Goal: Task Accomplishment & Management: Use online tool/utility

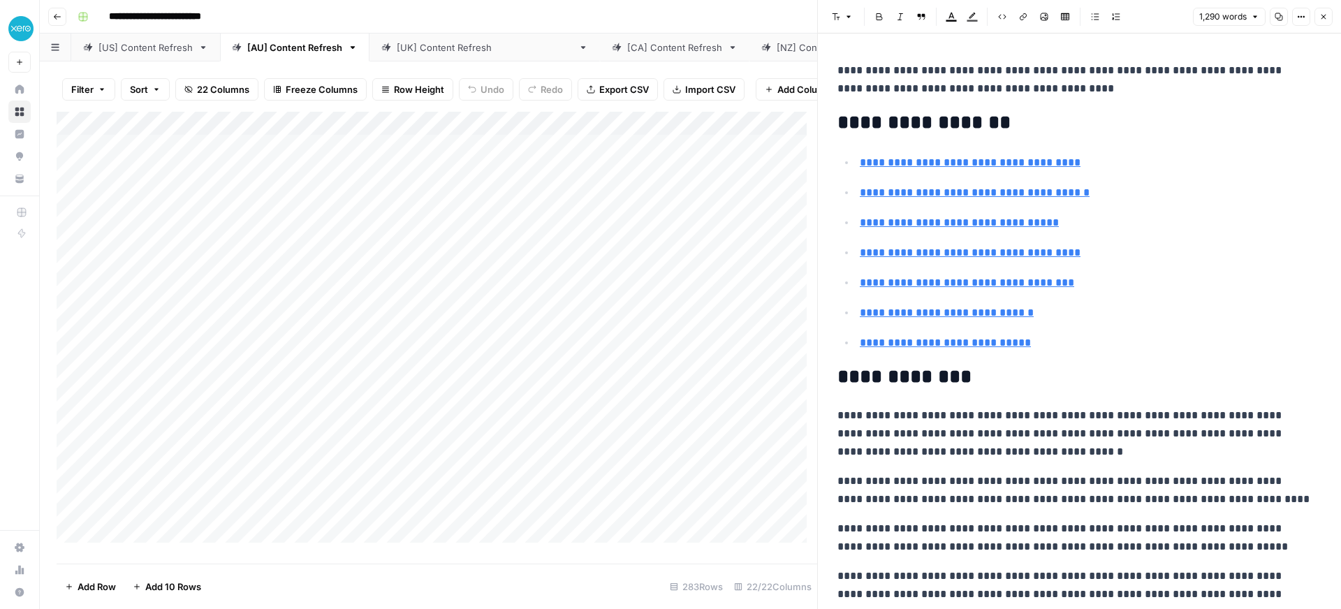
click at [1320, 14] on icon "button" at bounding box center [1324, 17] width 8 height 8
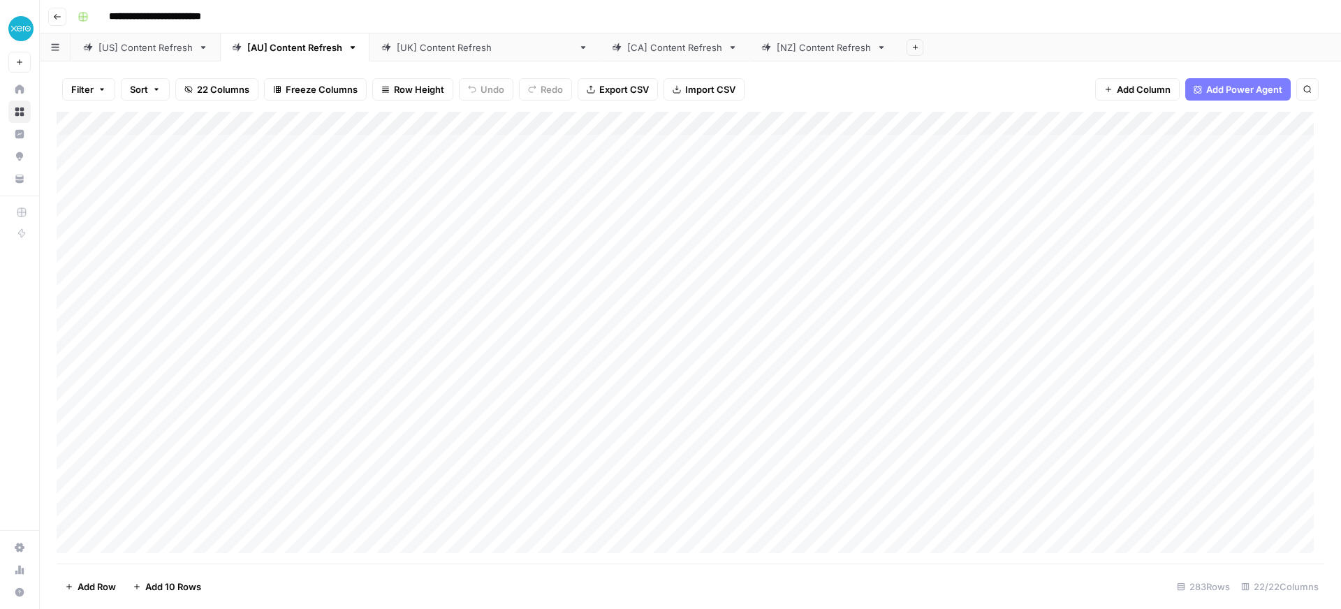
click at [146, 43] on div "[US] Content Refresh" at bounding box center [146, 48] width 94 height 14
click at [1204, 150] on div "Add Column" at bounding box center [691, 338] width 1268 height 452
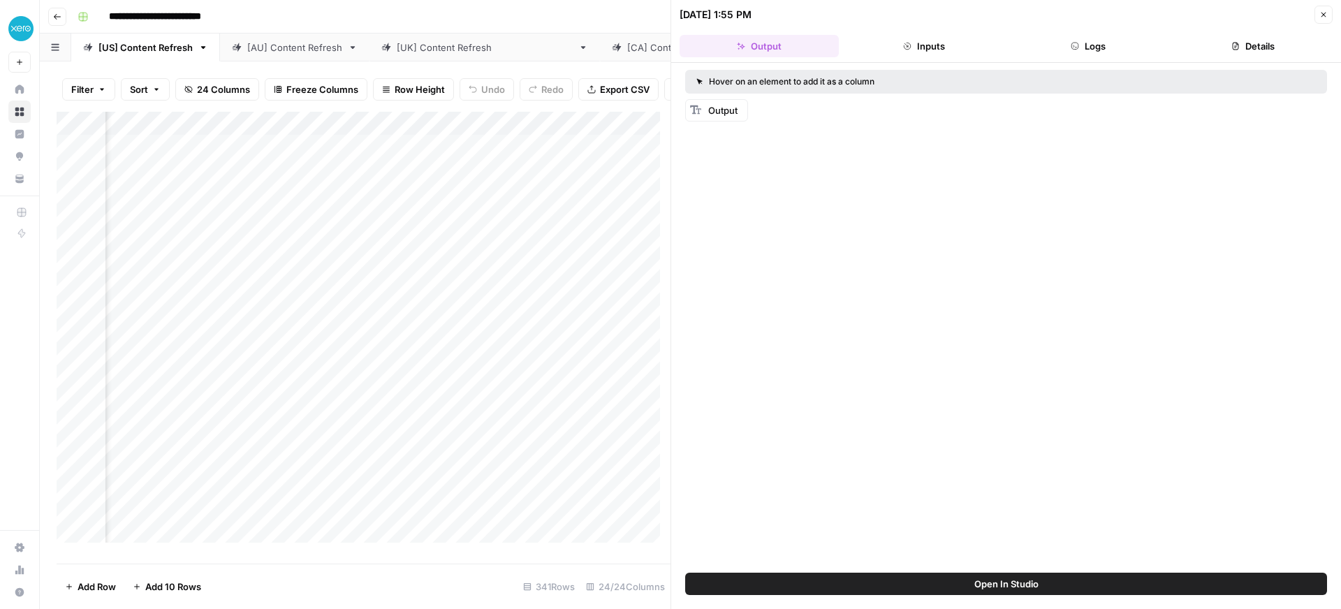
click at [1330, 13] on button "Close" at bounding box center [1324, 15] width 18 height 18
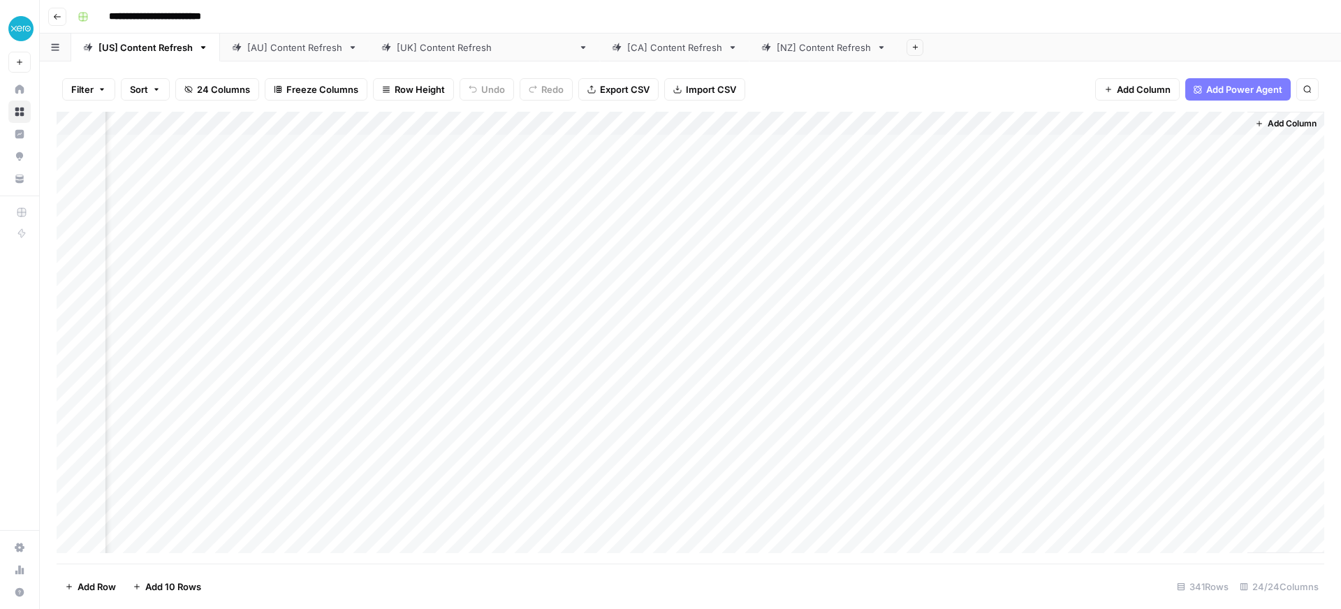
scroll to position [0, 2125]
click at [1219, 147] on div "Add Column" at bounding box center [691, 338] width 1268 height 452
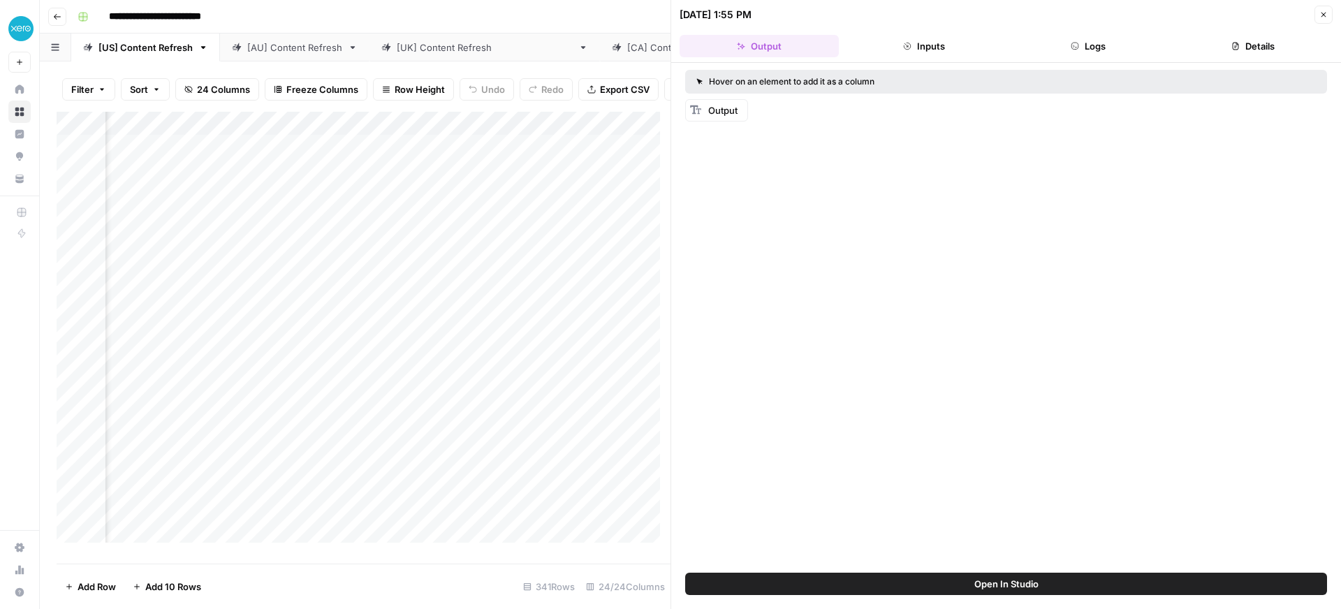
click at [922, 49] on button "Inputs" at bounding box center [924, 46] width 159 height 22
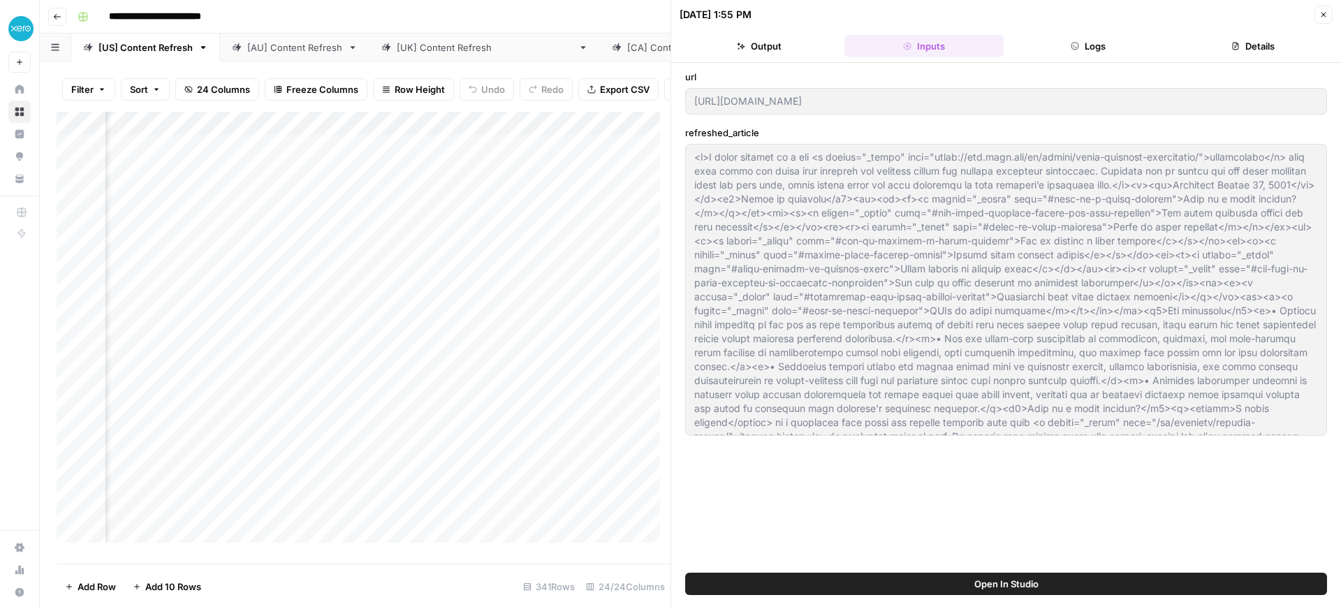
click at [1088, 50] on button "Logs" at bounding box center [1089, 46] width 159 height 22
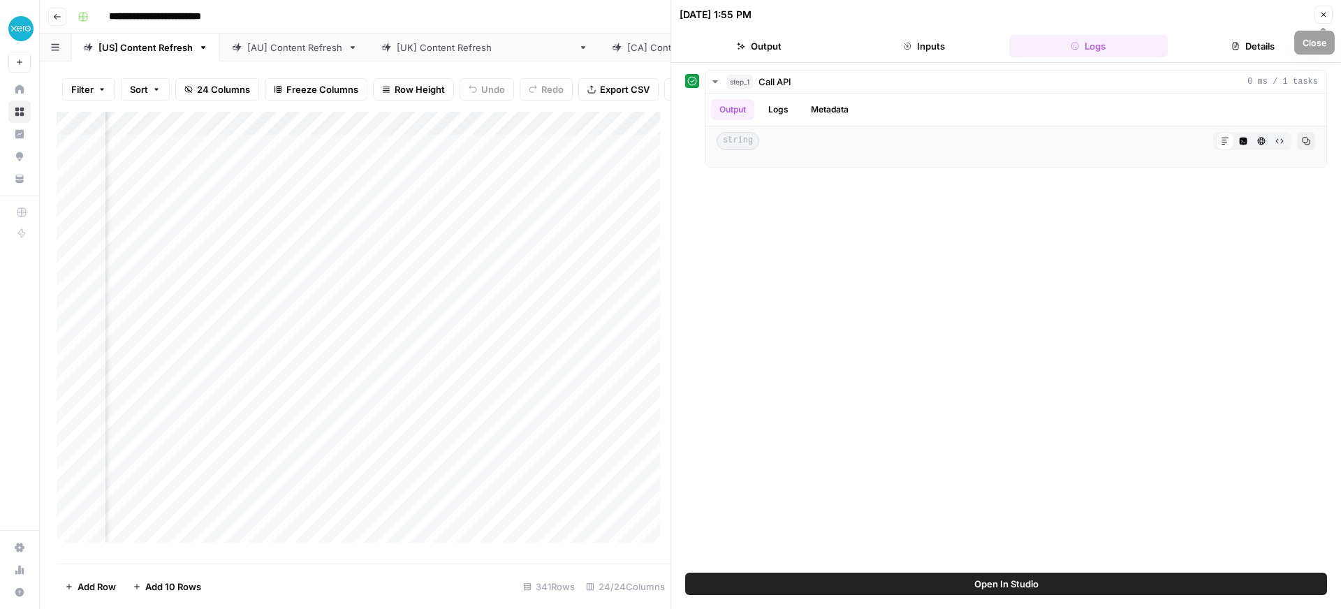
click at [1321, 13] on icon "button" at bounding box center [1324, 14] width 8 height 8
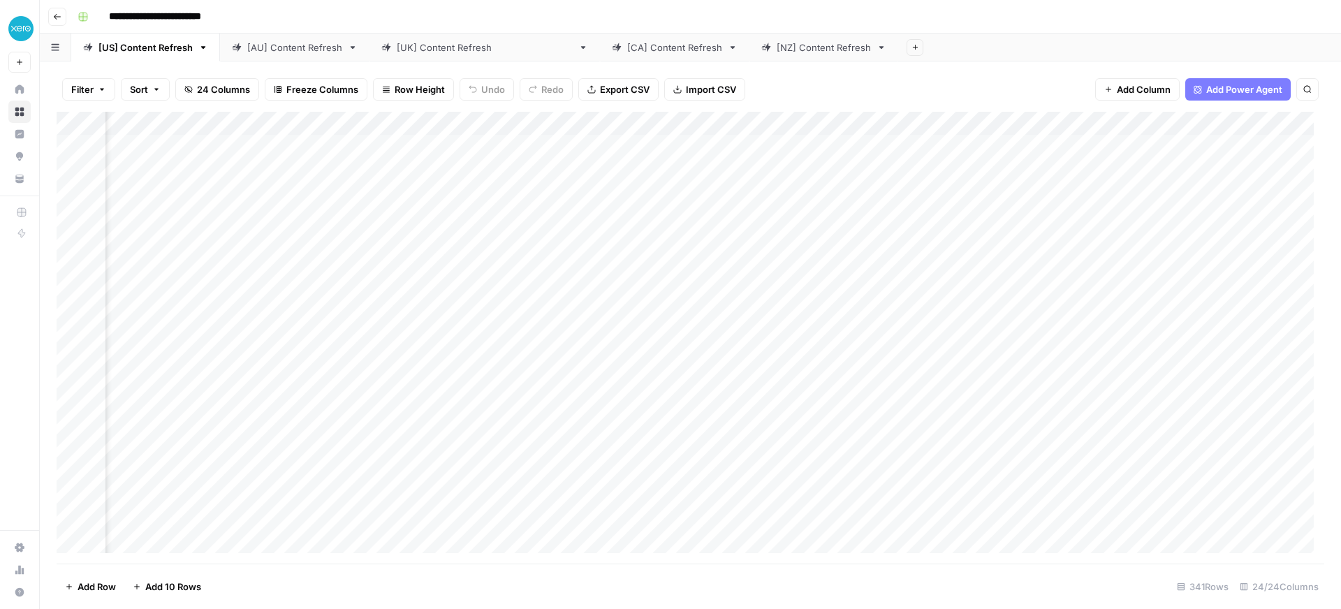
scroll to position [0, 2141]
click at [1204, 145] on div "Add Column" at bounding box center [691, 338] width 1268 height 452
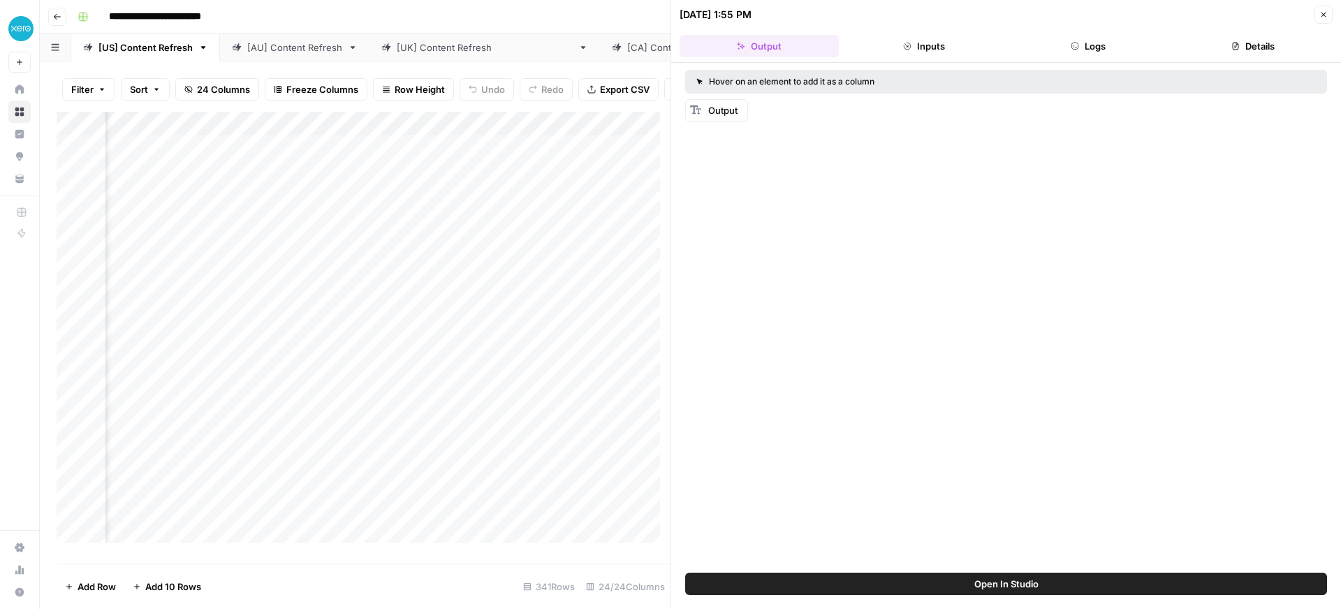
click at [729, 110] on span "Output" at bounding box center [722, 110] width 29 height 11
click at [941, 38] on button "Inputs" at bounding box center [924, 46] width 159 height 22
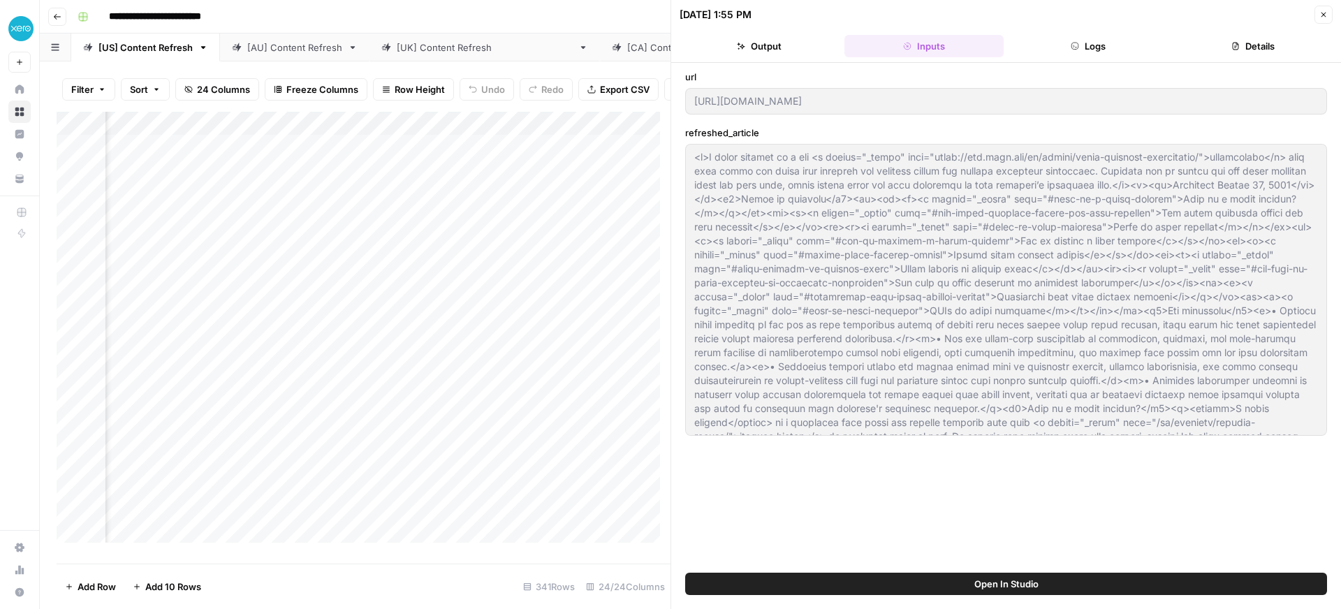
click at [1075, 42] on icon "button" at bounding box center [1075, 46] width 8 height 8
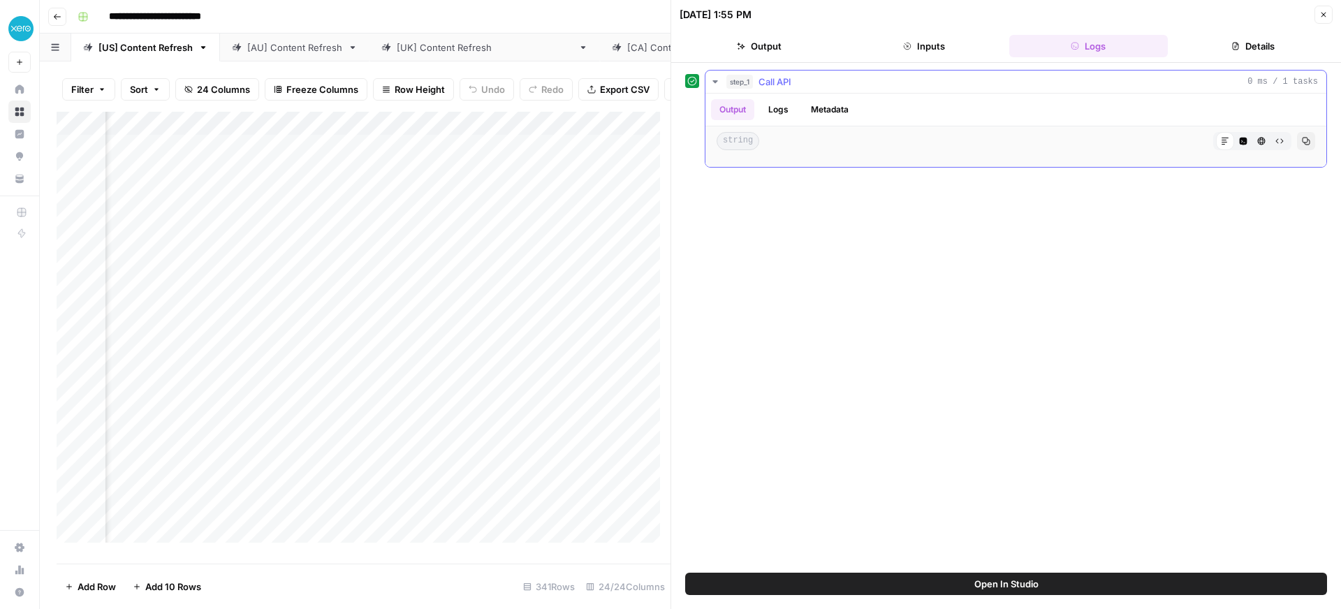
click at [788, 109] on button "Logs" at bounding box center [778, 109] width 37 height 21
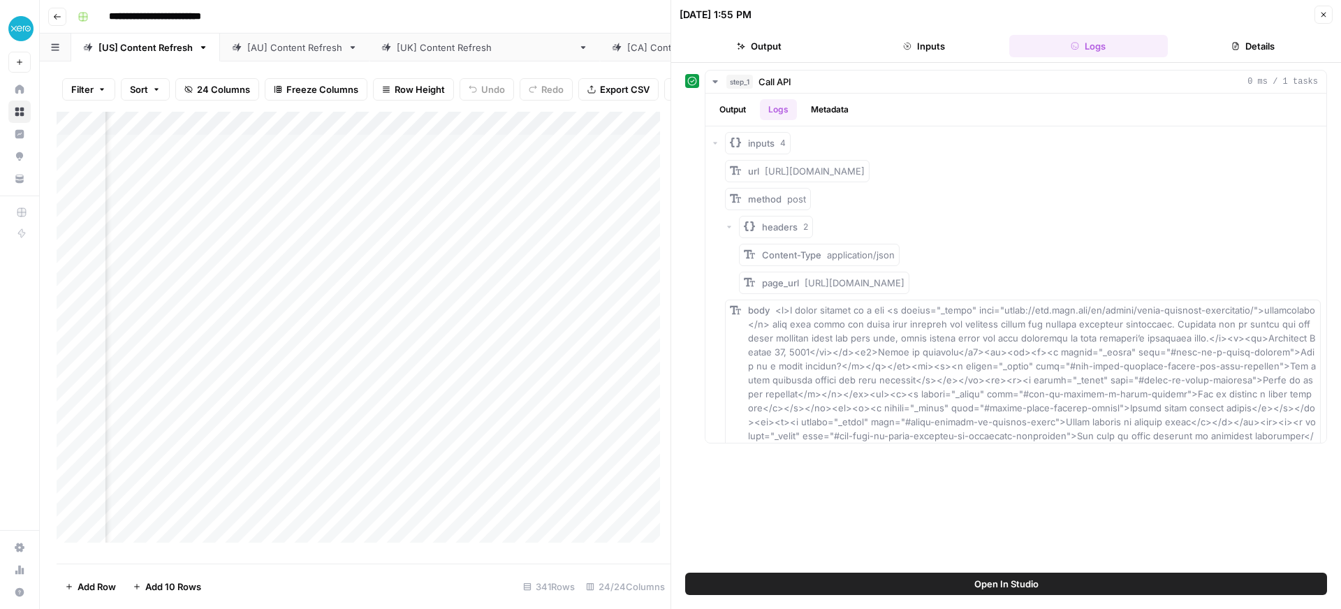
click at [1268, 43] on button "Details" at bounding box center [1253, 46] width 159 height 22
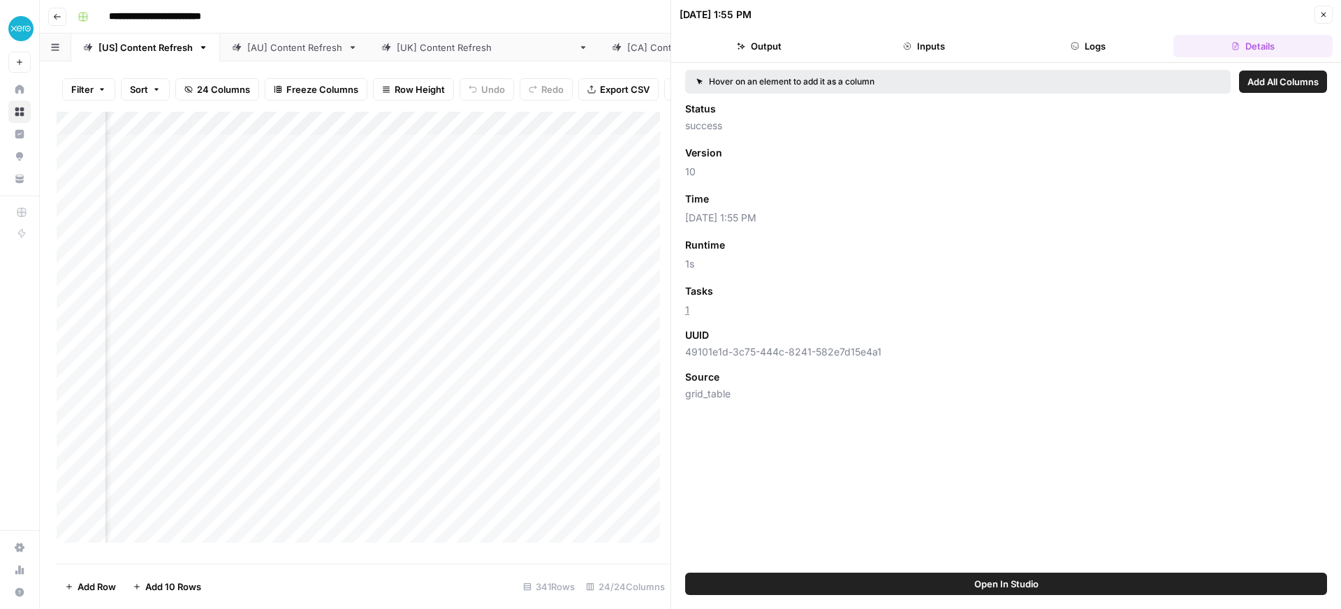
click at [798, 61] on header "[DATE] 1:55 PM Close Output Inputs Logs Details" at bounding box center [1006, 31] width 670 height 63
click at [787, 52] on button "Output" at bounding box center [759, 46] width 159 height 22
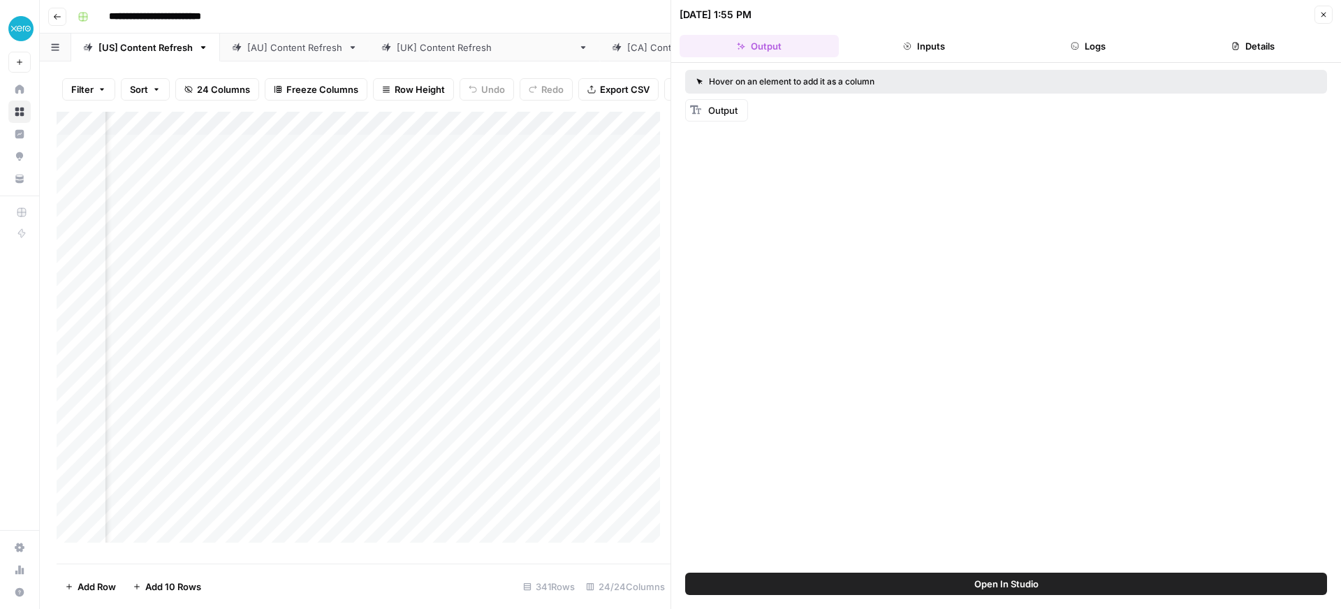
click at [1323, 18] on icon "button" at bounding box center [1324, 14] width 8 height 8
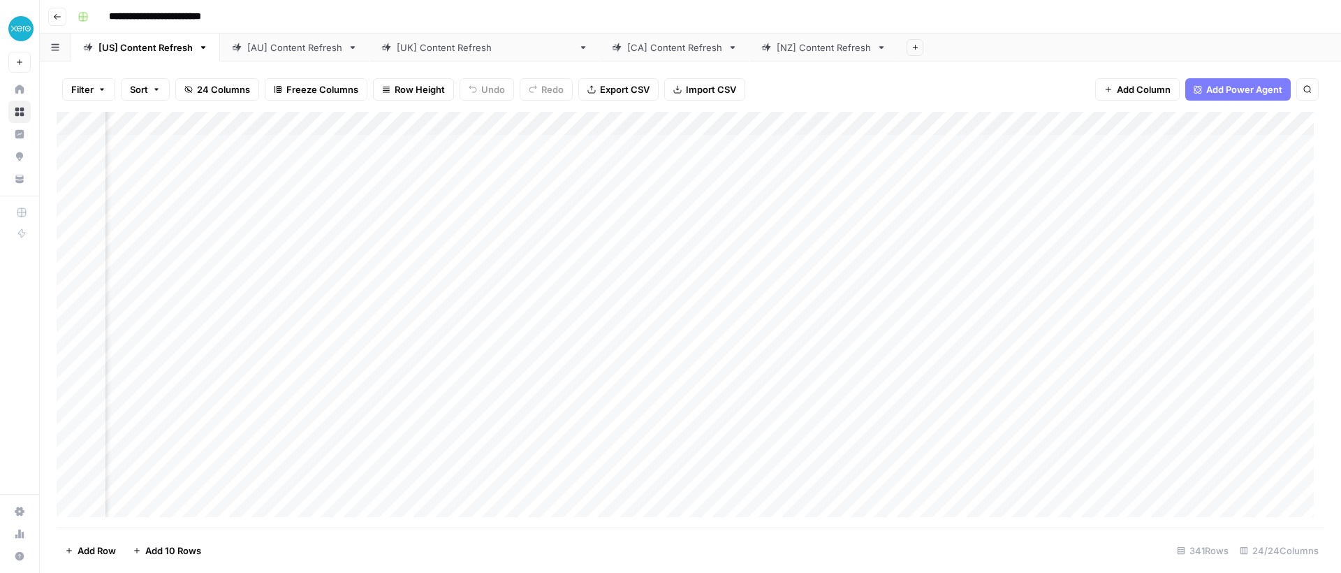
scroll to position [0, 1622]
click at [443, 145] on div "Add Column" at bounding box center [691, 320] width 1268 height 416
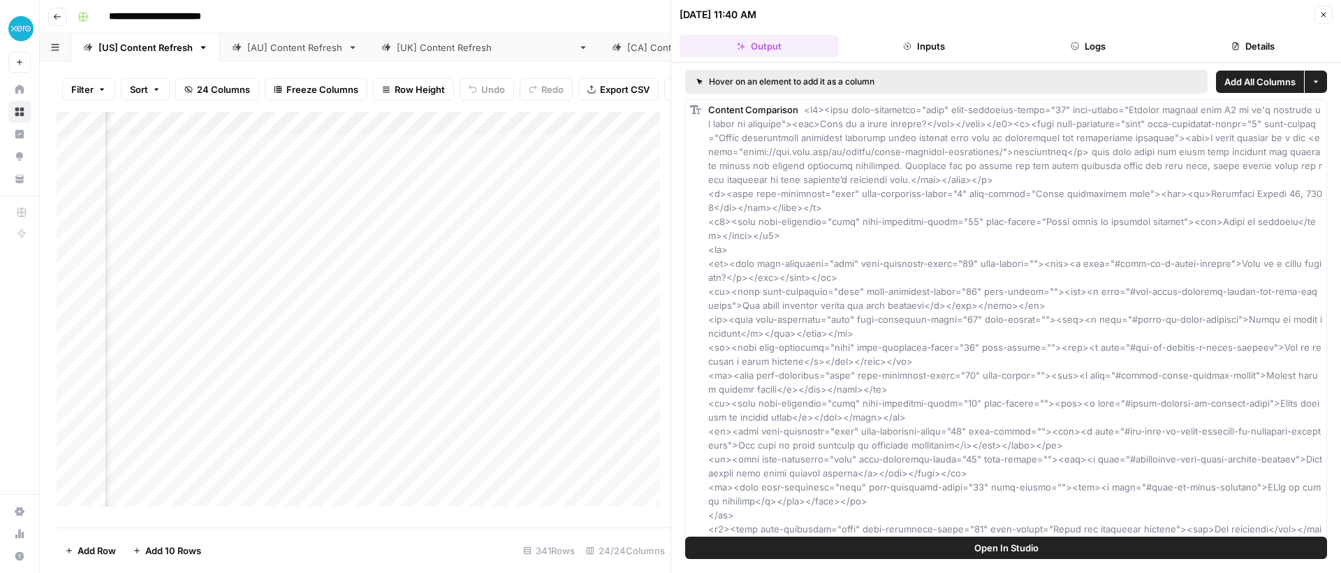
scroll to position [0, 1842]
click at [580, 151] on div "Add Column" at bounding box center [364, 314] width 614 height 405
click at [598, 160] on div "Add Column" at bounding box center [364, 314] width 614 height 405
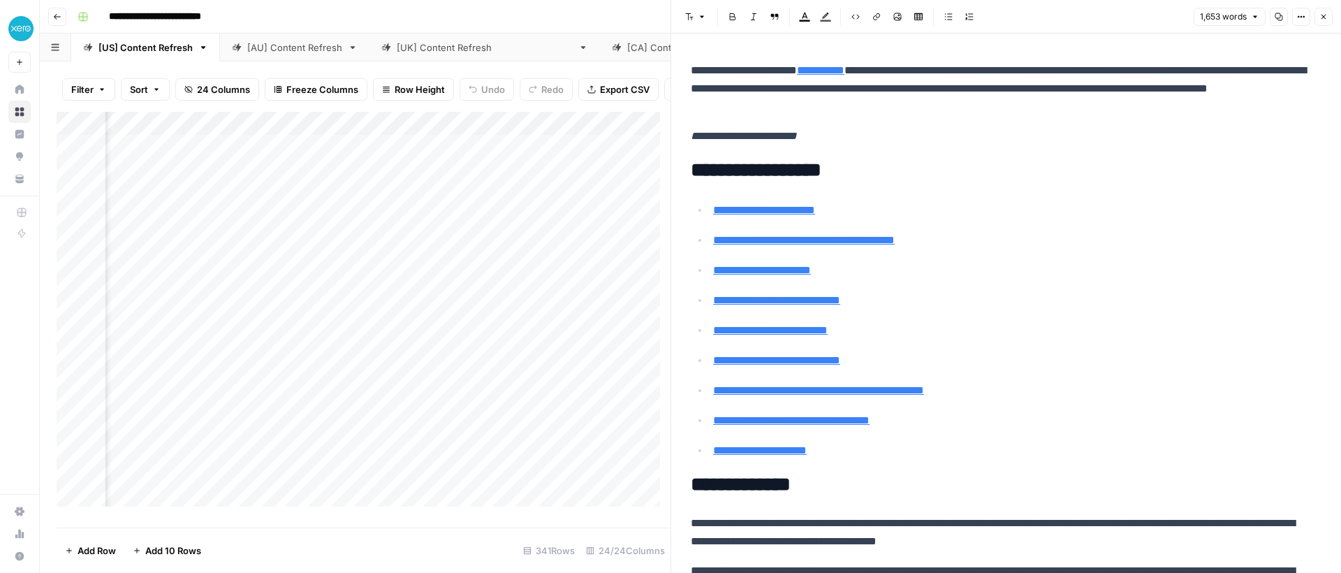
click at [421, 161] on div "Add Column" at bounding box center [364, 314] width 614 height 405
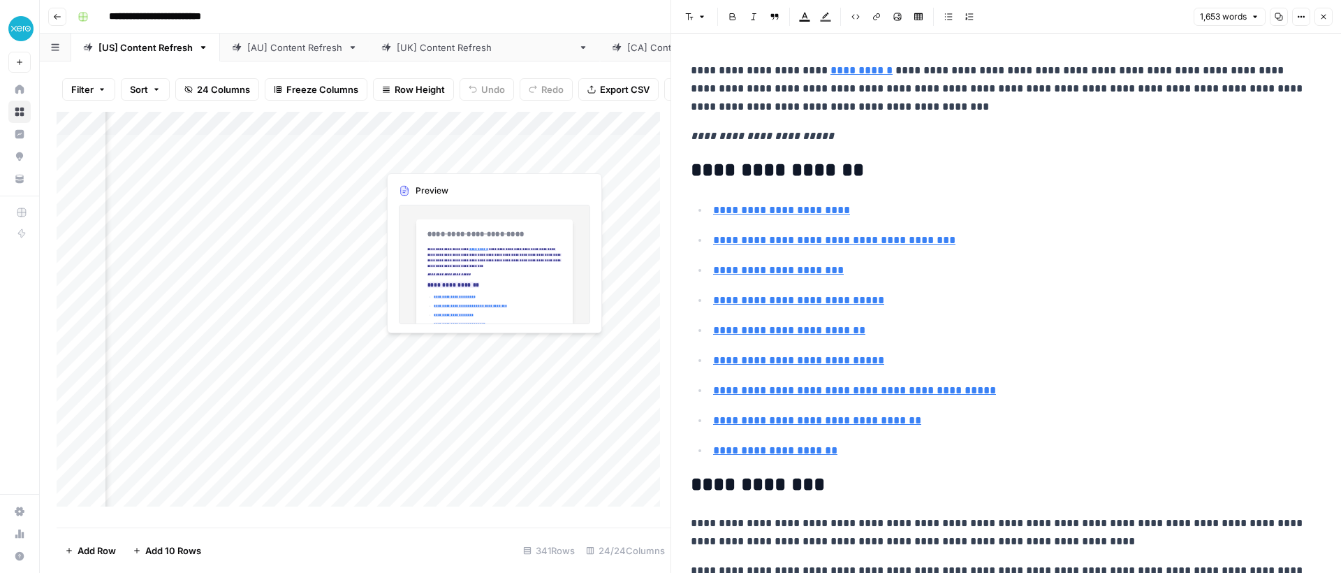
click at [321, 159] on div "Add Column" at bounding box center [364, 314] width 614 height 405
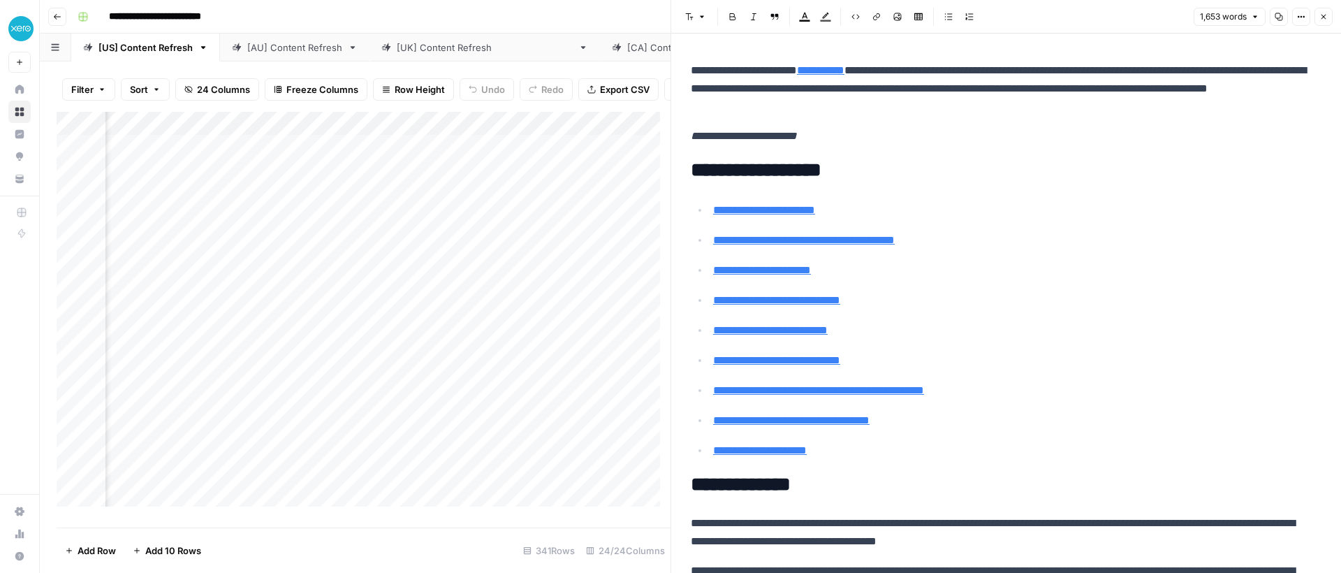
click at [372, 158] on div "Add Column" at bounding box center [364, 314] width 614 height 405
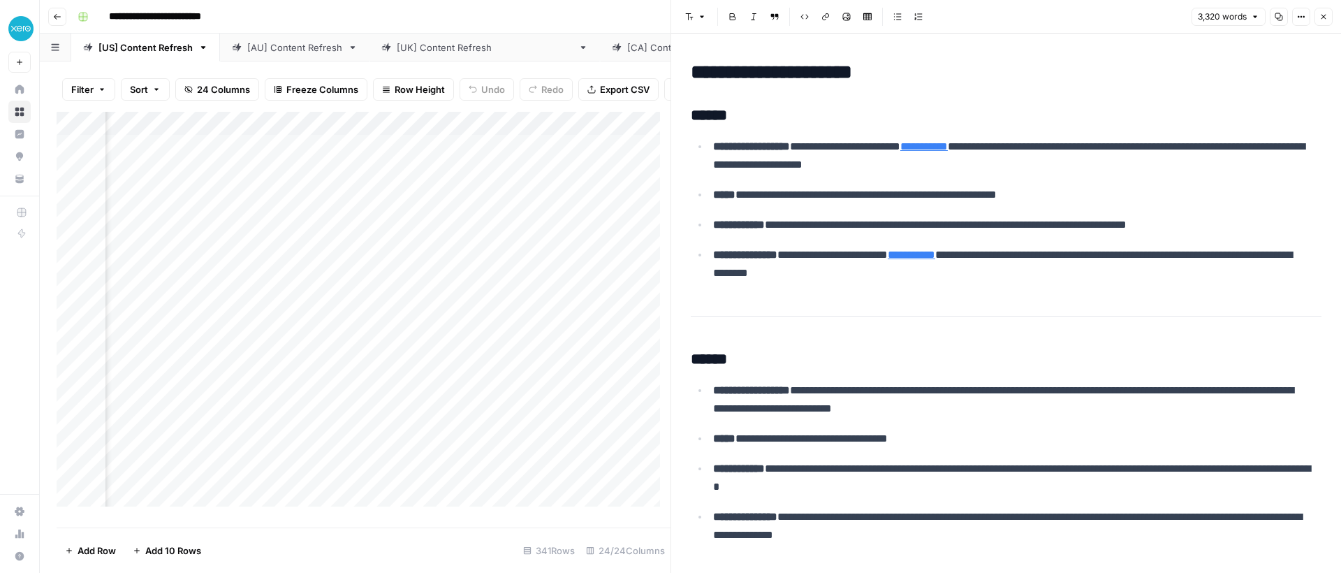
click at [590, 157] on div "Add Column" at bounding box center [364, 314] width 614 height 405
click at [597, 150] on div "Add Column" at bounding box center [364, 314] width 614 height 405
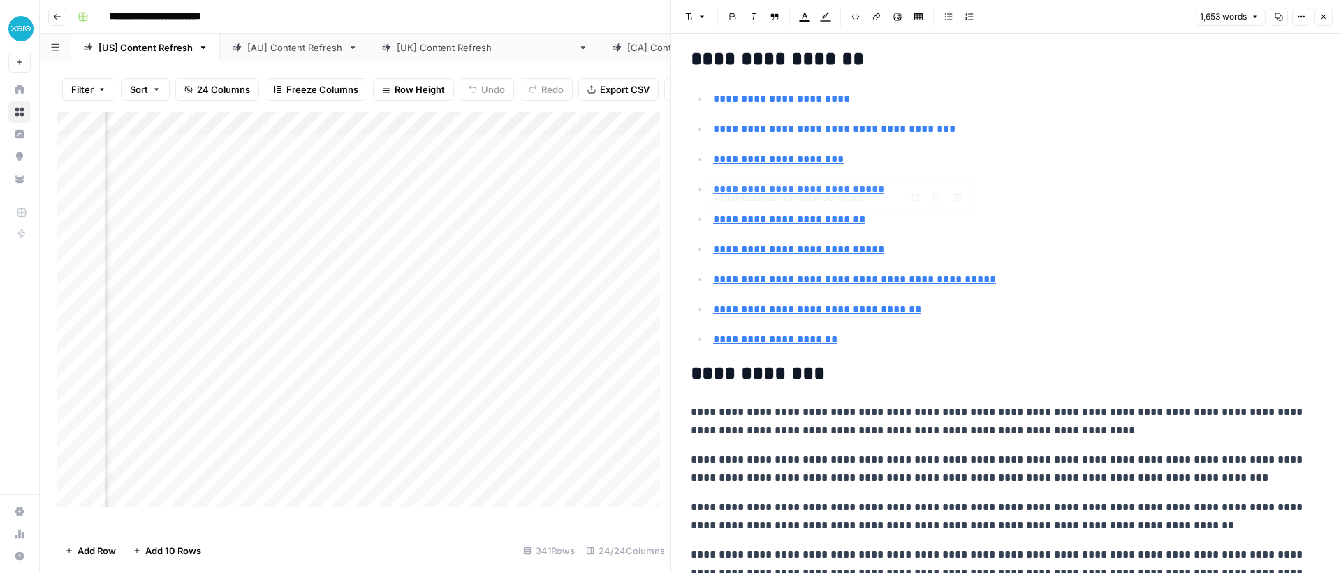
type input "#the-role-of-trial-balances-in-financial-statements"
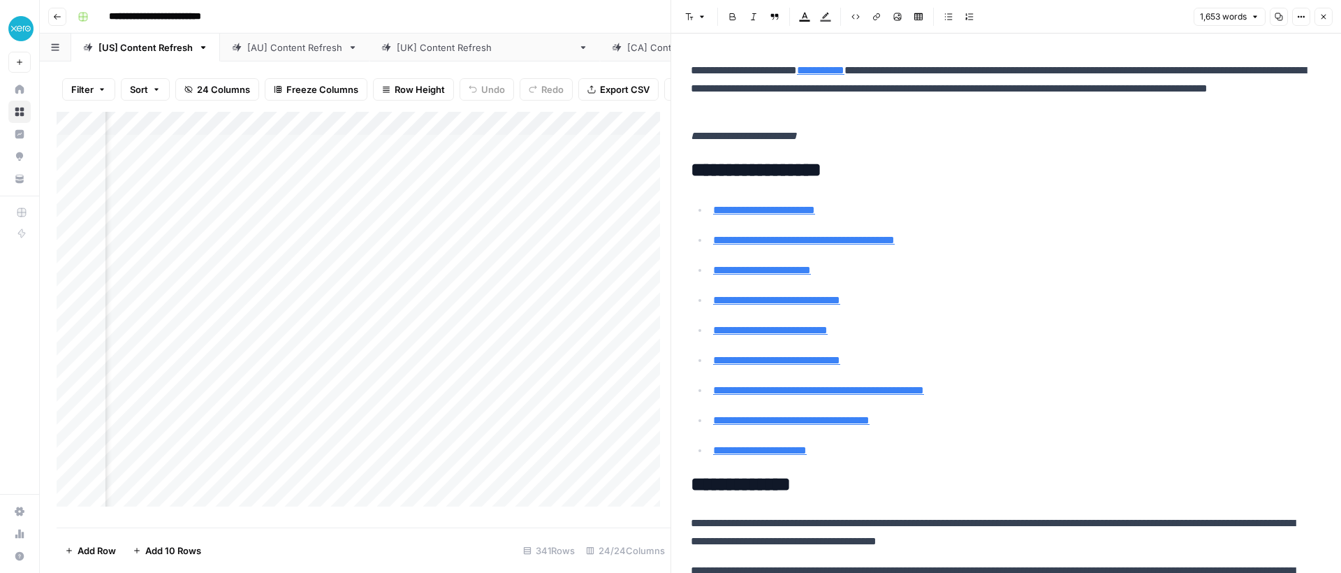
scroll to position [0, 1969]
click at [346, 152] on div "Add Column" at bounding box center [364, 314] width 614 height 405
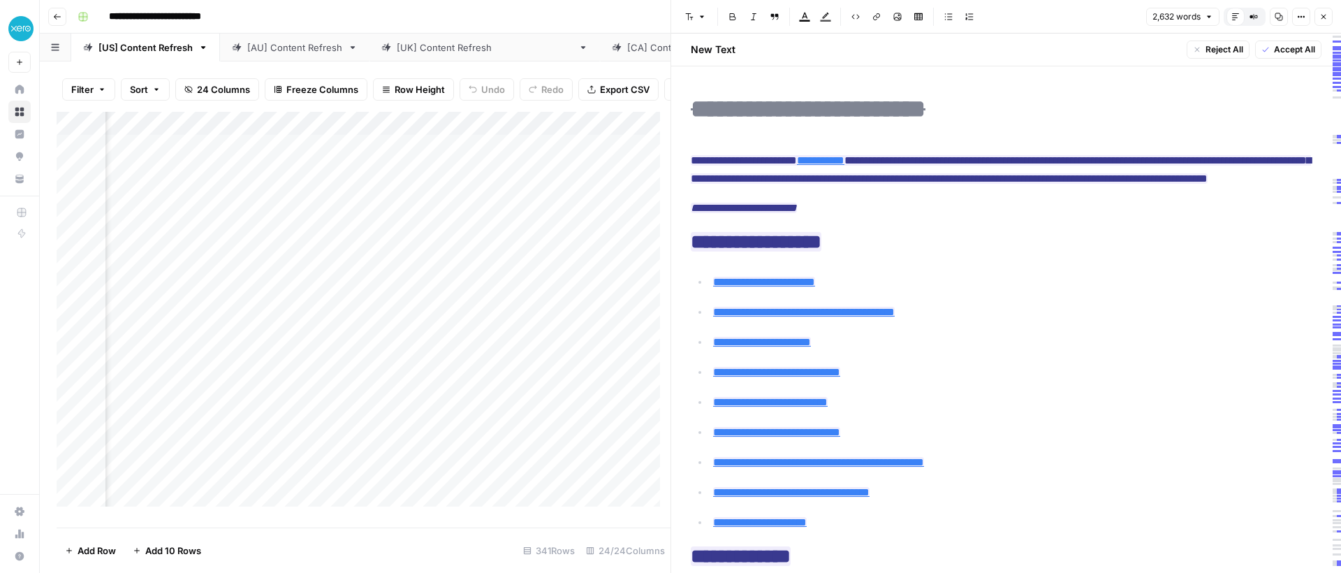
click at [472, 157] on div "Add Column" at bounding box center [364, 314] width 614 height 405
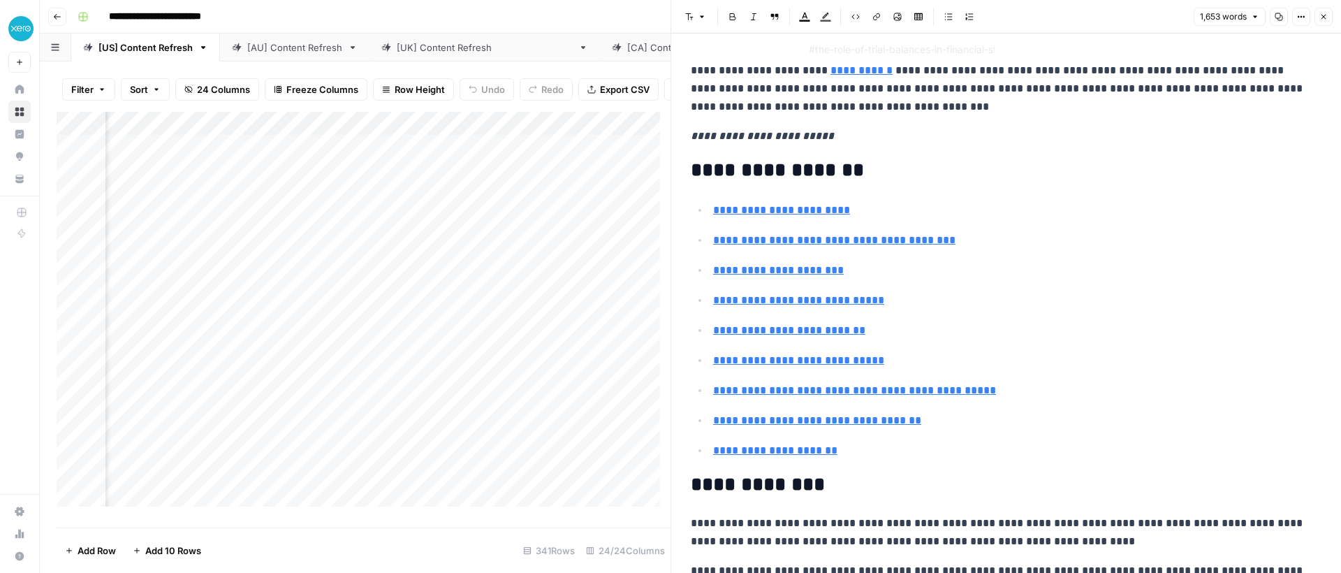
type input "#faqs-on-trial-balances"
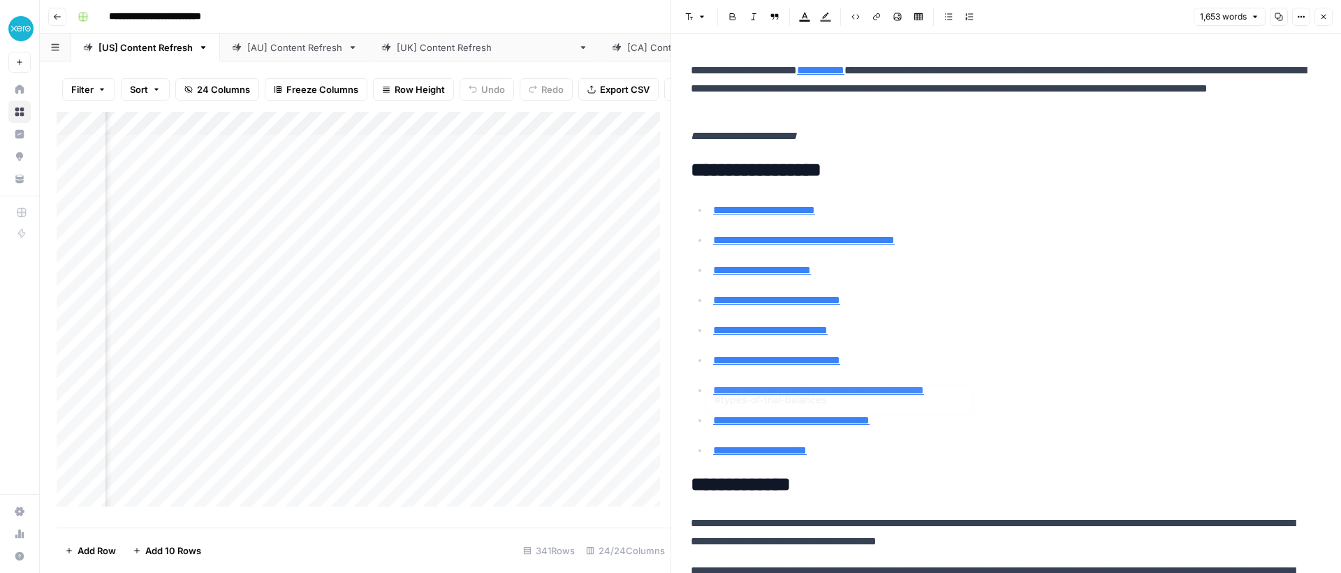
type input "#how-to-prepare-a-trial-balance"
click at [235, 254] on div "Add Column" at bounding box center [364, 314] width 614 height 405
click at [235, 254] on body "**********" at bounding box center [670, 286] width 1341 height 573
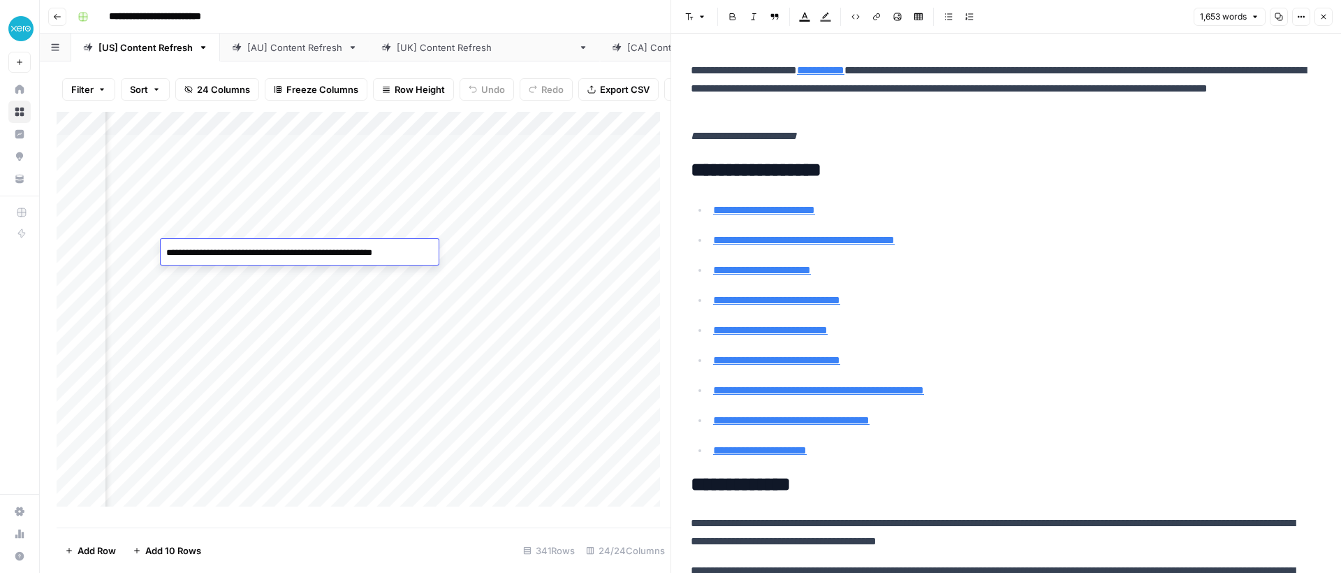
click at [235, 261] on textarea "**********" at bounding box center [299, 253] width 277 height 20
click at [248, 298] on div "Add Column" at bounding box center [364, 314] width 614 height 405
click at [231, 248] on div "Add Column" at bounding box center [364, 314] width 614 height 405
click at [212, 242] on div "Add Column" at bounding box center [364, 314] width 614 height 405
click at [217, 247] on textarea "**********" at bounding box center [299, 253] width 277 height 20
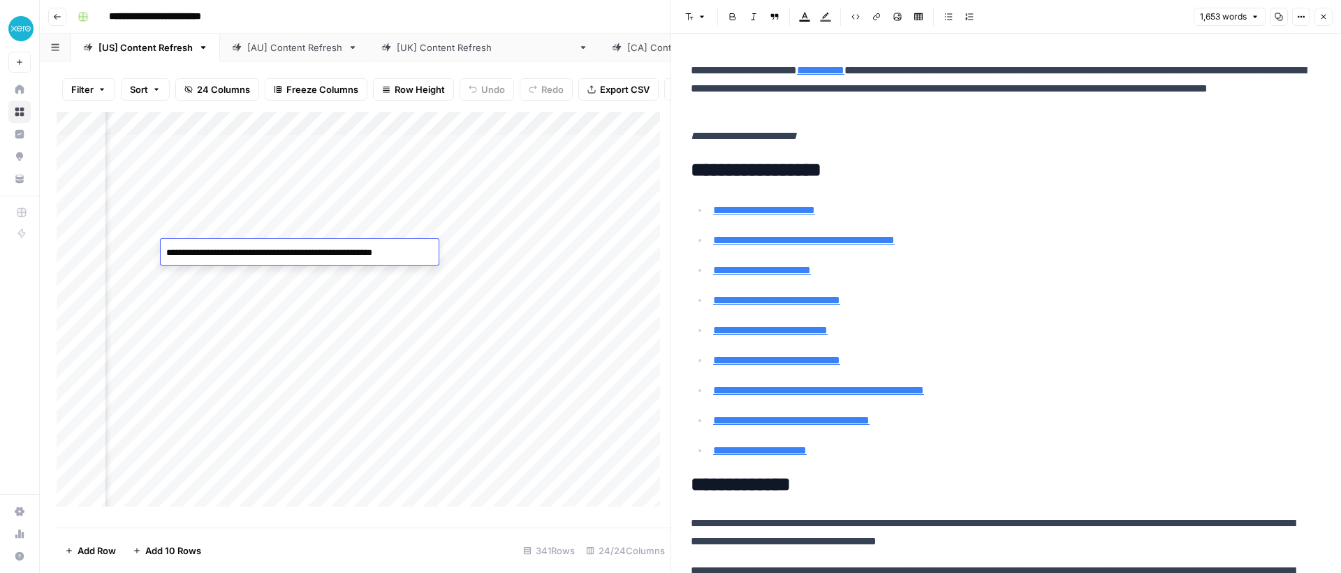
click at [217, 247] on textarea "**********" at bounding box center [299, 253] width 277 height 20
click at [249, 289] on div "Add Column" at bounding box center [364, 314] width 614 height 405
click at [232, 257] on div "Add Column" at bounding box center [364, 314] width 614 height 405
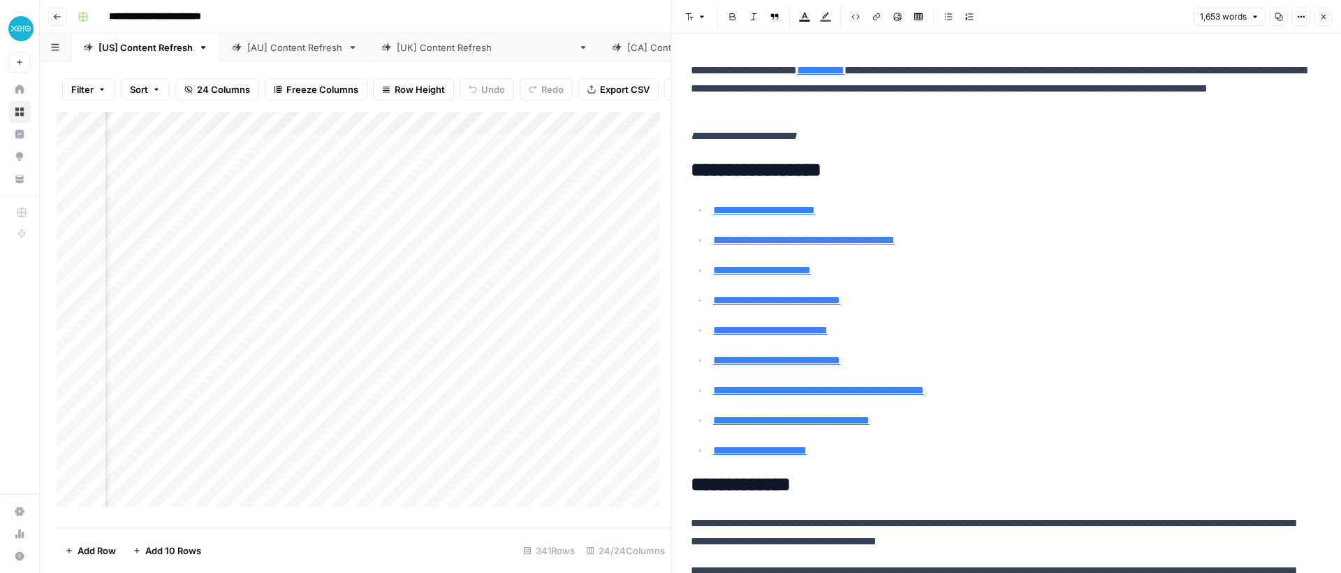
click at [289, 298] on div "Add Column" at bounding box center [364, 314] width 614 height 405
click at [239, 252] on div "Add Column" at bounding box center [364, 314] width 614 height 405
click at [214, 255] on textarea "**********" at bounding box center [299, 253] width 277 height 20
type textarea "**********"
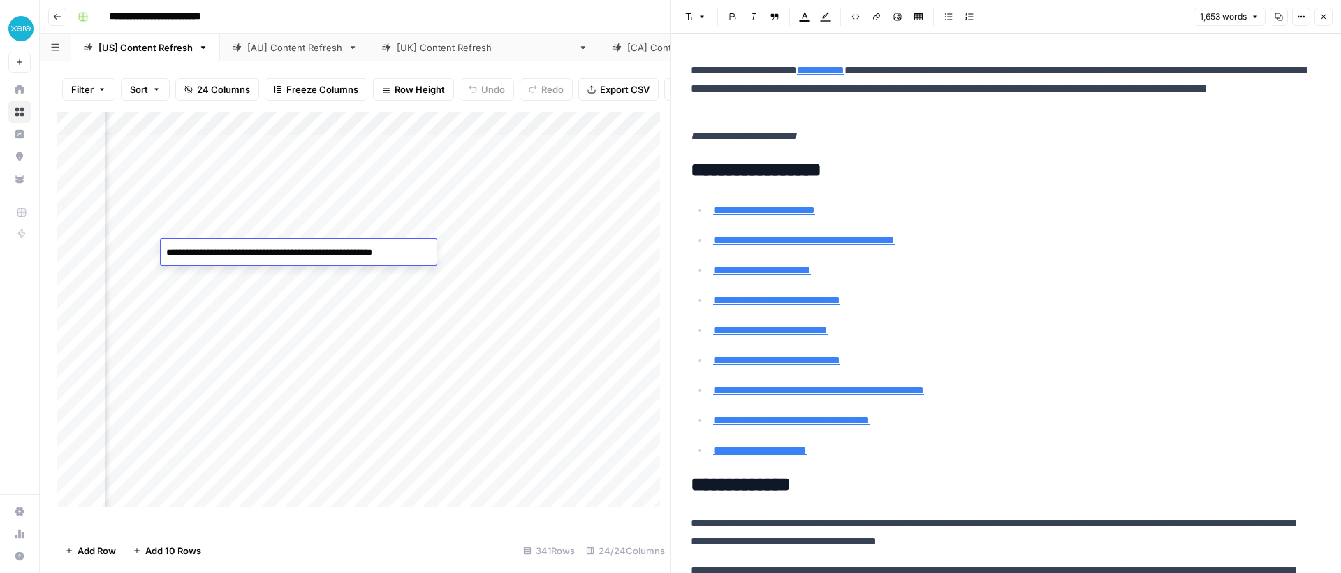
click at [198, 307] on div "Add Column" at bounding box center [364, 314] width 614 height 405
click at [206, 212] on div "Add Column" at bounding box center [364, 314] width 614 height 405
click at [204, 254] on div "Add Column" at bounding box center [364, 314] width 614 height 405
click at [246, 357] on div "Add Column" at bounding box center [364, 314] width 614 height 405
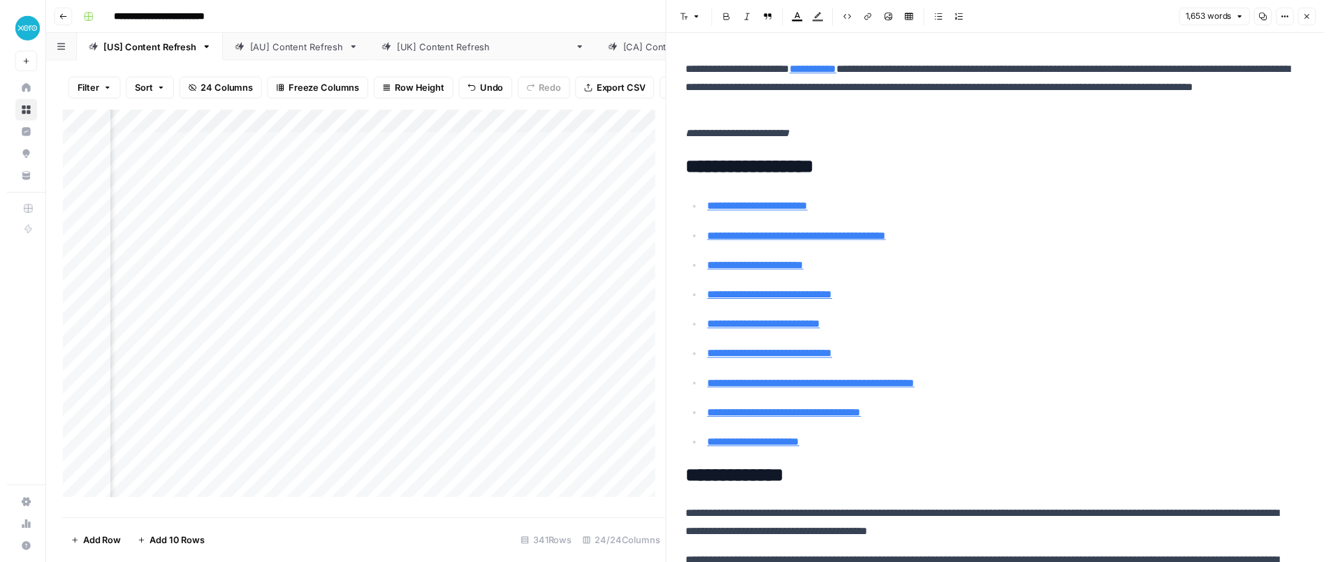
scroll to position [0, 2477]
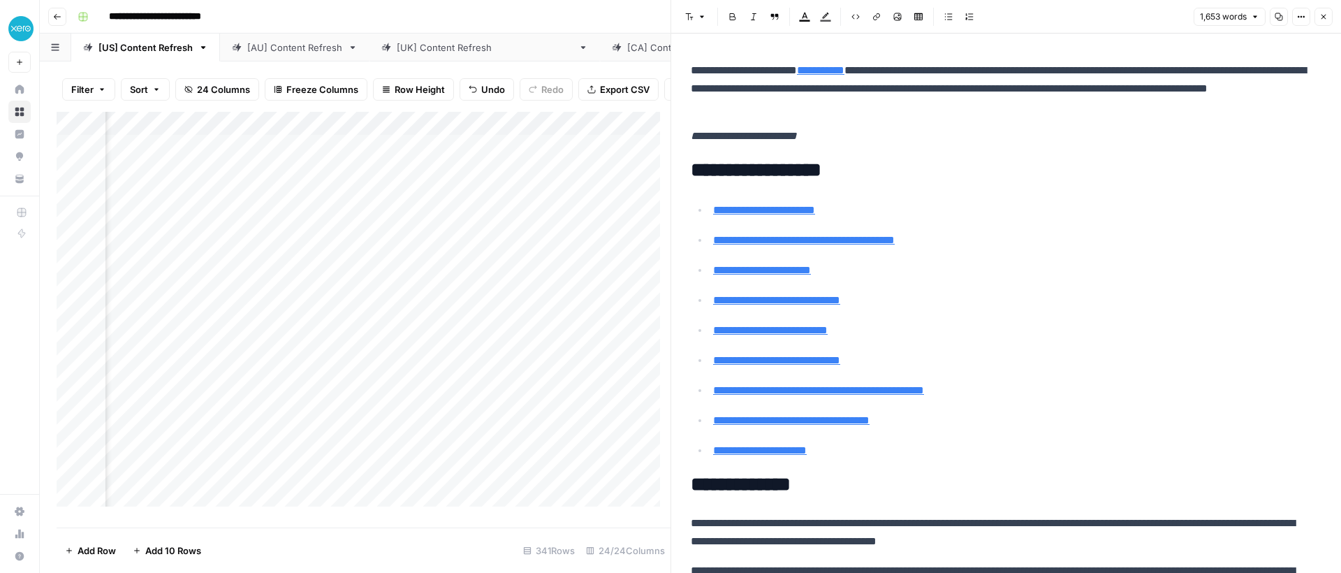
click at [1325, 24] on button "Close" at bounding box center [1324, 17] width 18 height 18
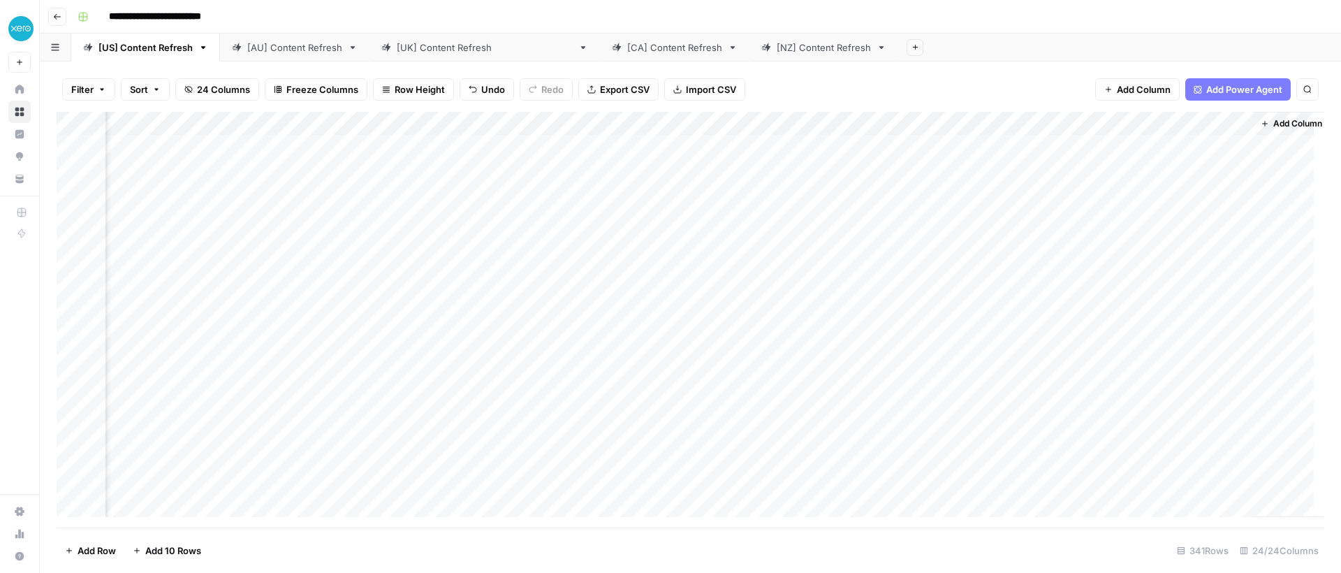
scroll to position [0, 2141]
click at [1206, 143] on div "Add Column" at bounding box center [691, 320] width 1268 height 416
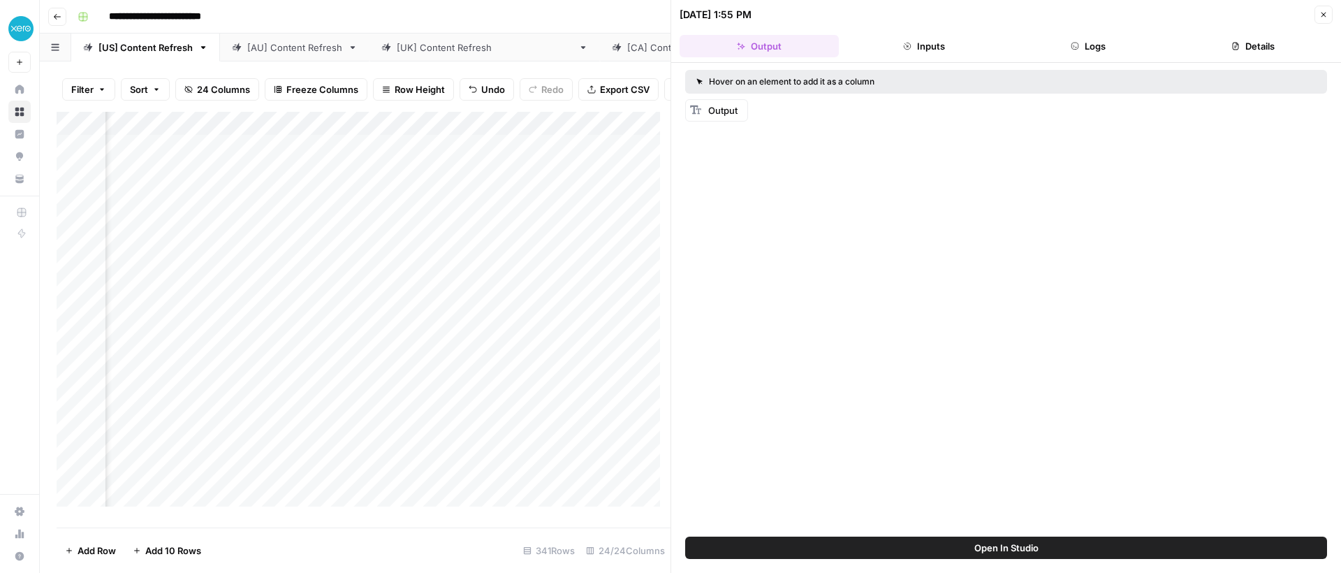
click at [924, 55] on button "Inputs" at bounding box center [924, 46] width 159 height 22
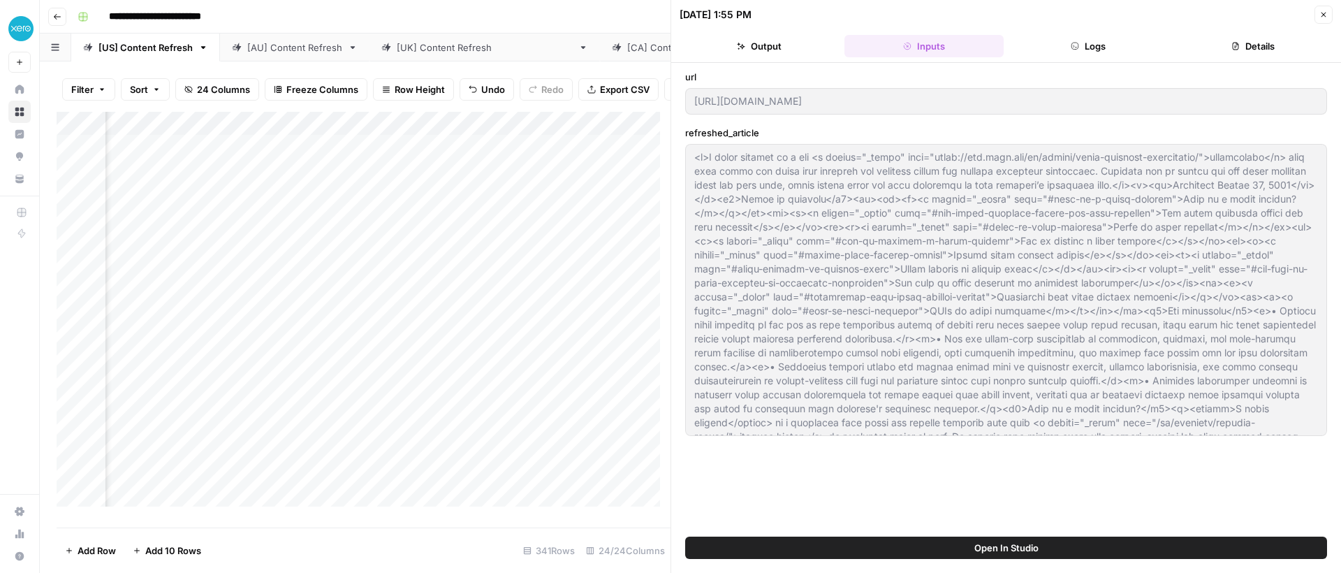
click at [1063, 46] on button "Logs" at bounding box center [1089, 46] width 159 height 22
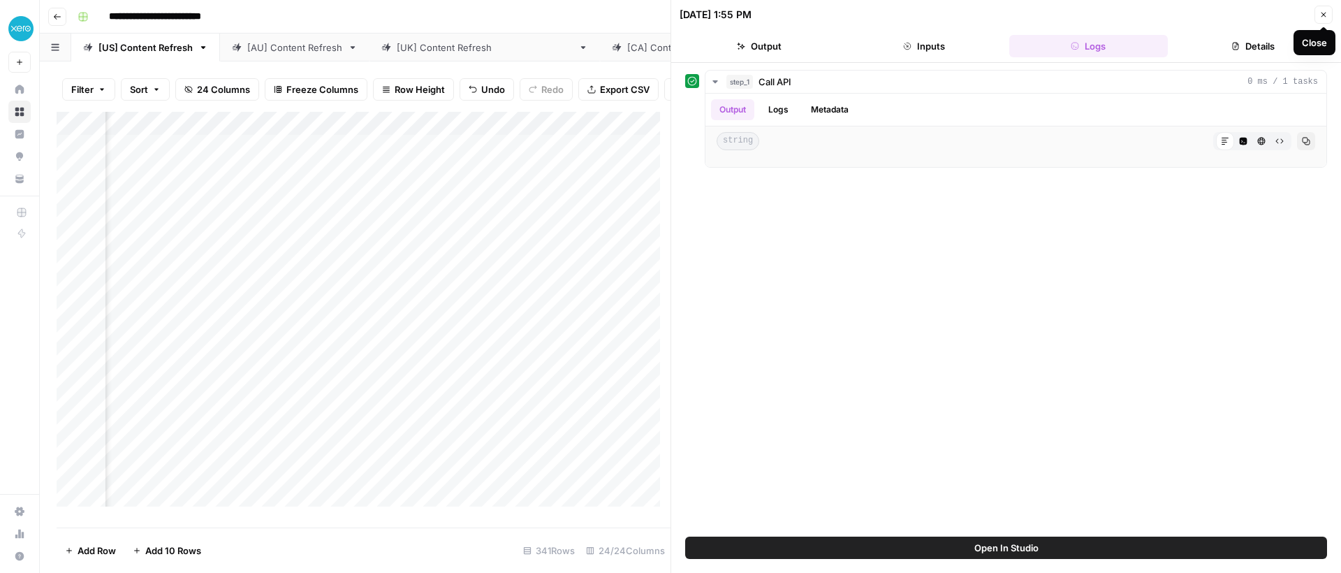
click at [1325, 20] on button "Close" at bounding box center [1324, 15] width 18 height 18
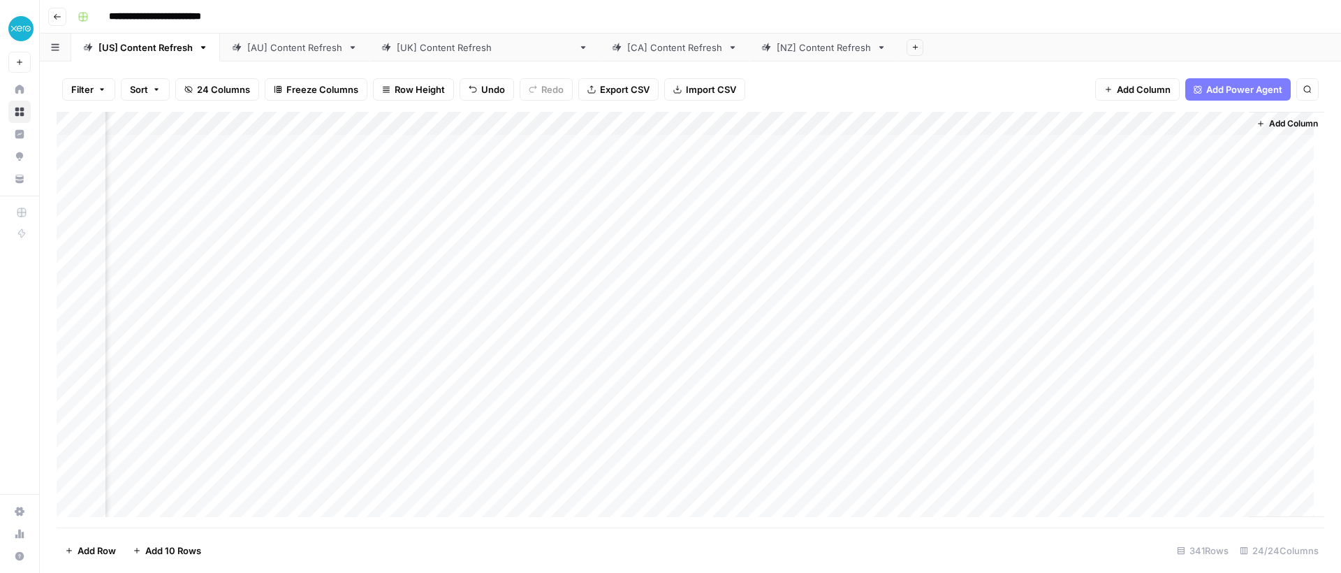
scroll to position [0, 2141]
click at [300, 150] on div "Add Column" at bounding box center [691, 320] width 1268 height 416
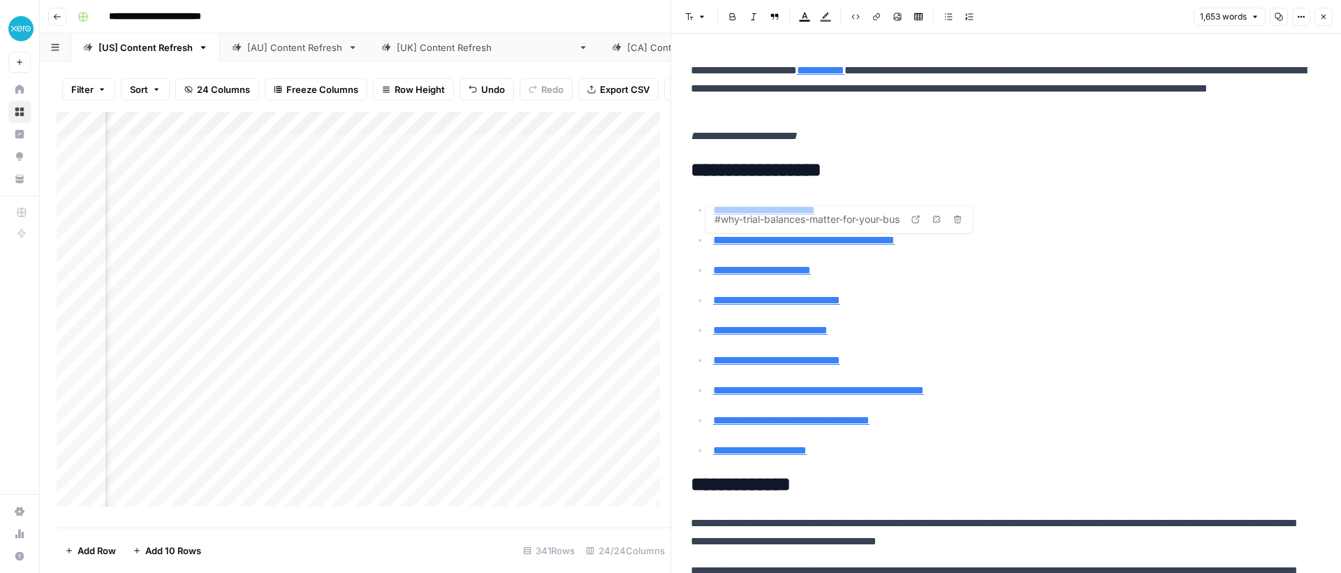
click at [759, 96] on p "**********" at bounding box center [1001, 88] width 620 height 54
click at [715, 73] on p "**********" at bounding box center [1001, 88] width 620 height 54
click at [693, 71] on p "**********" at bounding box center [1001, 88] width 620 height 54
type input "#what-is-a-trial-balance"
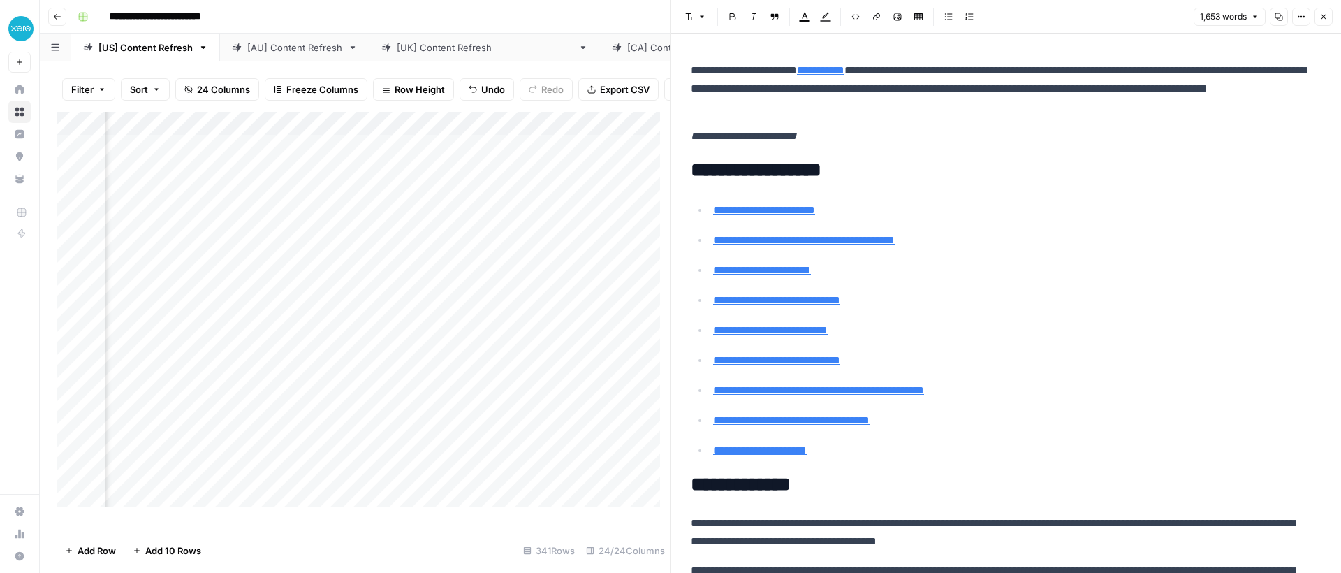
click at [890, 109] on p "**********" at bounding box center [1001, 88] width 620 height 54
click at [861, 495] on h2 "**********" at bounding box center [1001, 485] width 620 height 22
click at [854, 107] on p "**********" at bounding box center [1001, 88] width 620 height 54
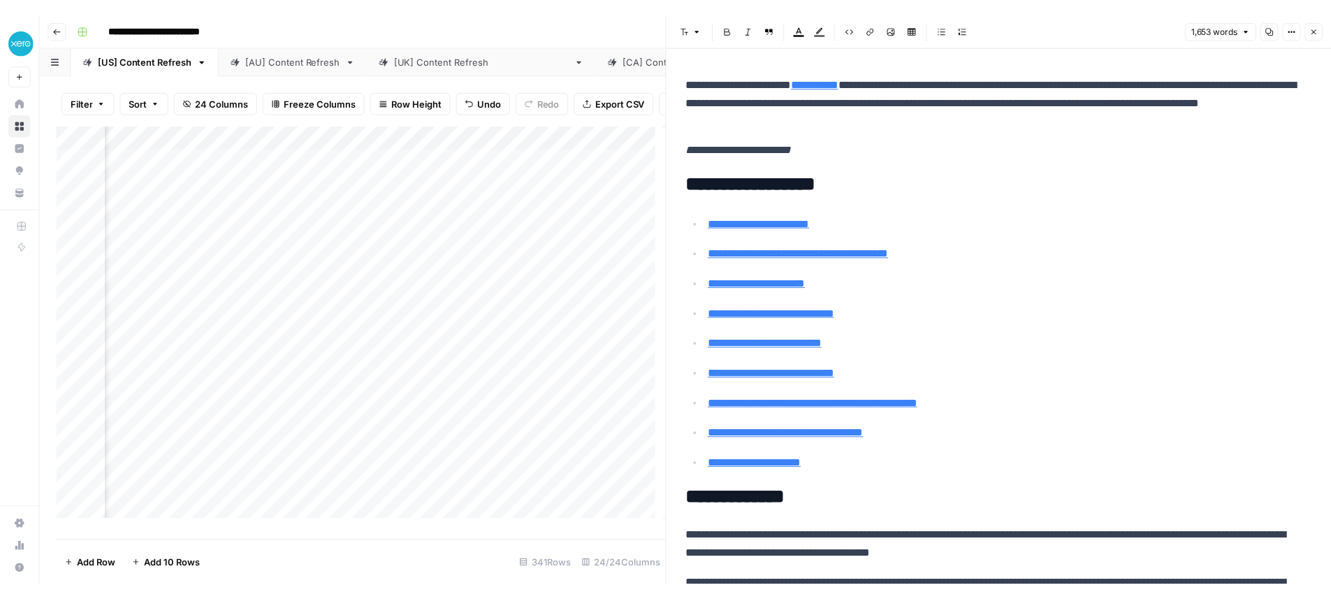
scroll to position [0, 2774]
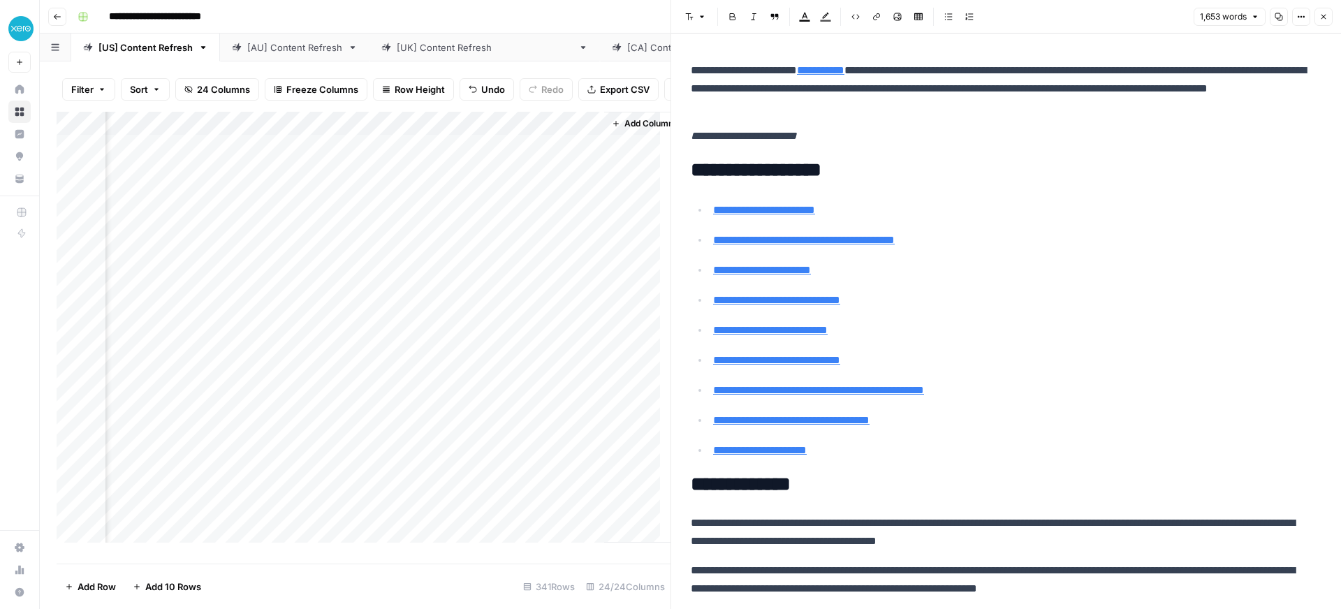
click at [1327, 17] on icon "button" at bounding box center [1324, 17] width 8 height 8
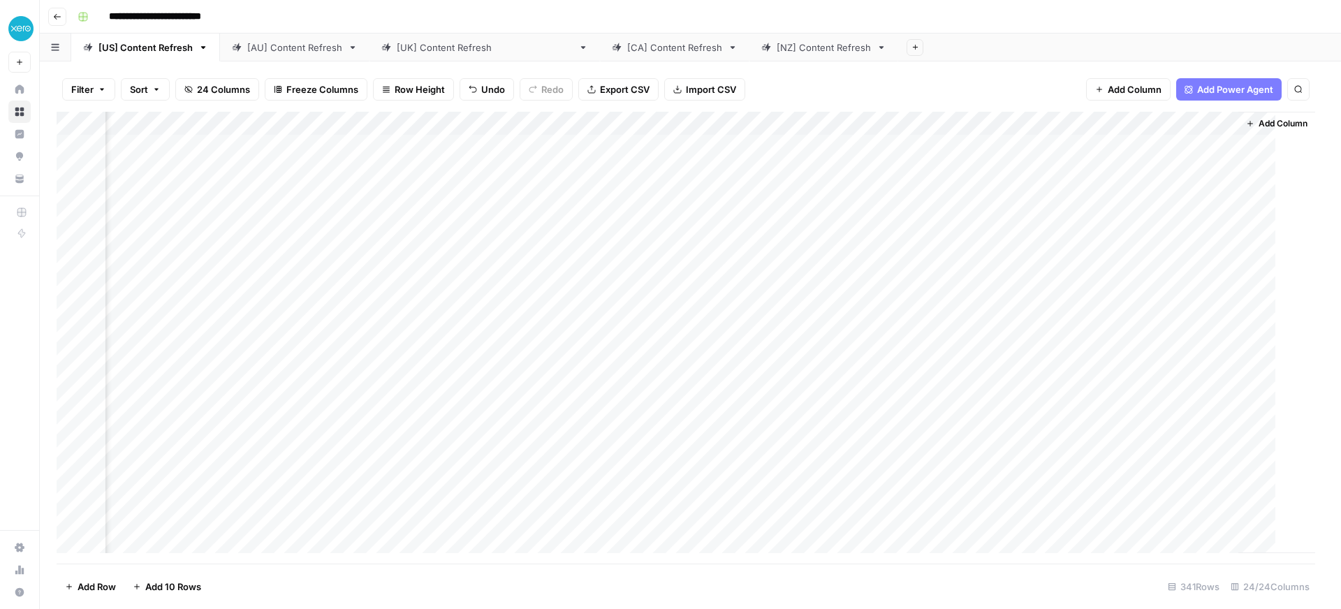
scroll to position [0, 2125]
click at [1065, 122] on div "Add Column" at bounding box center [691, 338] width 1268 height 452
click at [942, 319] on button "Remove Column" at bounding box center [957, 312] width 154 height 20
click at [638, 152] on button "Delete" at bounding box center [620, 144] width 47 height 25
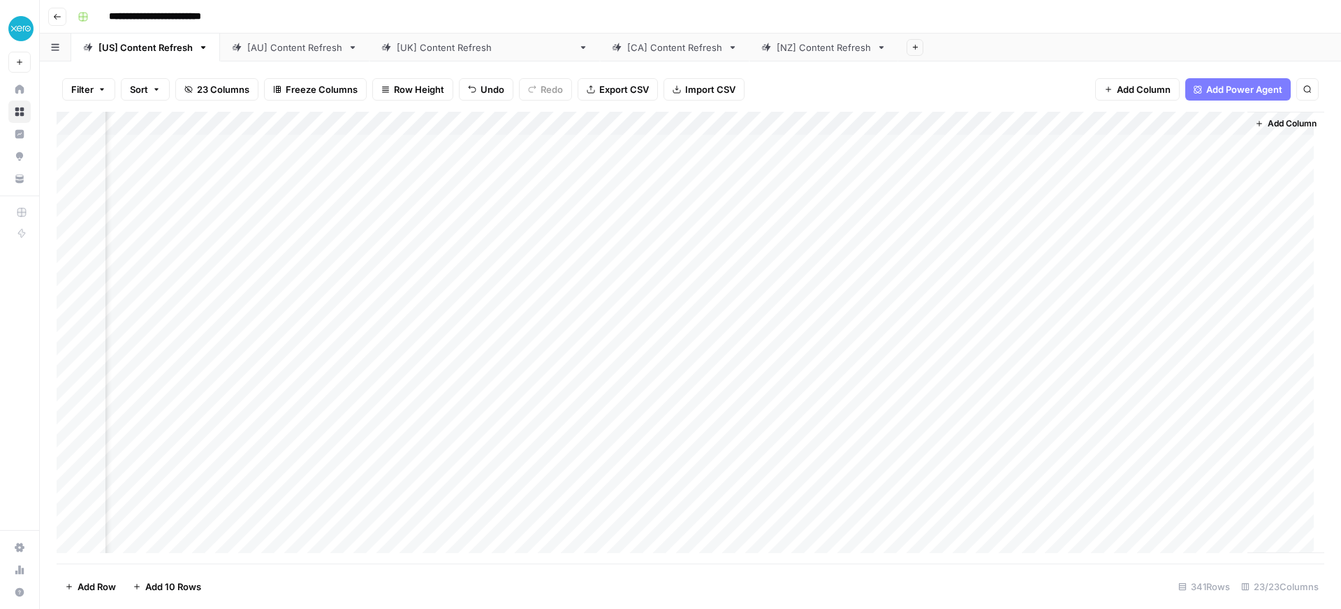
click at [1167, 124] on div "Add Column" at bounding box center [691, 338] width 1268 height 452
type input "Tray Page Update Testing"
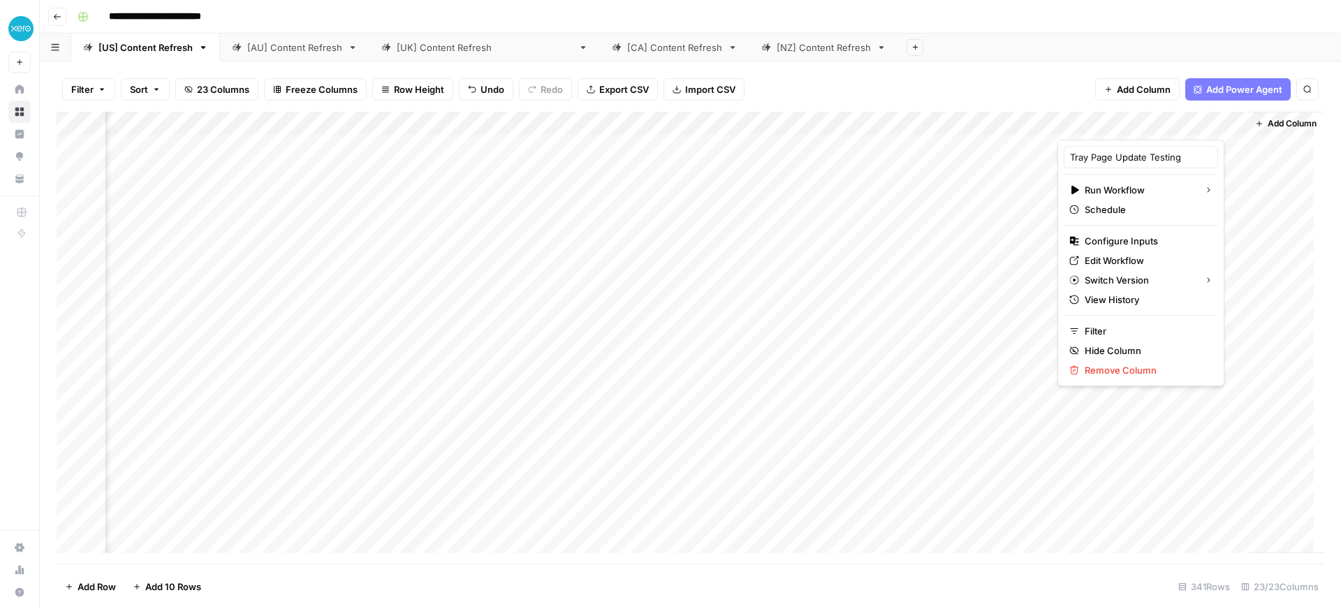
click at [1209, 127] on div at bounding box center [1147, 126] width 179 height 28
click at [1102, 124] on div at bounding box center [1147, 126] width 179 height 28
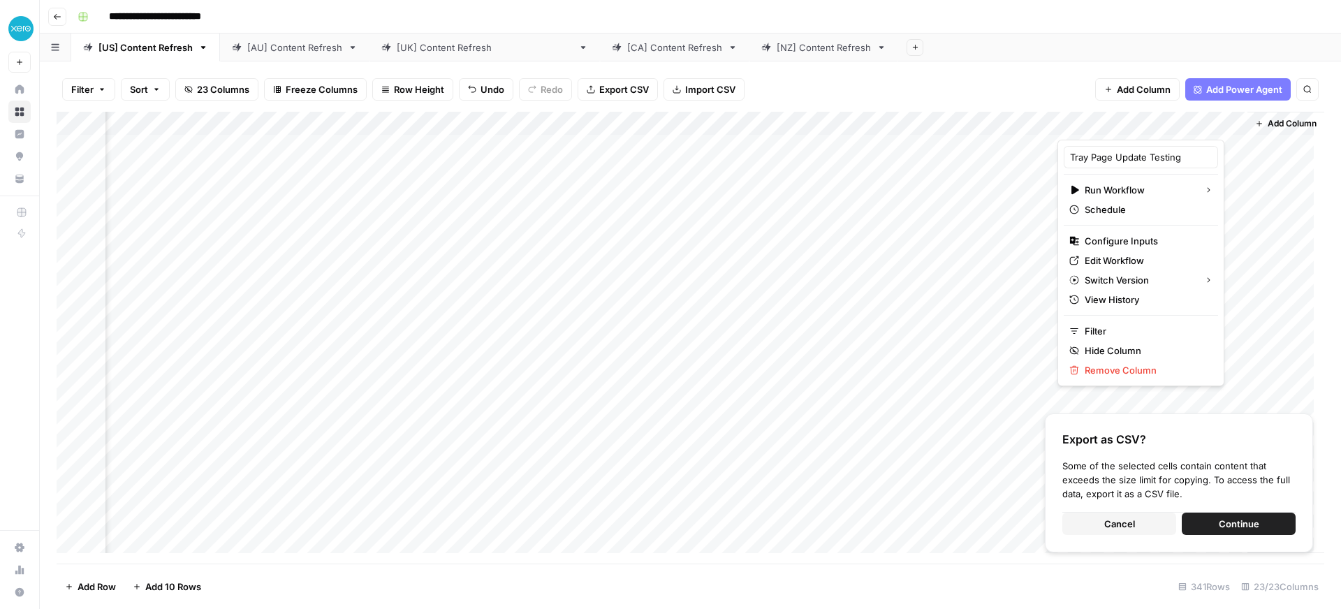
click at [289, 61] on div "Filter Sort 23 Columns Freeze Columns Row Height Undo Redo Export CSV Import CS…" at bounding box center [691, 335] width 1302 height 548
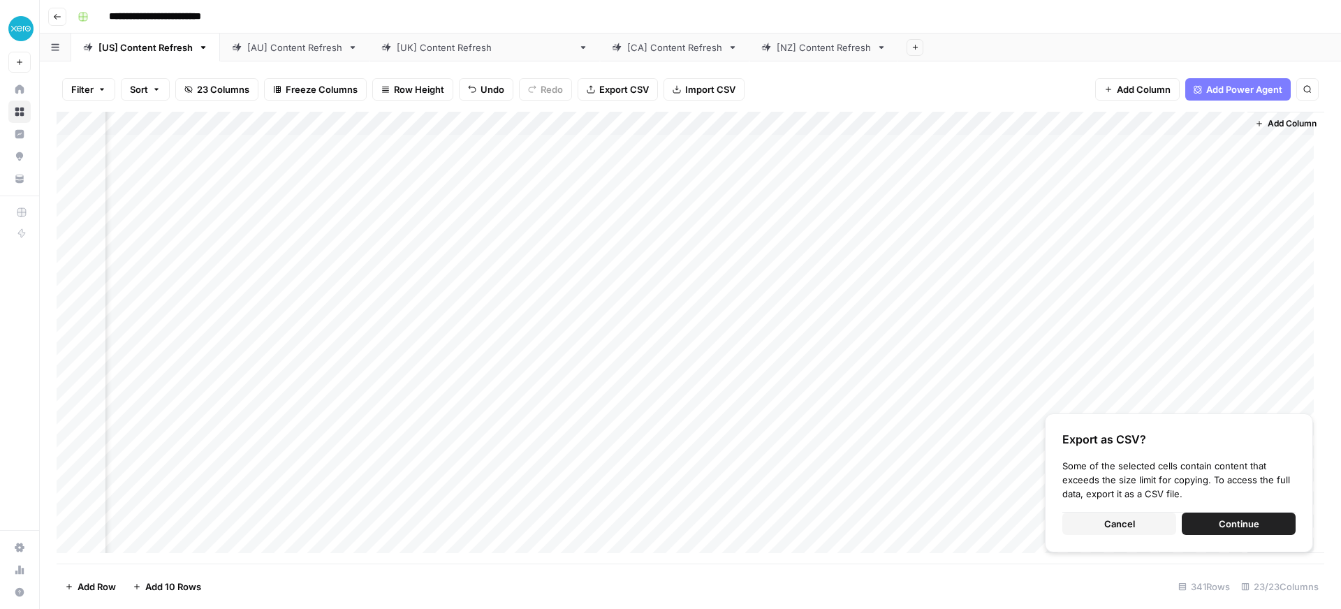
click at [296, 48] on div "[AU] Content Refresh" at bounding box center [294, 48] width 95 height 14
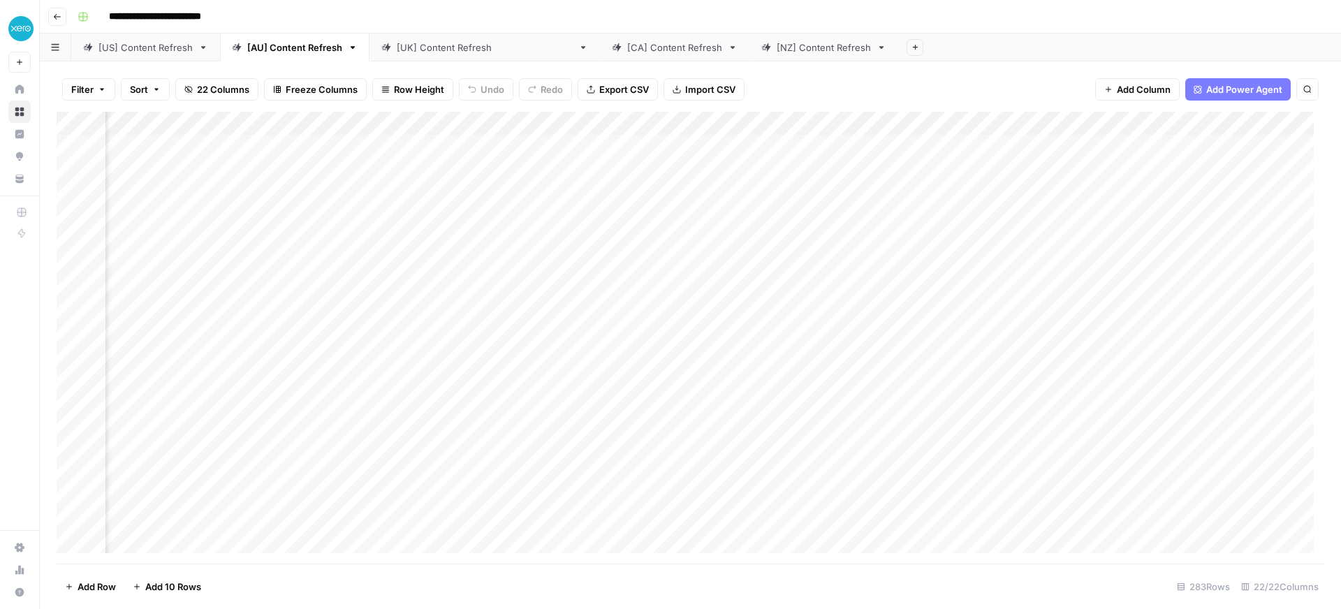
scroll to position [0, 2039]
click at [1273, 123] on span "Add Column" at bounding box center [1292, 123] width 49 height 13
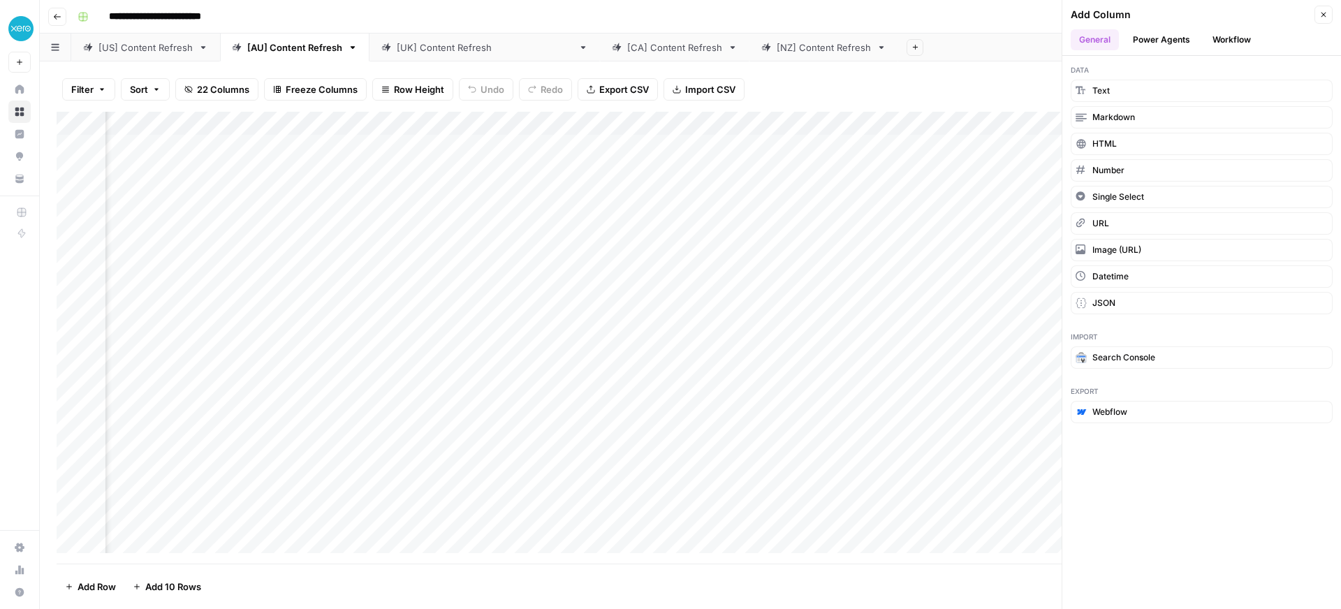
click at [1228, 35] on button "Workflow" at bounding box center [1231, 39] width 55 height 21
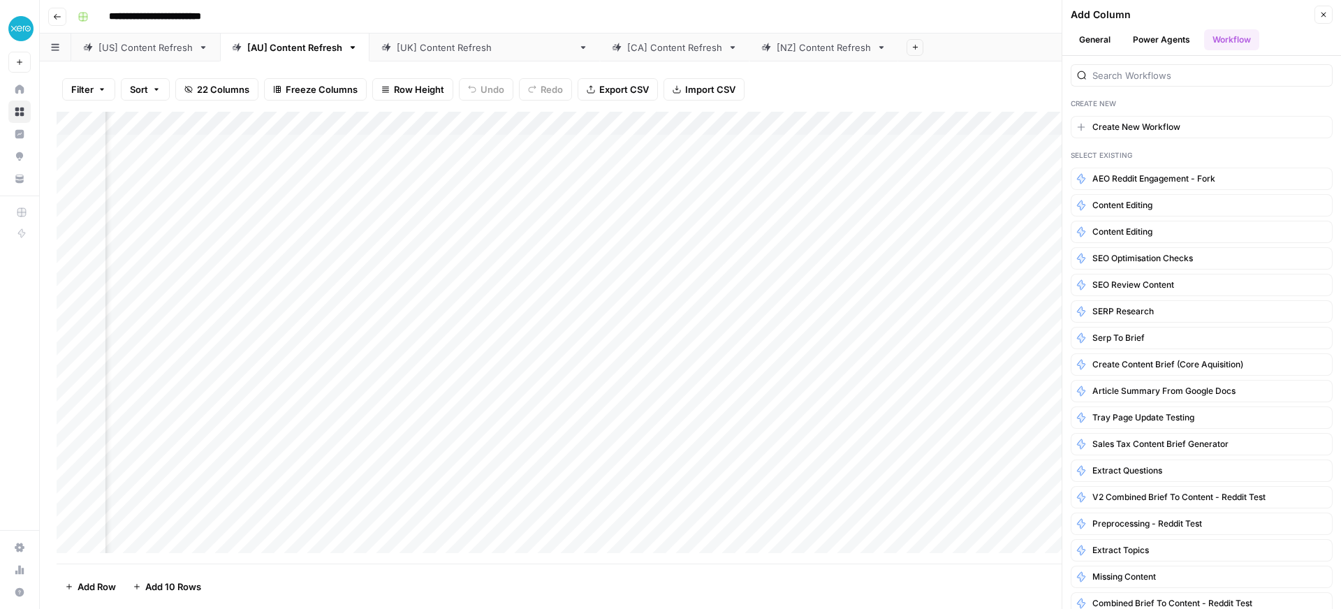
click at [180, 54] on link "[US] Content Refresh" at bounding box center [145, 48] width 149 height 28
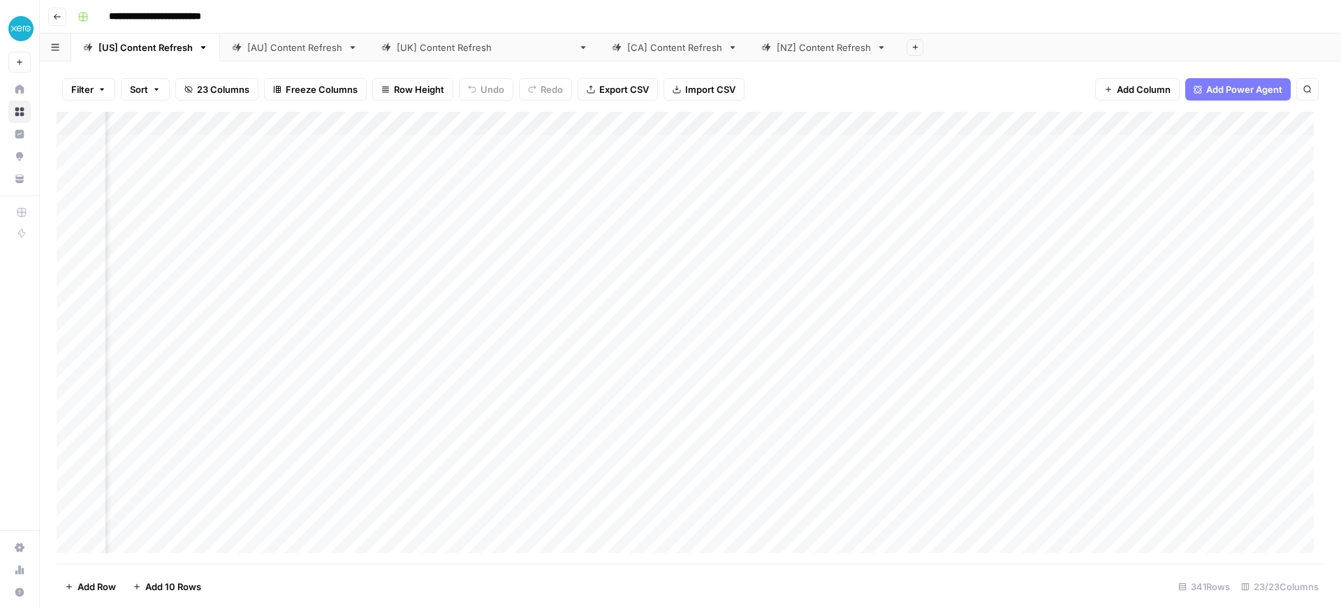
scroll to position [0, 1940]
click at [280, 50] on div "[AU] Content Refresh" at bounding box center [294, 48] width 95 height 14
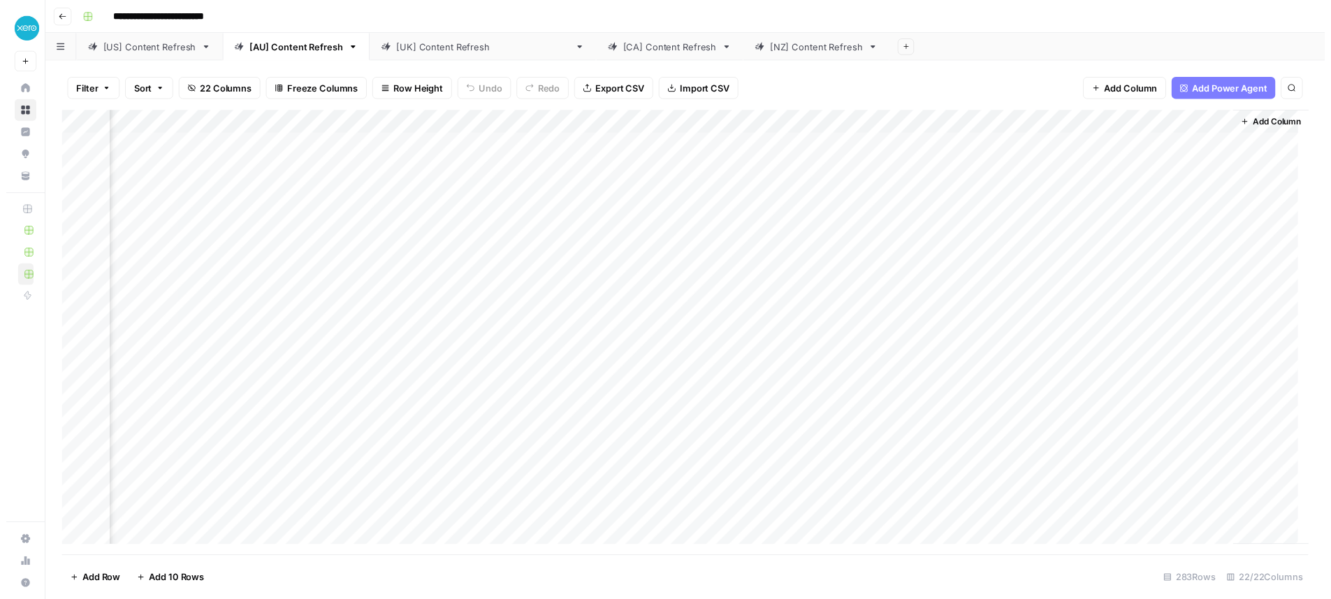
scroll to position [0, 2039]
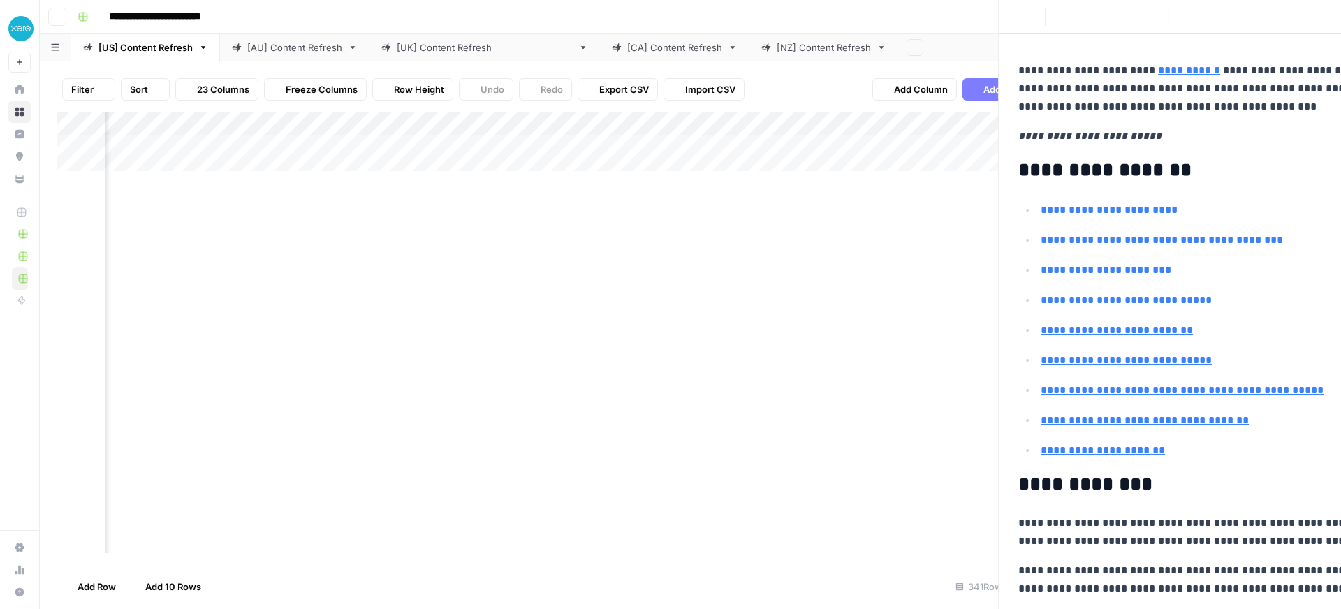
scroll to position [0, 1788]
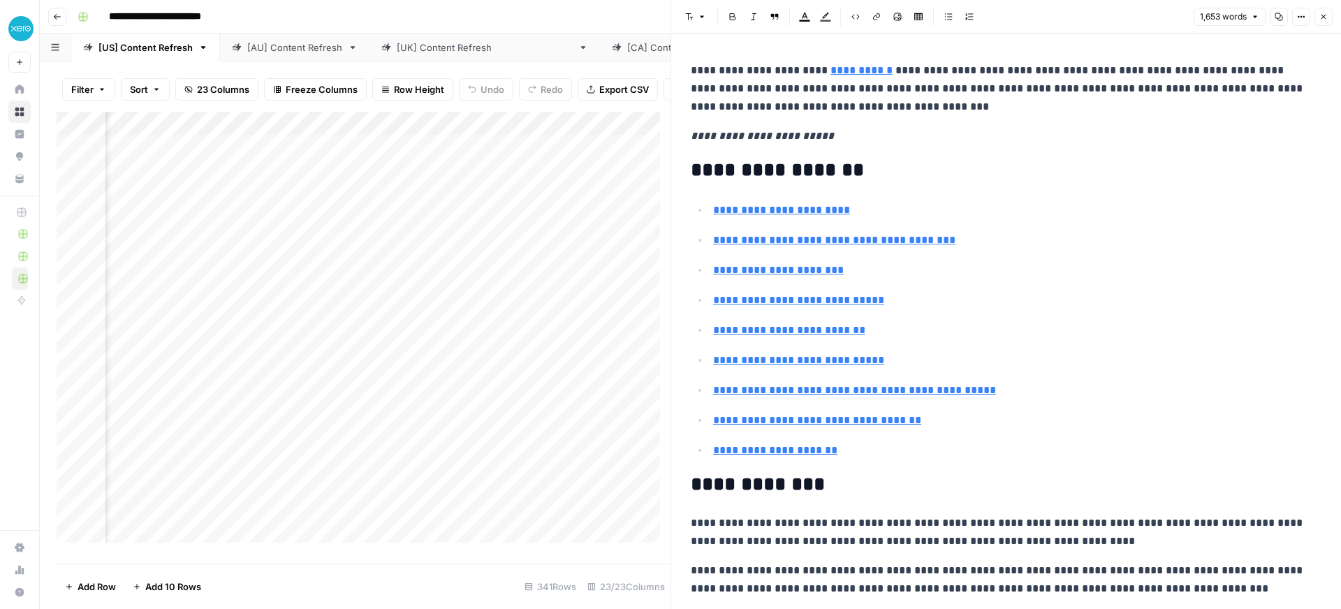
click at [1327, 17] on span "Close" at bounding box center [1327, 17] width 1 height 1
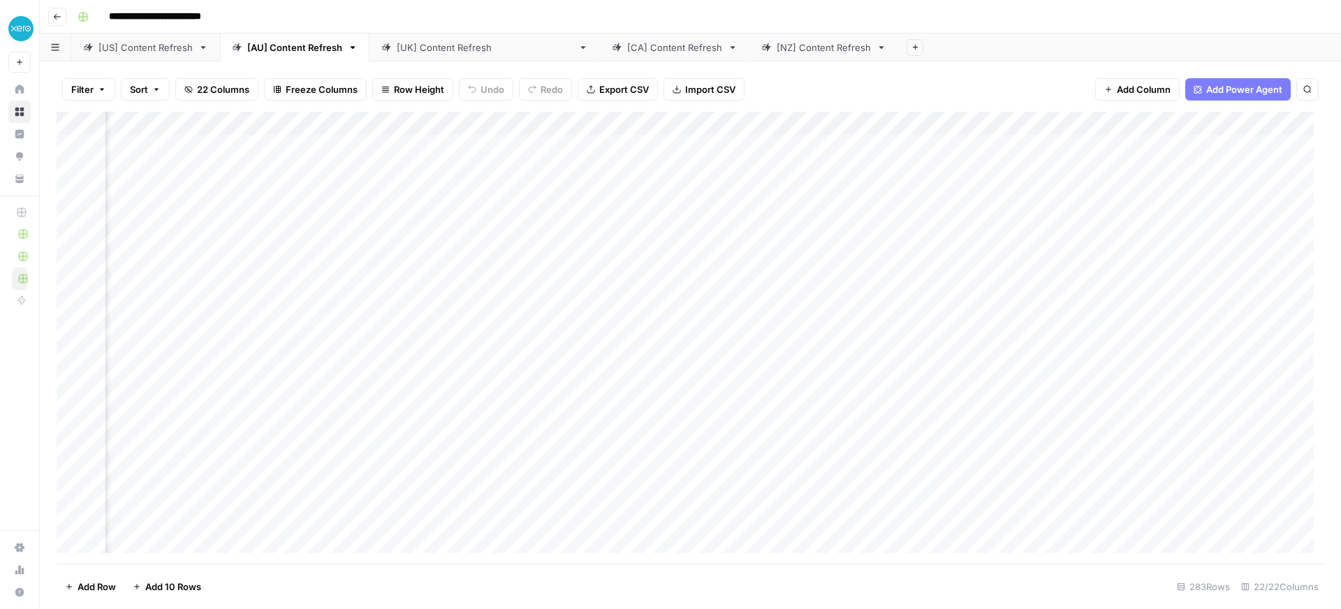
scroll to position [0, 2039]
click at [1272, 118] on span "Add Column" at bounding box center [1292, 123] width 49 height 13
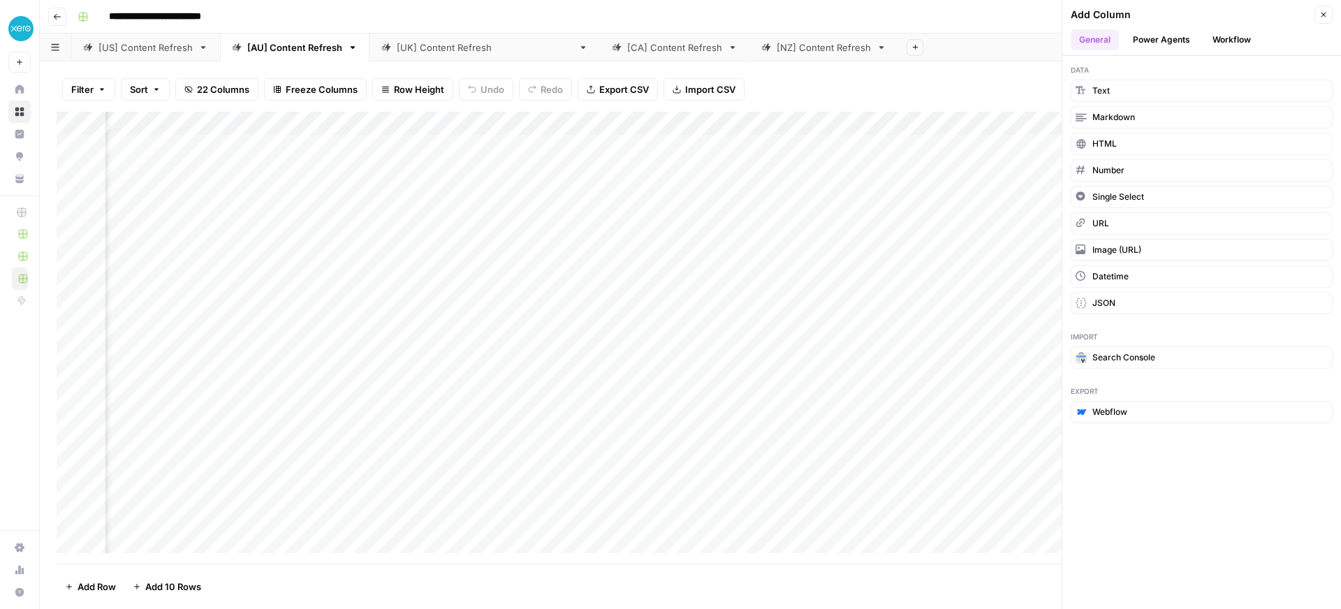
click at [1244, 41] on button "Workflow" at bounding box center [1231, 39] width 55 height 21
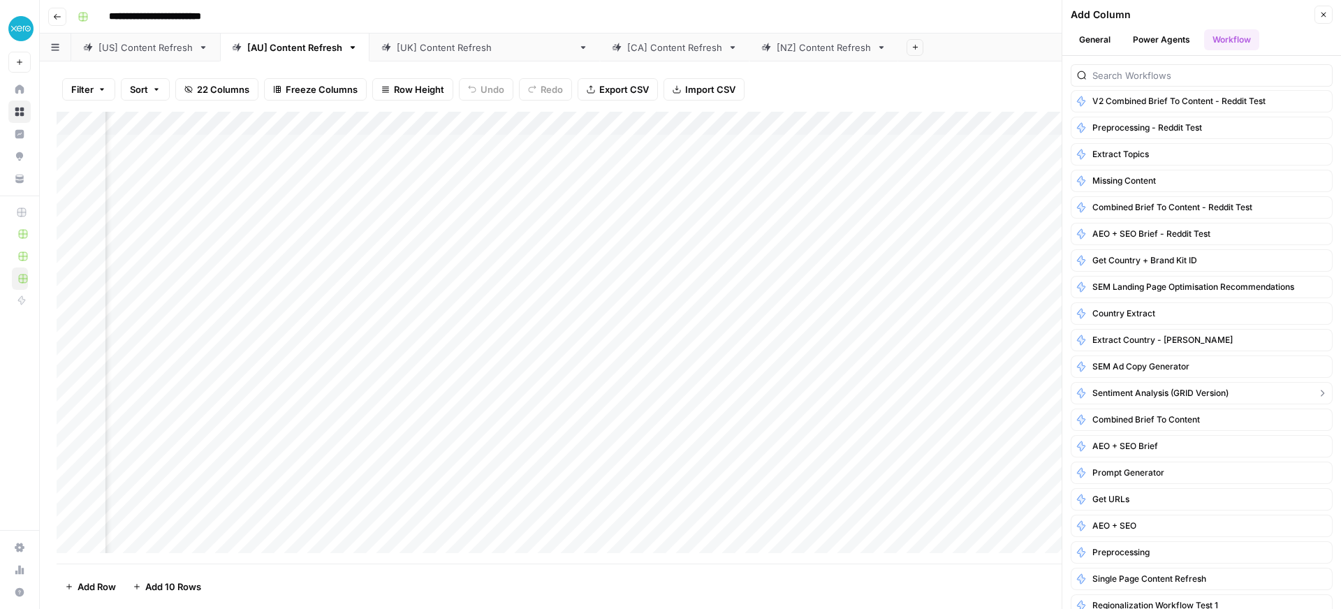
scroll to position [0, 0]
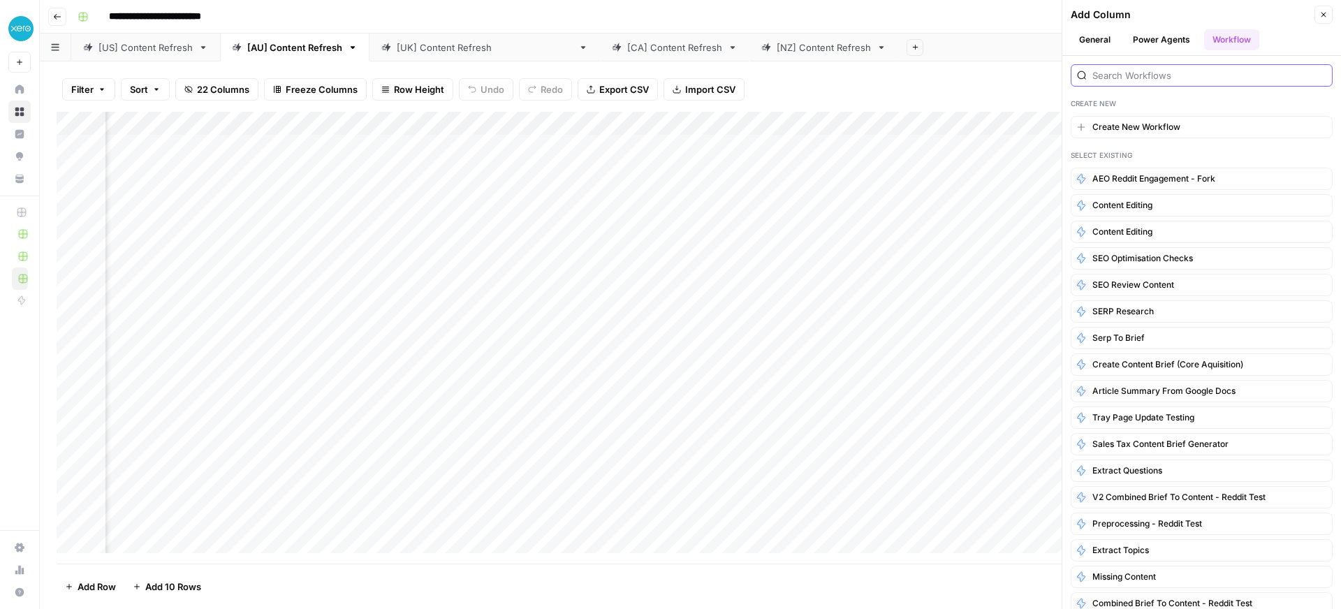
click at [1147, 76] on input "search" at bounding box center [1210, 75] width 234 height 14
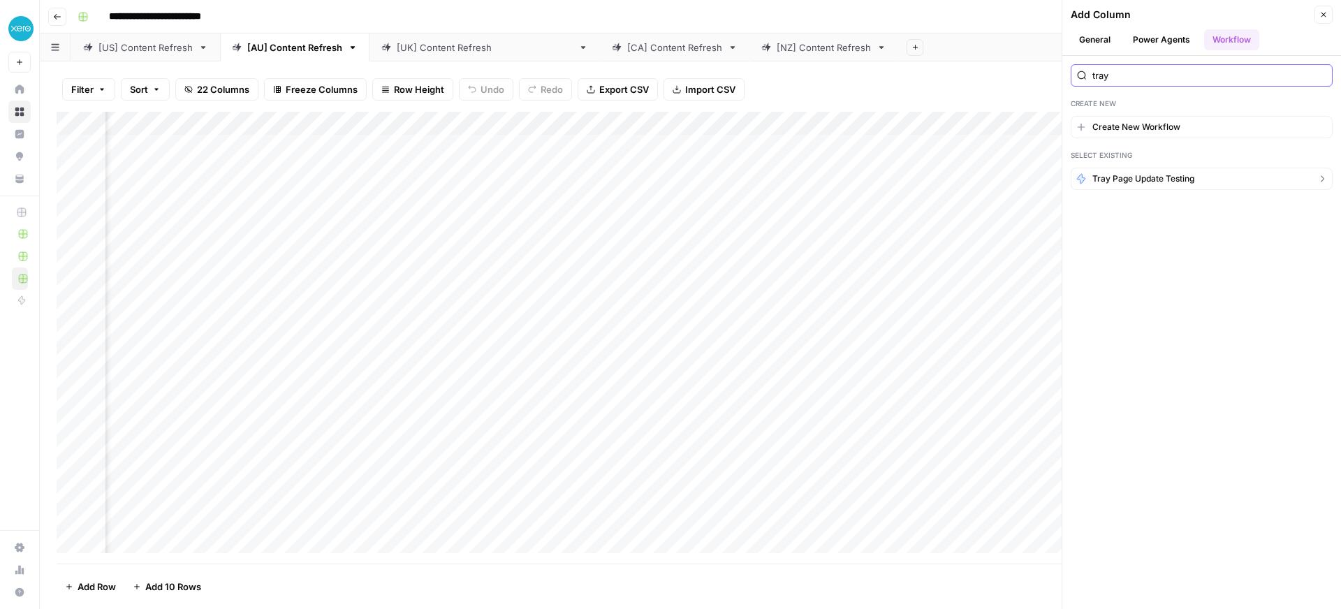
type input "tray"
click at [1218, 177] on button "Tray Page Update Testing" at bounding box center [1202, 179] width 262 height 22
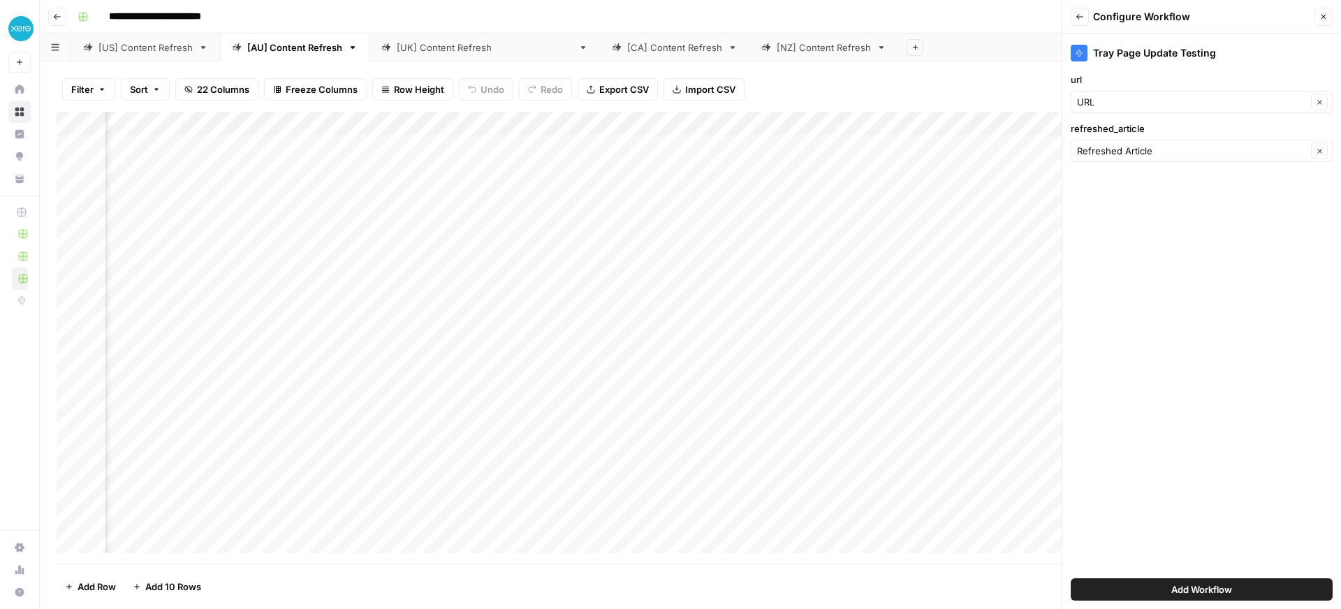
click at [1205, 585] on span "Add Workflow" at bounding box center [1202, 590] width 61 height 14
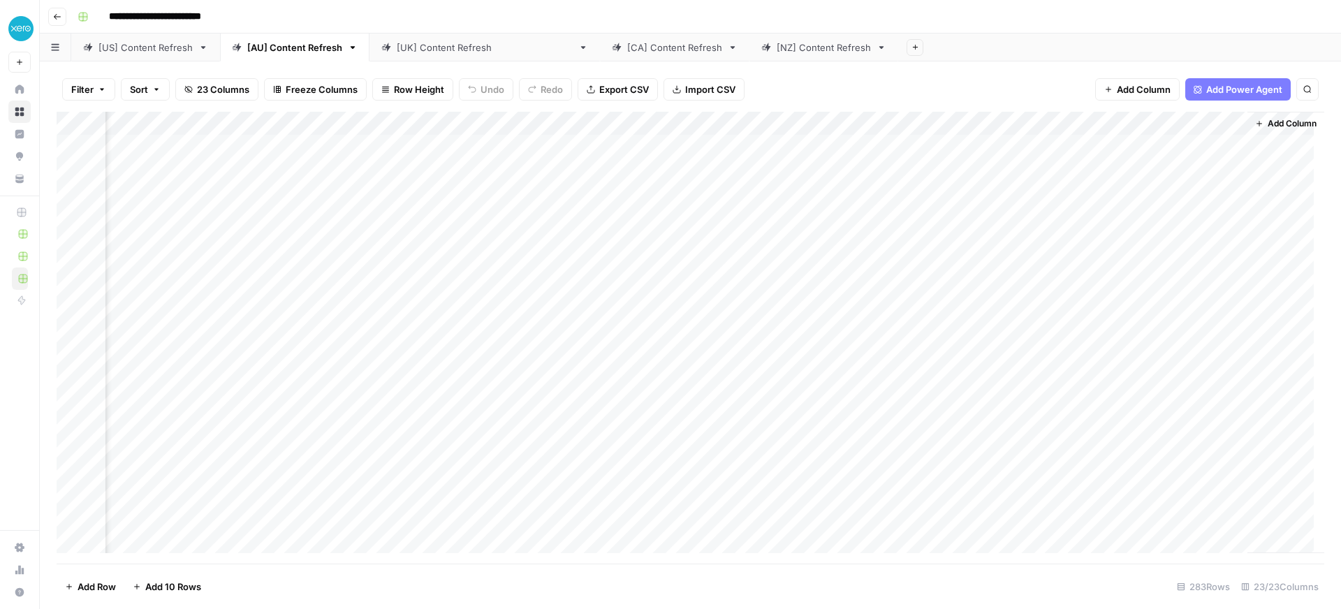
scroll to position [0, 2218]
click at [154, 50] on div "[US] Content Refresh" at bounding box center [146, 48] width 94 height 14
click at [417, 52] on div "[[GEOGRAPHIC_DATA]] Content Refresh" at bounding box center [485, 48] width 176 height 14
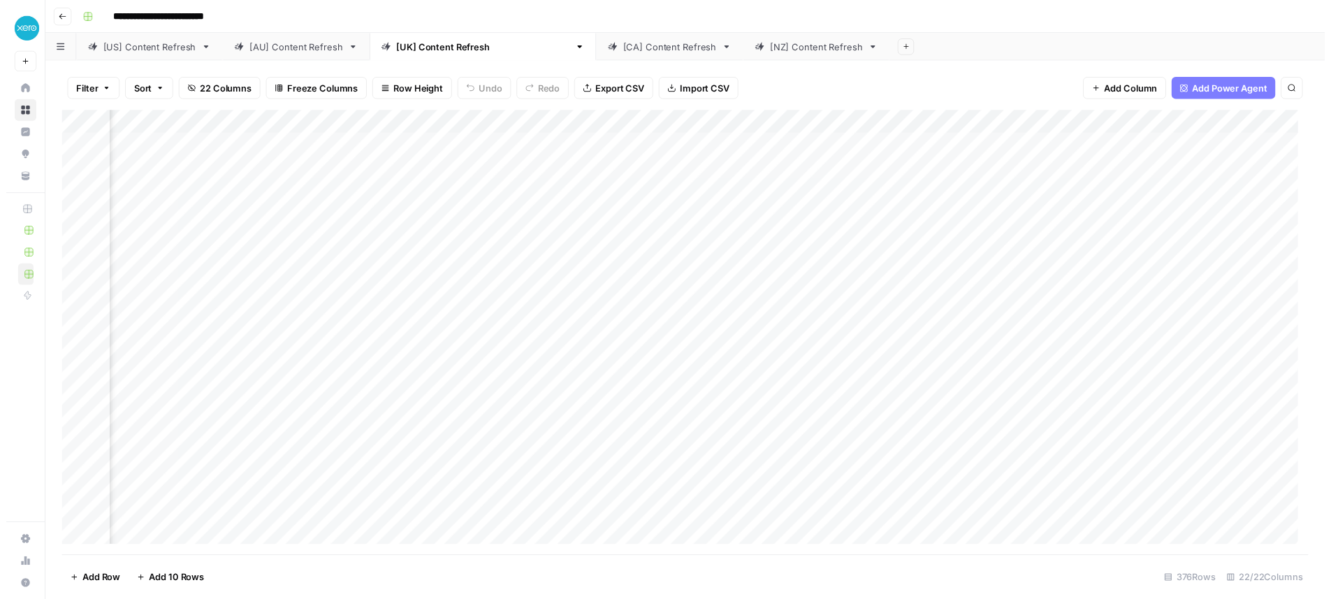
scroll to position [0, 1804]
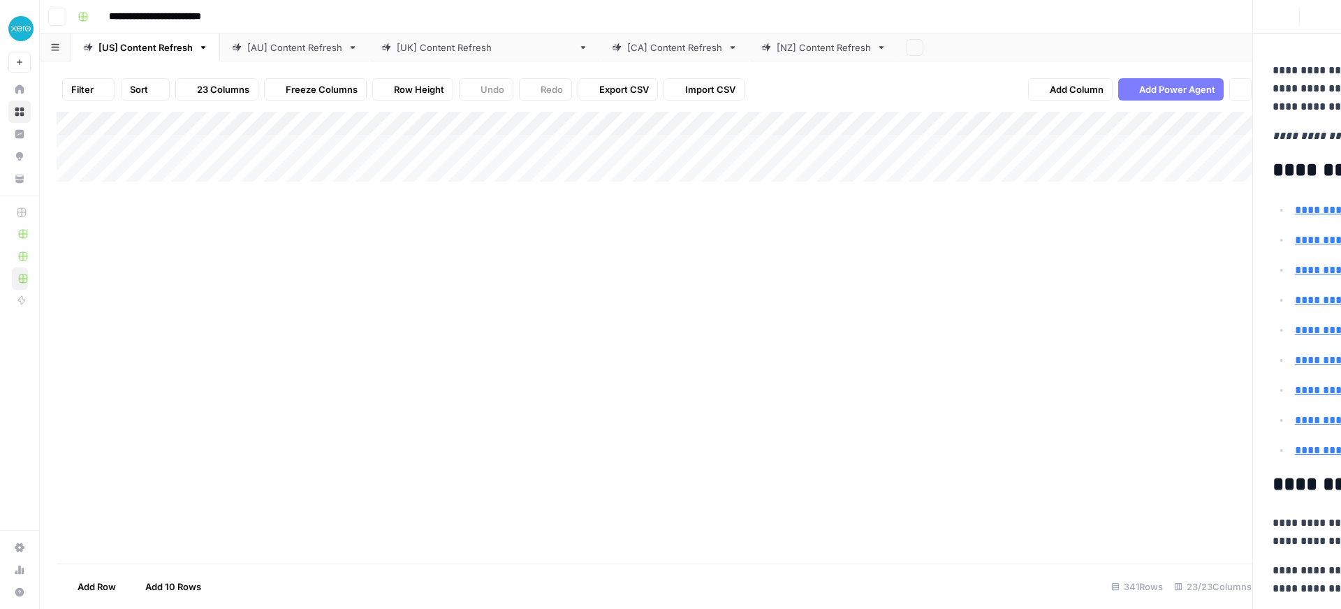
scroll to position [0, 1788]
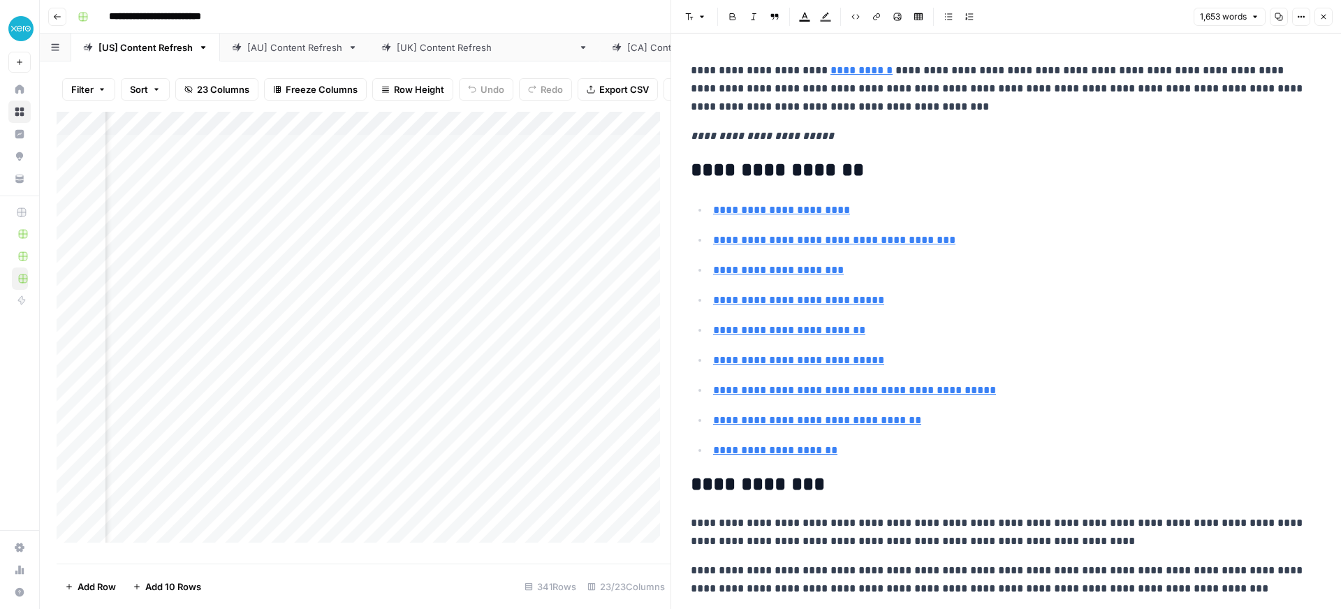
click at [386, 46] on icon at bounding box center [385, 47] width 9 height 9
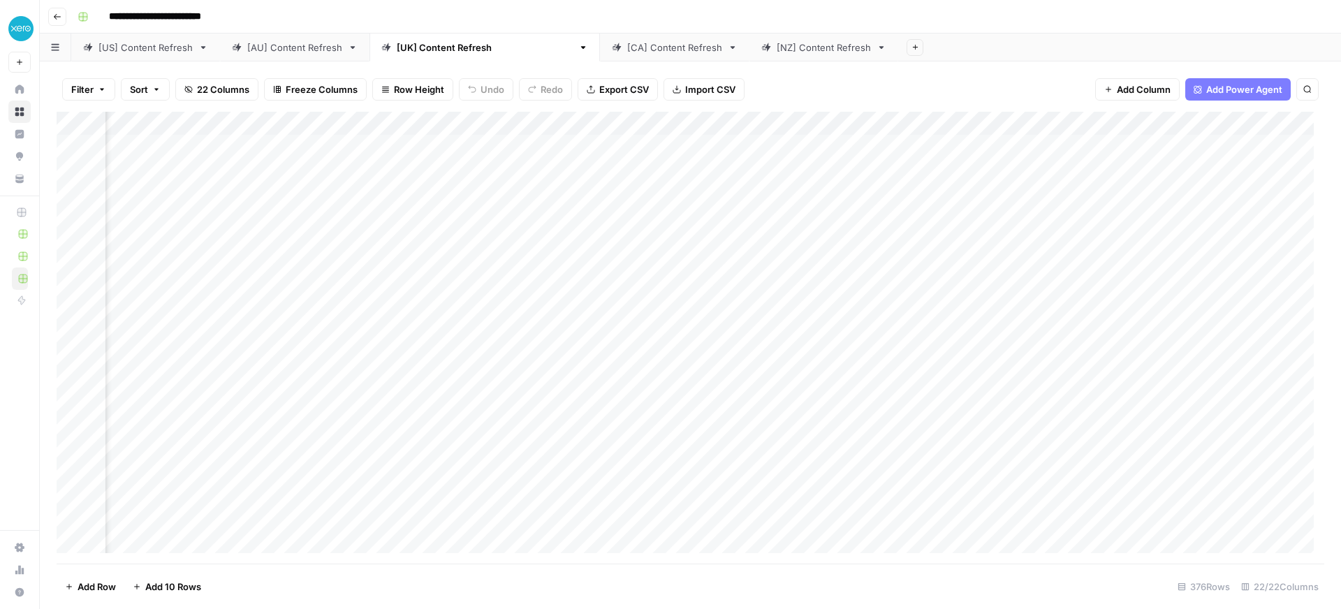
scroll to position [0, 1804]
click at [1272, 117] on span "Add Column" at bounding box center [1292, 123] width 49 height 13
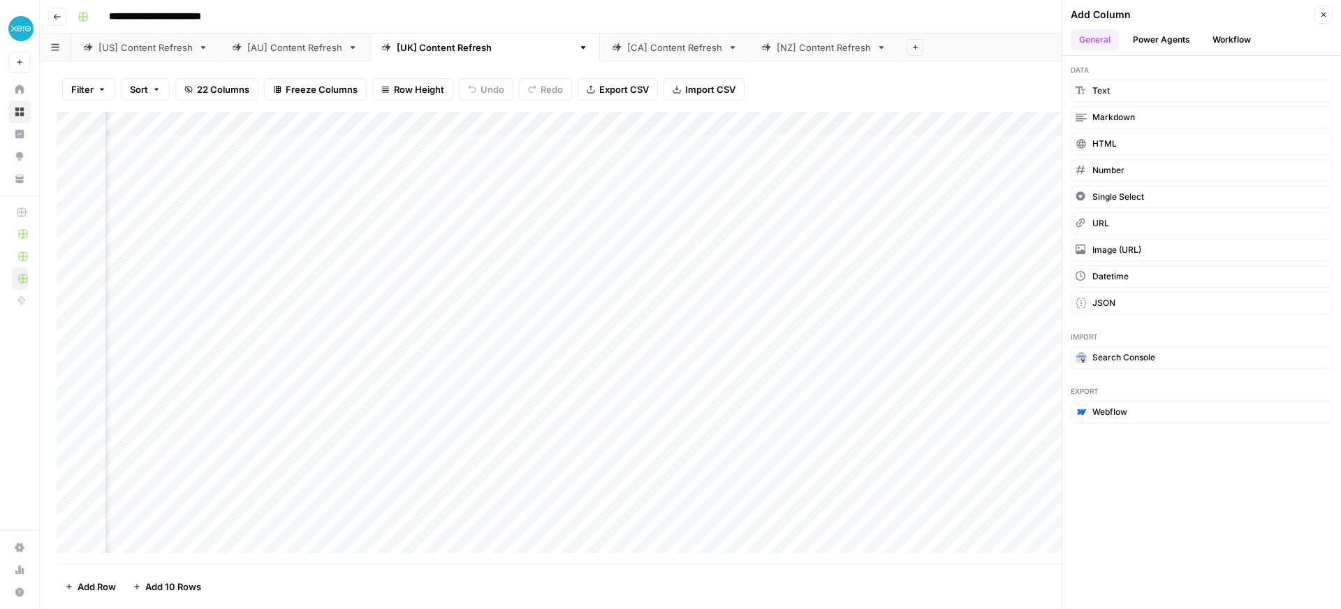
click at [1237, 34] on button "Workflow" at bounding box center [1231, 39] width 55 height 21
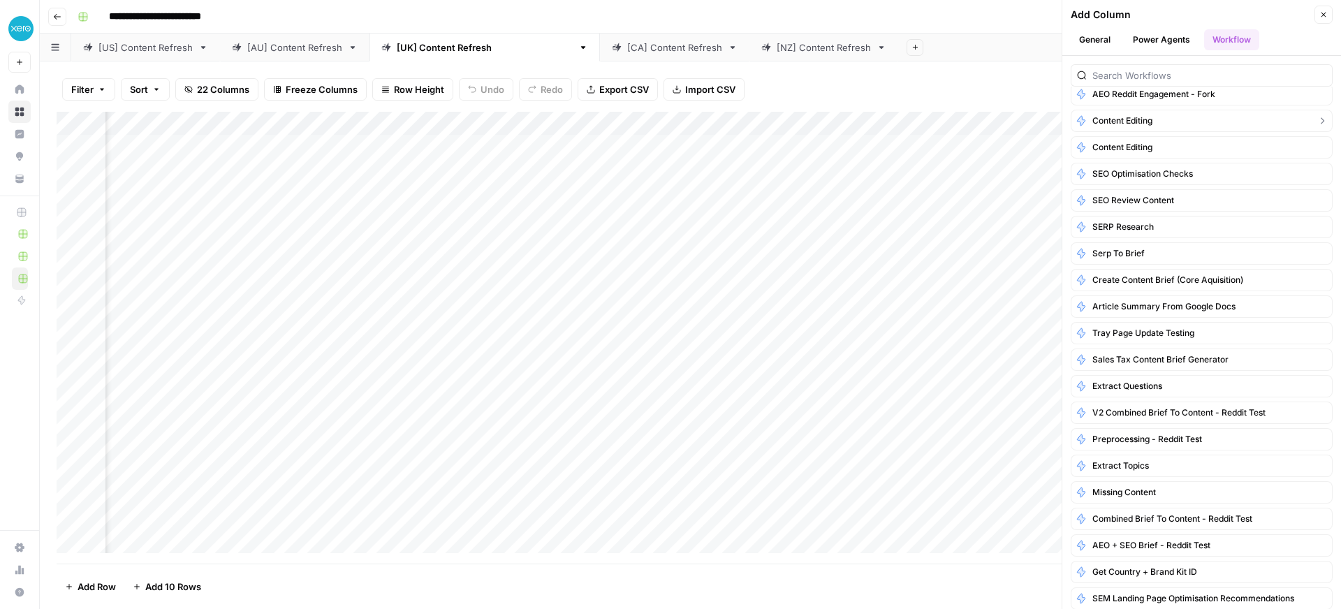
scroll to position [0, 0]
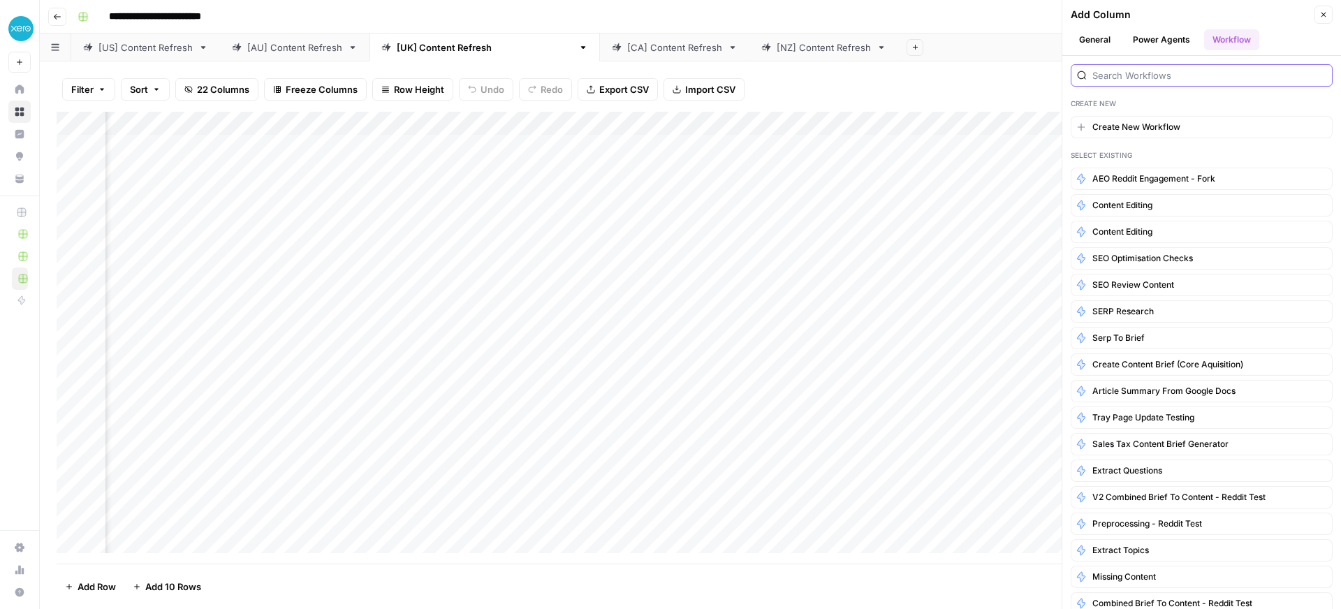
click at [1144, 70] on input "search" at bounding box center [1210, 75] width 234 height 14
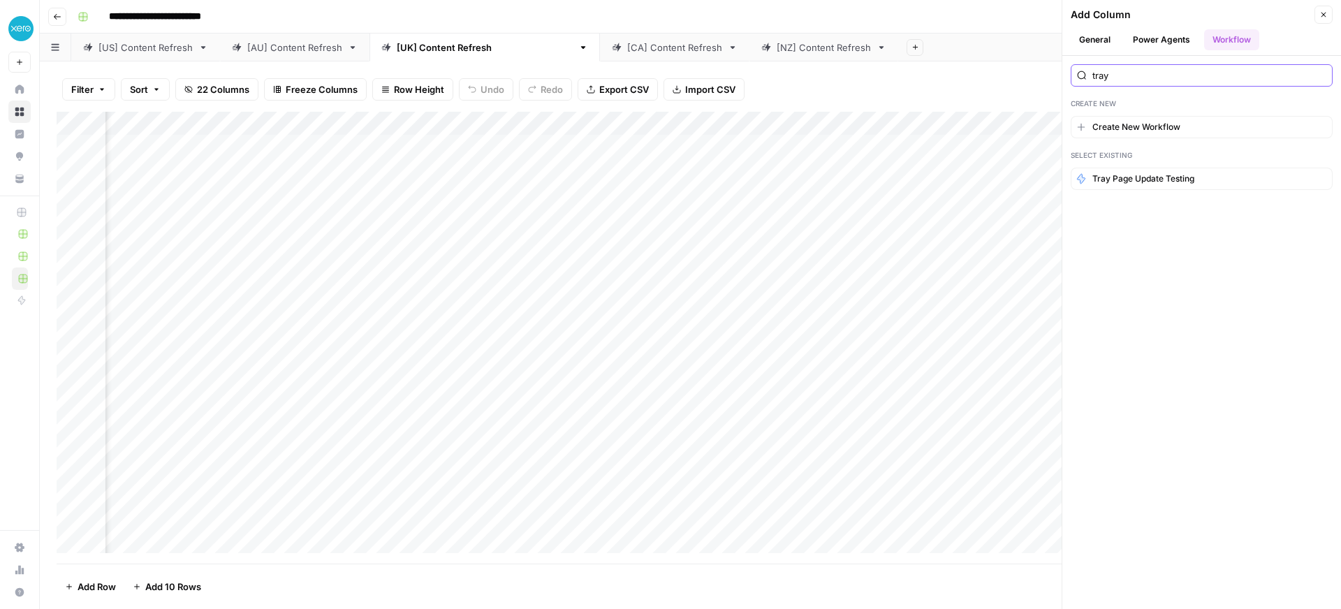
type input "tray"
click at [1148, 184] on span "Tray Page Update Testing" at bounding box center [1144, 179] width 102 height 13
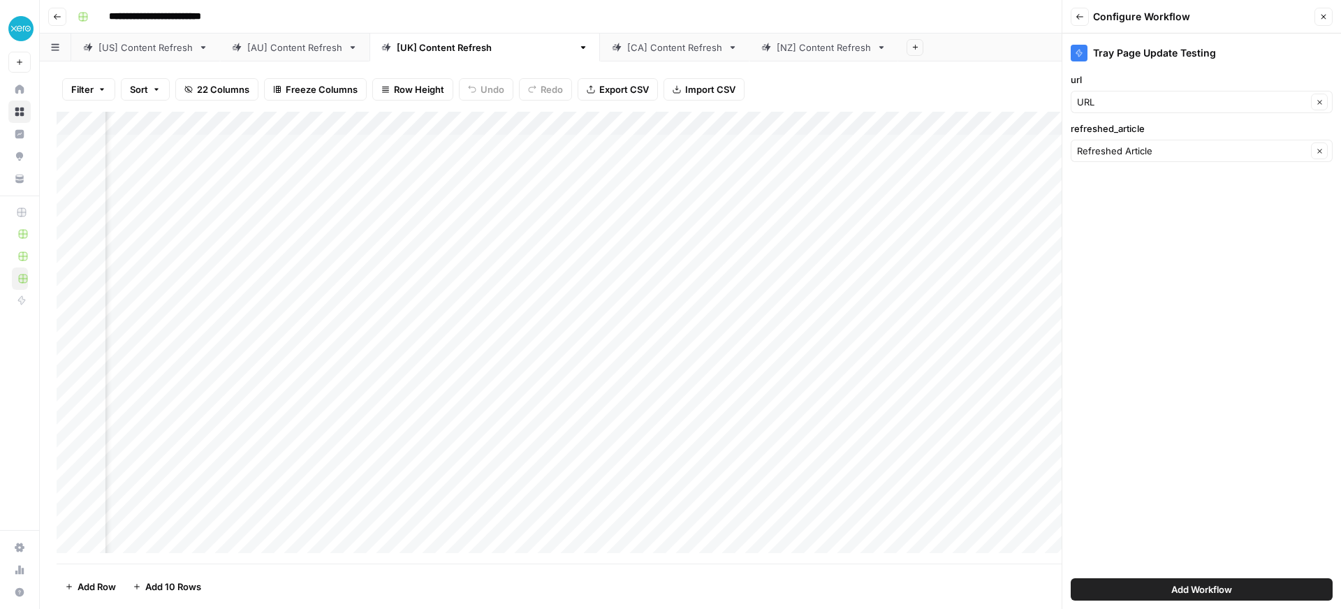
click at [1223, 587] on span "Add Workflow" at bounding box center [1202, 590] width 61 height 14
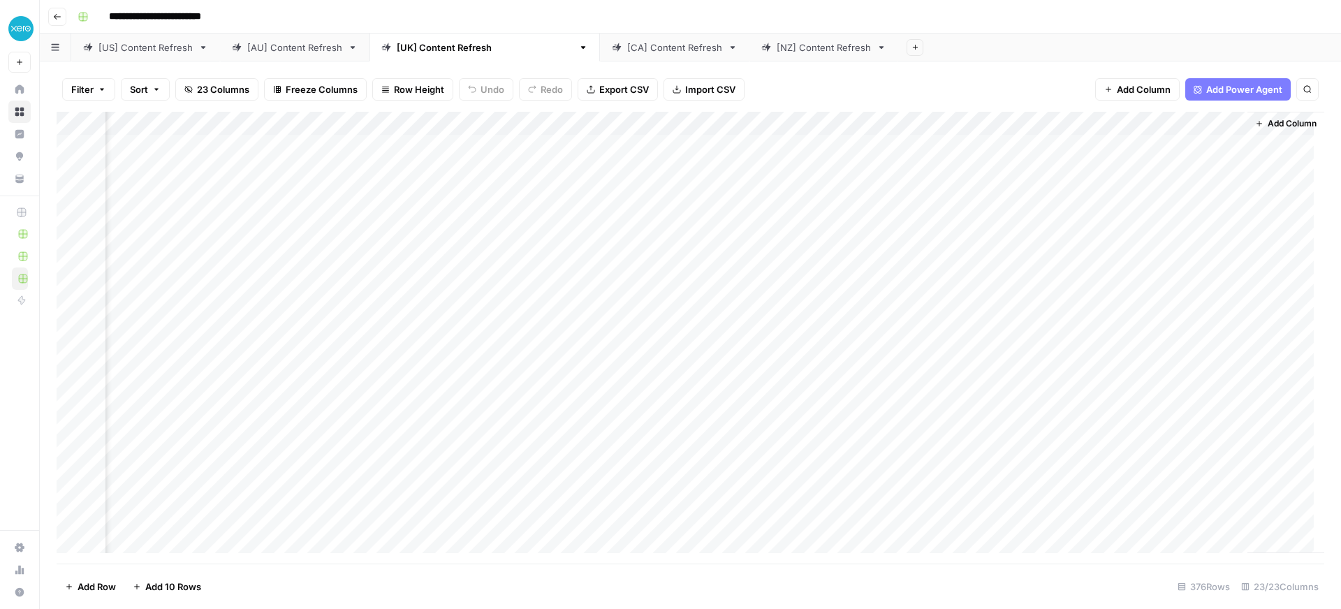
scroll to position [0, 1982]
click at [627, 50] on div "[CA] Content Refresh" at bounding box center [674, 48] width 95 height 14
click at [1273, 126] on span "Add Column" at bounding box center [1292, 123] width 49 height 13
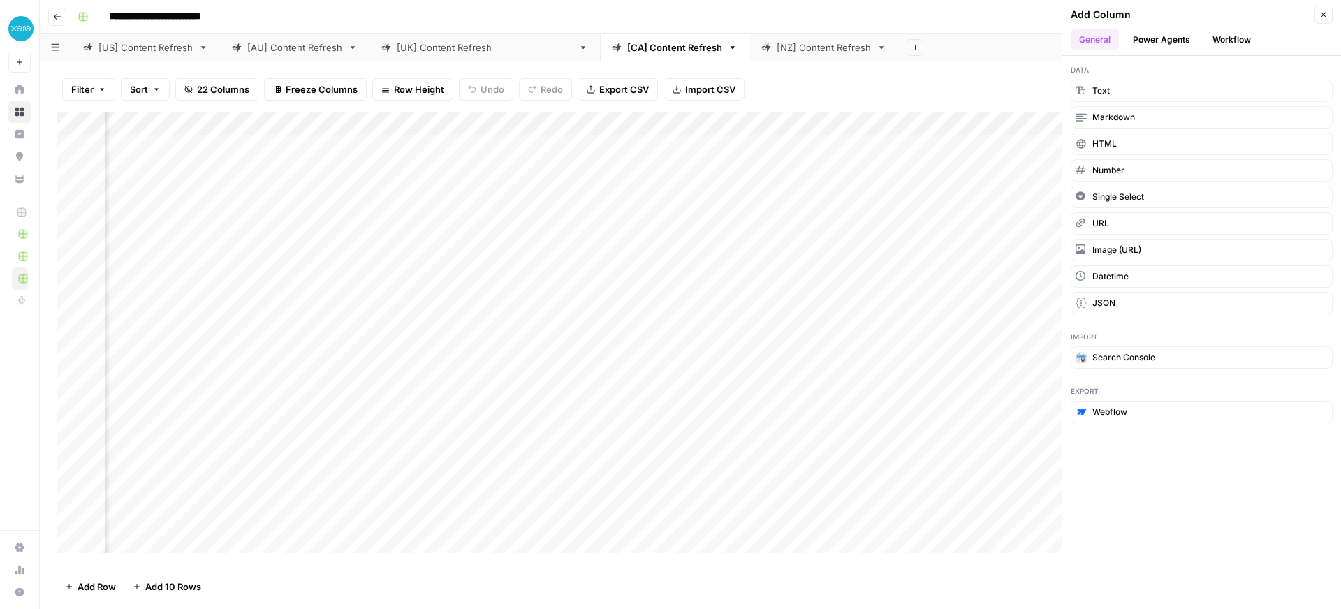
click at [1225, 47] on button "Workflow" at bounding box center [1231, 39] width 55 height 21
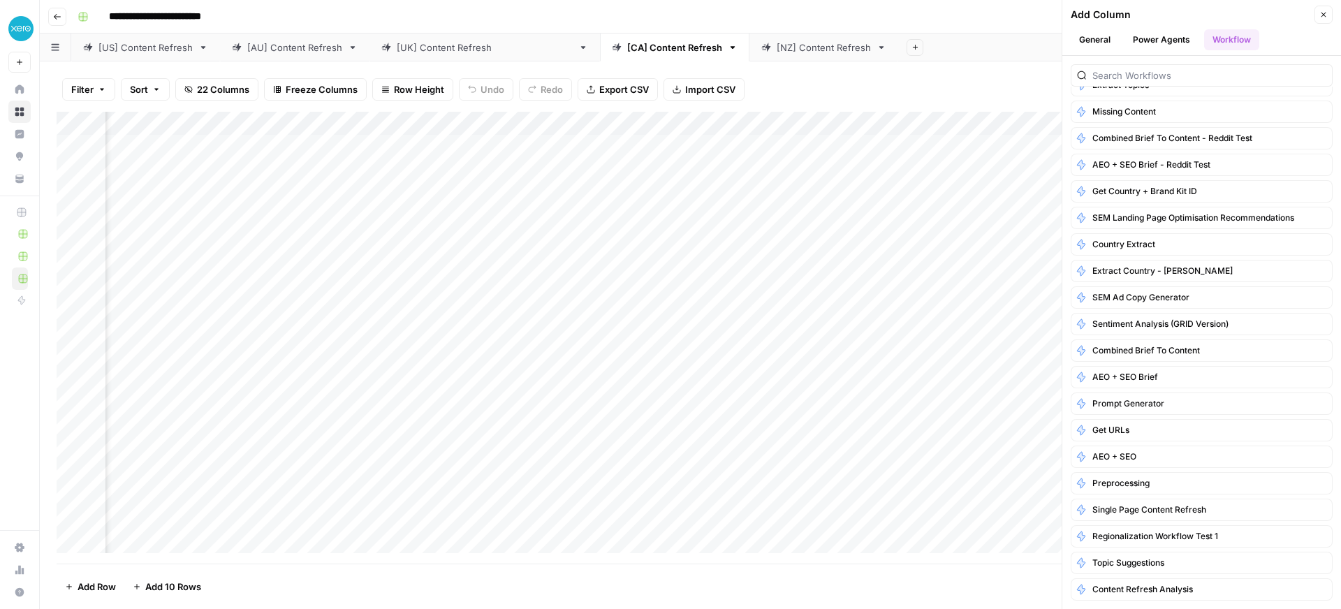
scroll to position [0, 0]
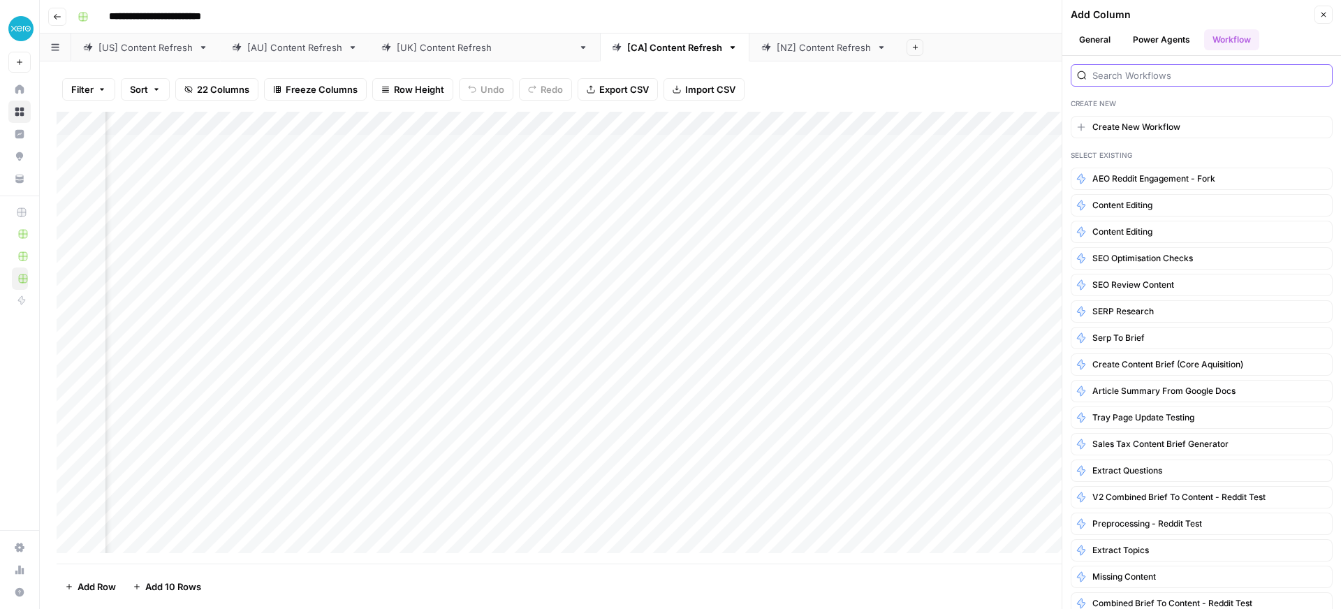
click at [1153, 75] on input "search" at bounding box center [1210, 75] width 234 height 14
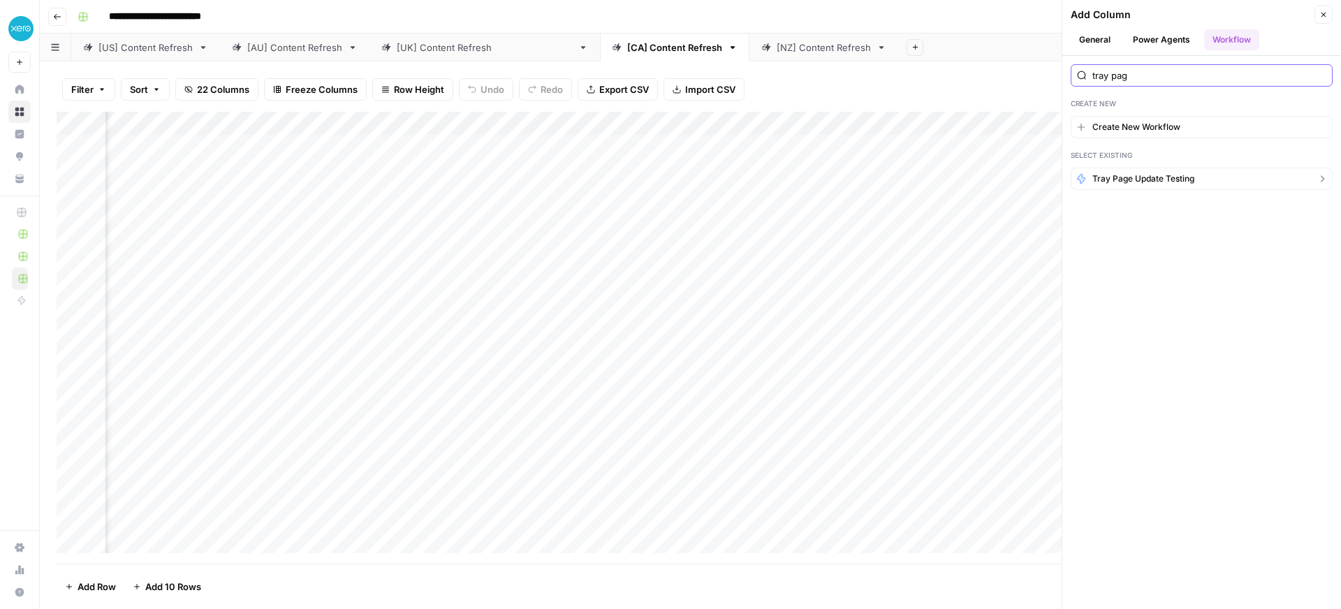
type input "tray pag"
click at [1157, 177] on span "Tray Page Update Testing" at bounding box center [1144, 179] width 102 height 13
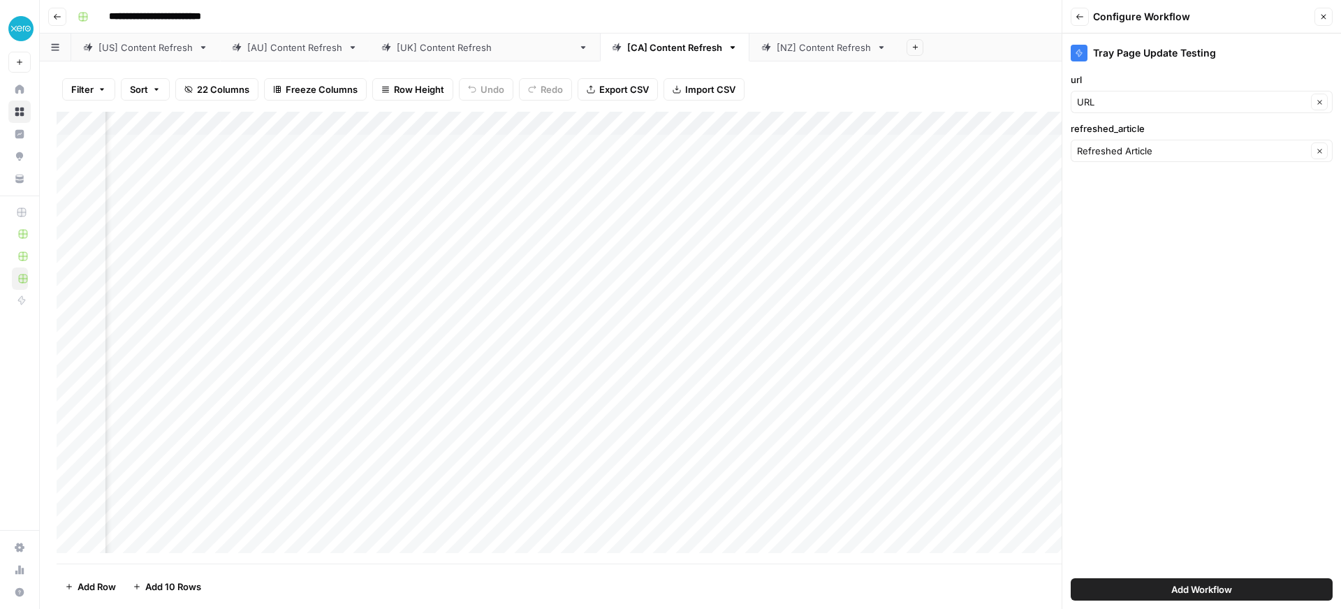
click at [1228, 594] on span "Add Workflow" at bounding box center [1202, 590] width 61 height 14
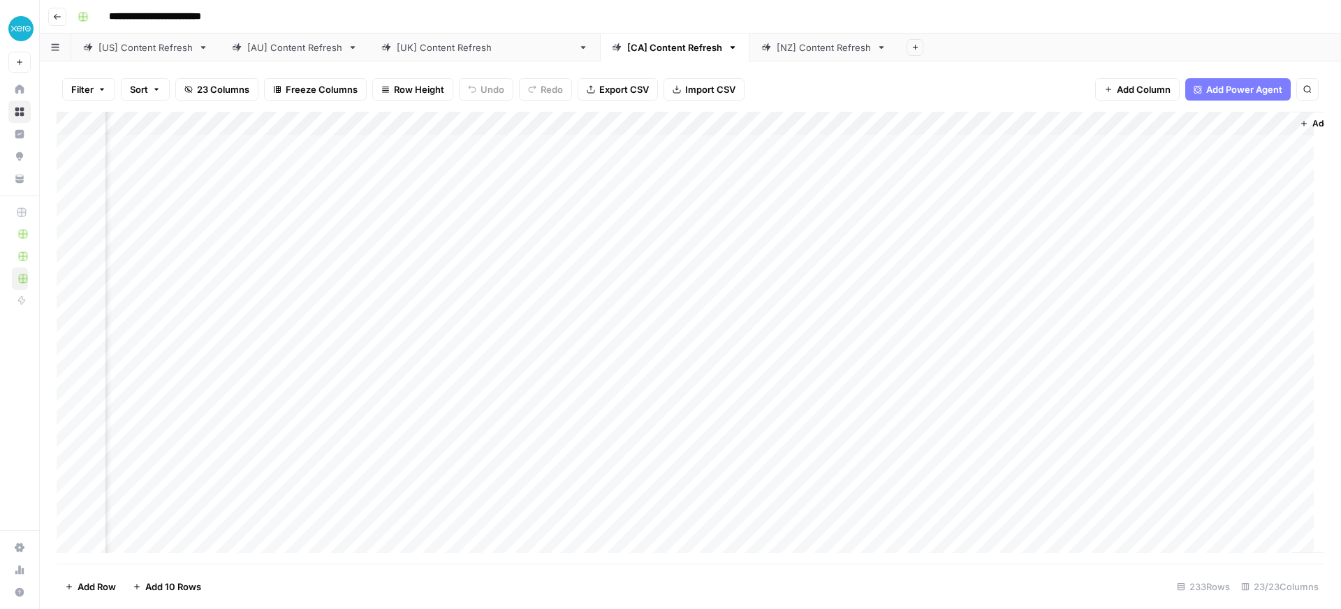
scroll to position [0, 1895]
click at [777, 51] on div "[NZ] Content Refresh" at bounding box center [824, 48] width 94 height 14
click at [1250, 129] on button "Add Column" at bounding box center [1286, 124] width 73 height 18
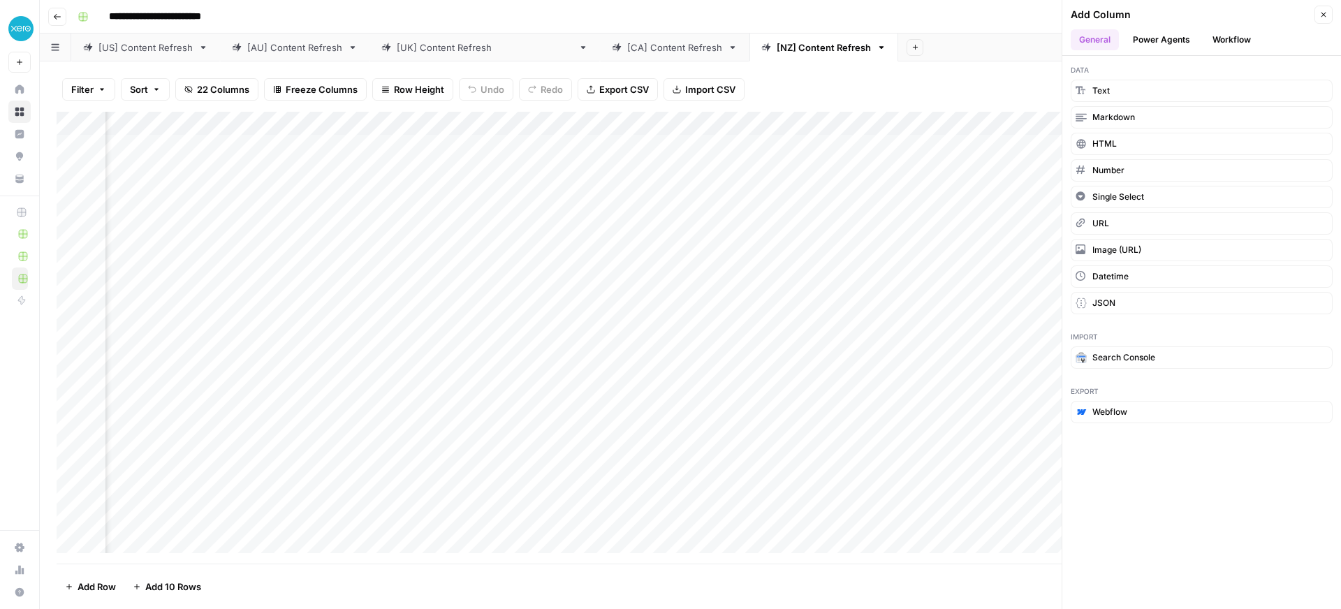
click at [1225, 44] on button "Workflow" at bounding box center [1231, 39] width 55 height 21
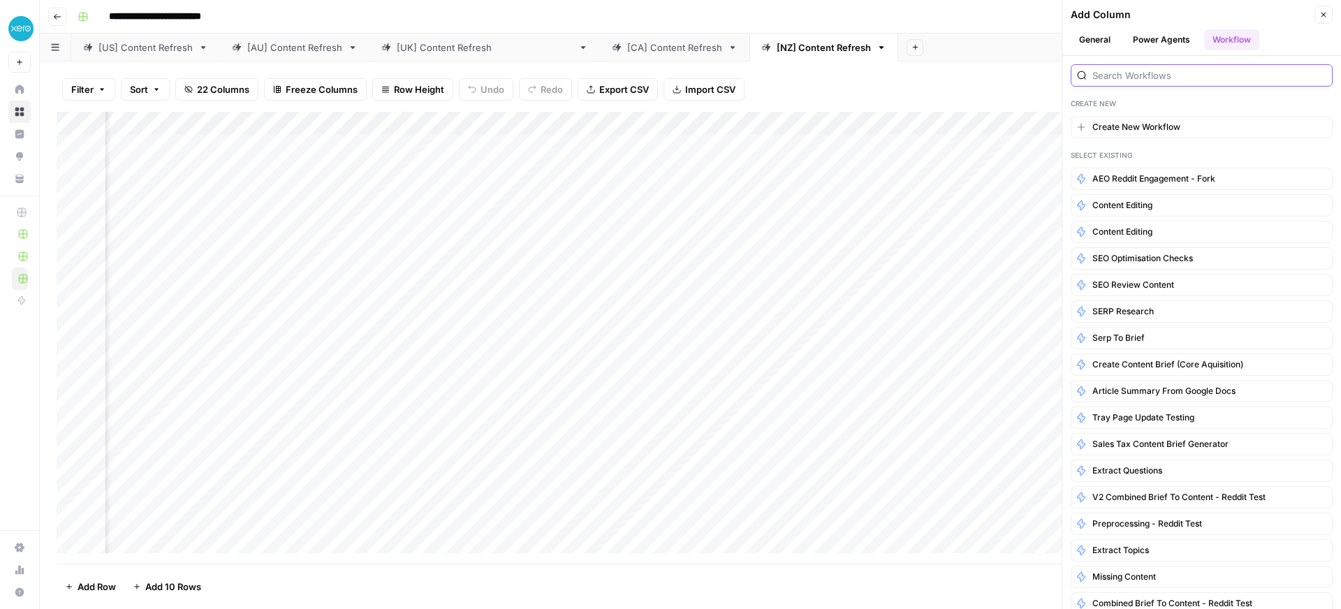
click at [1111, 71] on input "search" at bounding box center [1210, 75] width 234 height 14
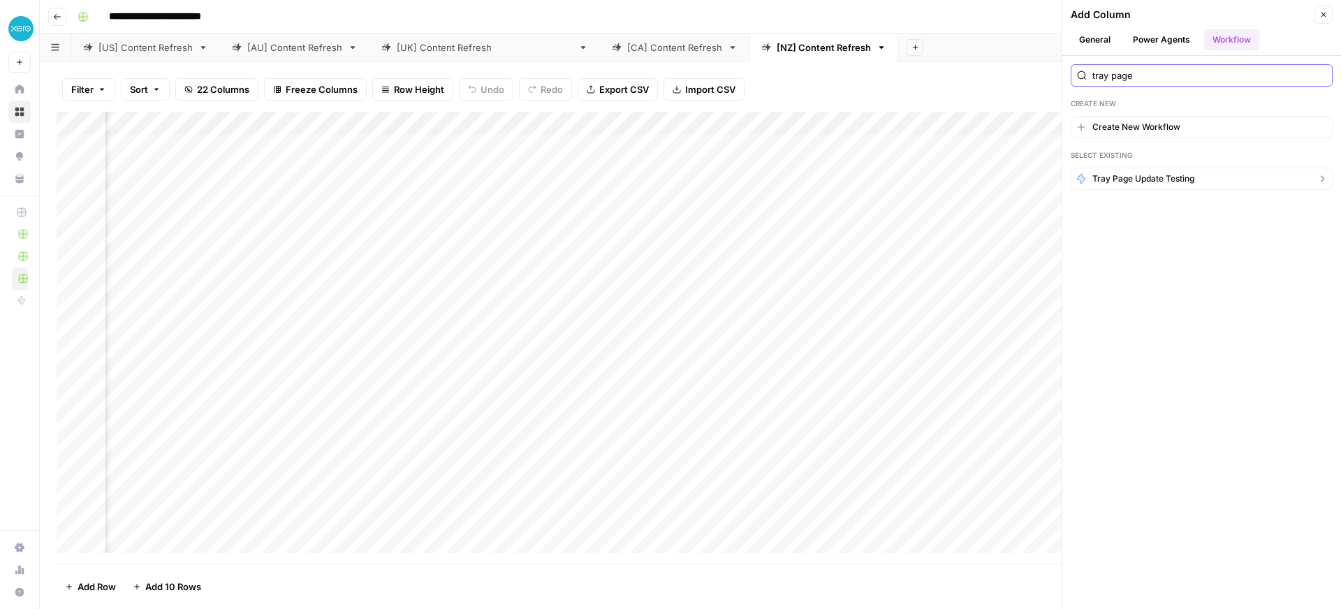
type input "tray page"
click at [1200, 185] on button "Tray Page Update Testing" at bounding box center [1202, 179] width 262 height 22
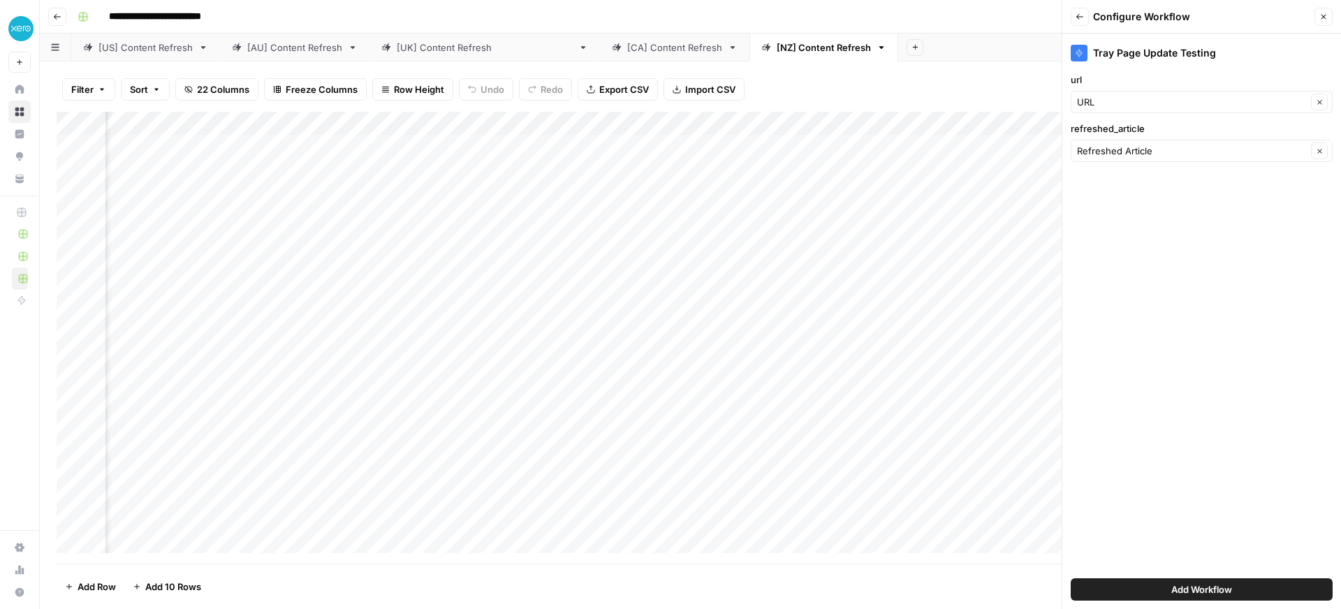
click at [1223, 592] on span "Add Workflow" at bounding box center [1202, 590] width 61 height 14
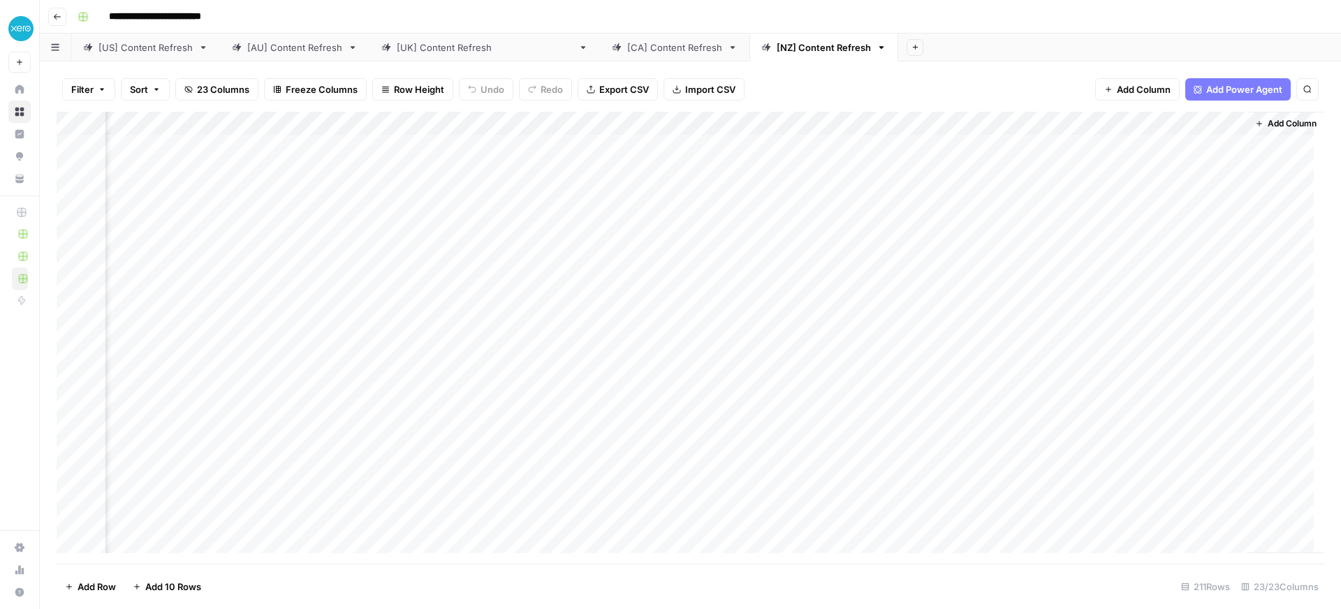
scroll to position [0, 1792]
click at [954, 45] on div "Add Sheet" at bounding box center [1119, 48] width 443 height 28
click at [310, 54] on link "[AU] Content Refresh" at bounding box center [295, 48] width 150 height 28
click at [476, 117] on div "Add Column" at bounding box center [691, 338] width 1268 height 452
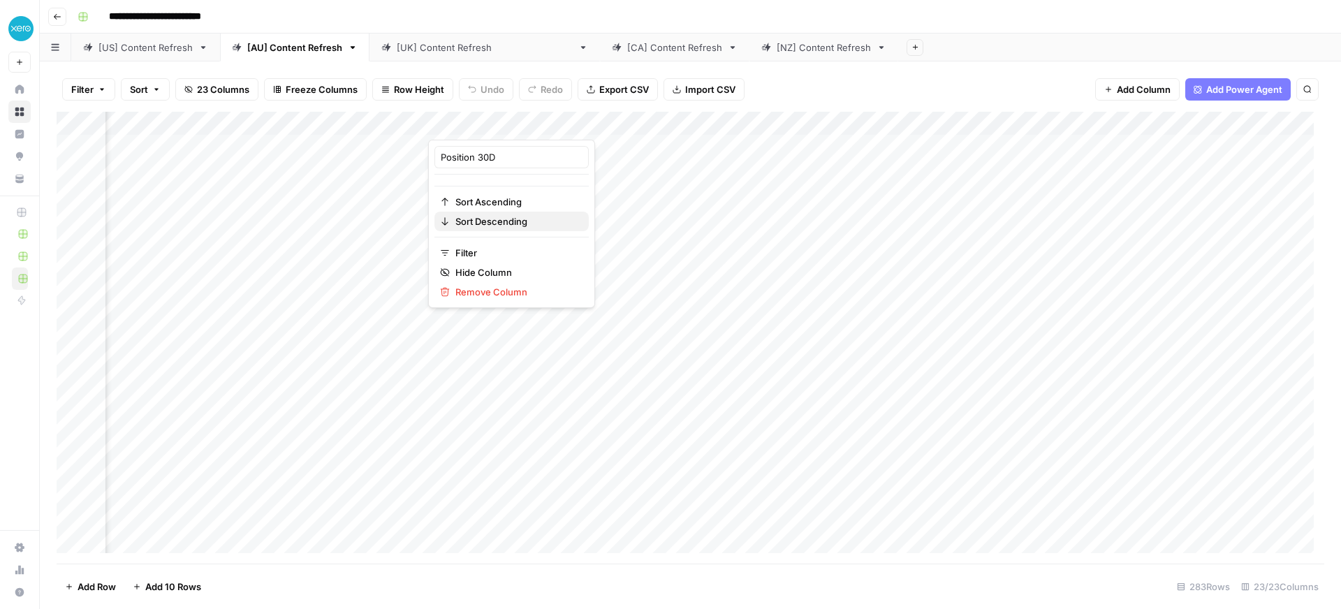
click at [484, 219] on span "Sort Descending" at bounding box center [517, 221] width 122 height 14
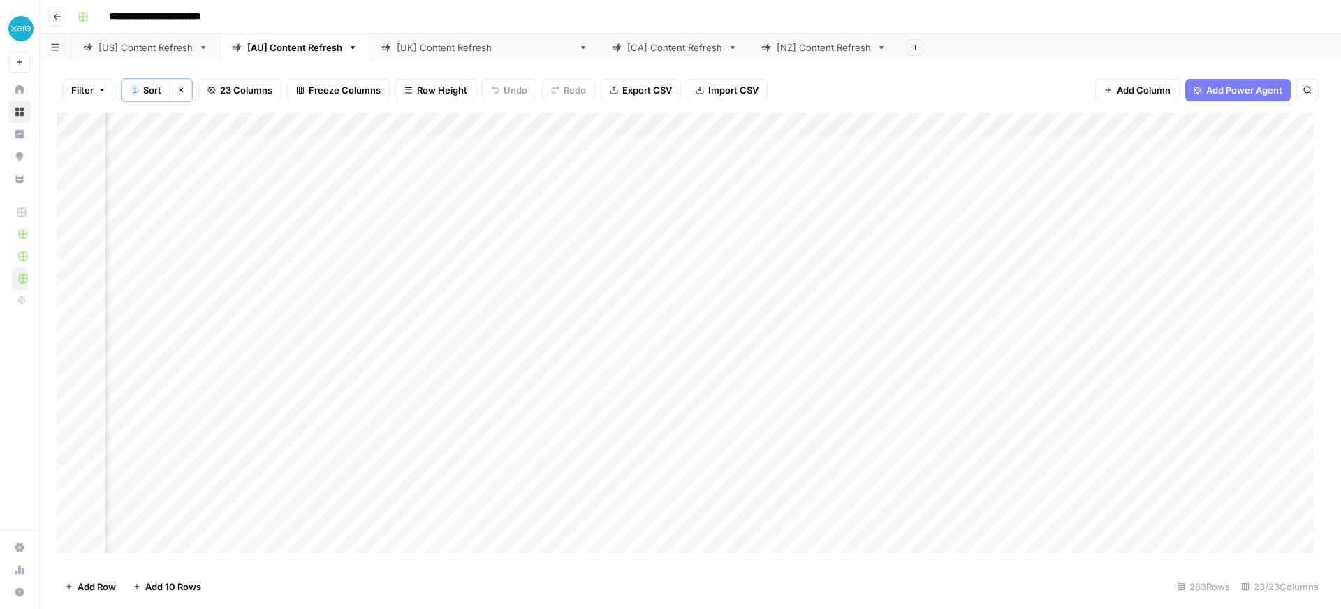
click at [850, 296] on div "Add Column" at bounding box center [691, 338] width 1268 height 451
click at [349, 278] on div "Add Column" at bounding box center [691, 338] width 1268 height 451
click at [352, 288] on div "Add Column" at bounding box center [691, 338] width 1268 height 451
click at [352, 288] on div "**********" at bounding box center [287, 294] width 365 height 24
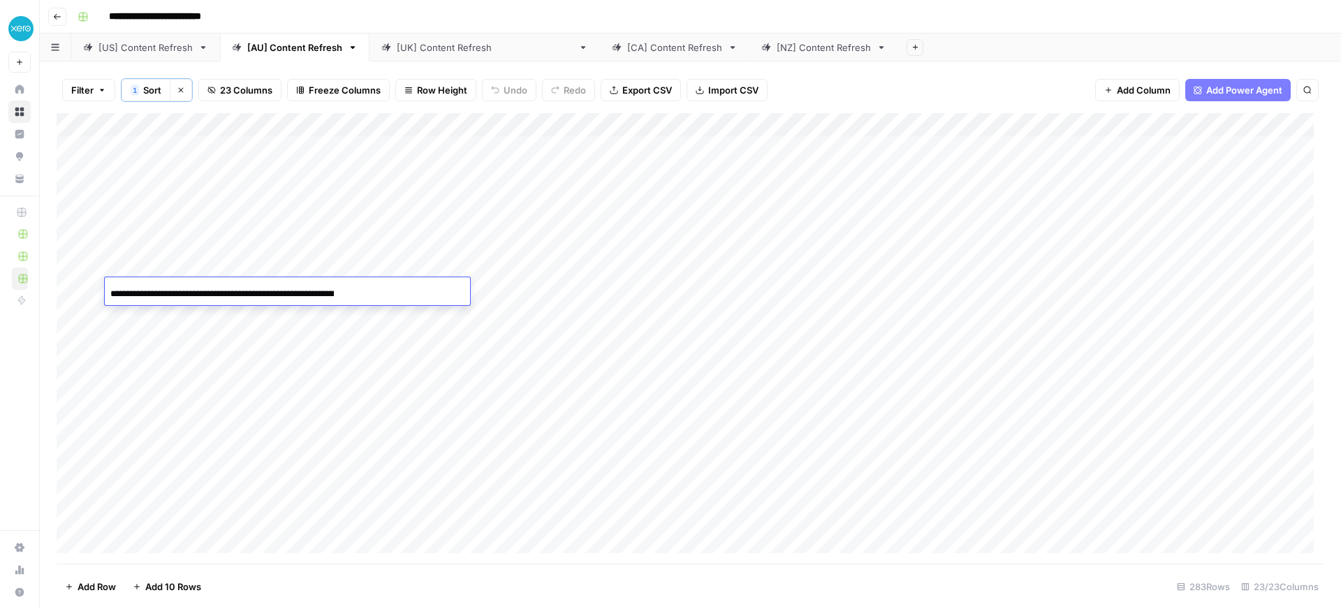
click at [352, 288] on div "**********" at bounding box center [287, 294] width 365 height 24
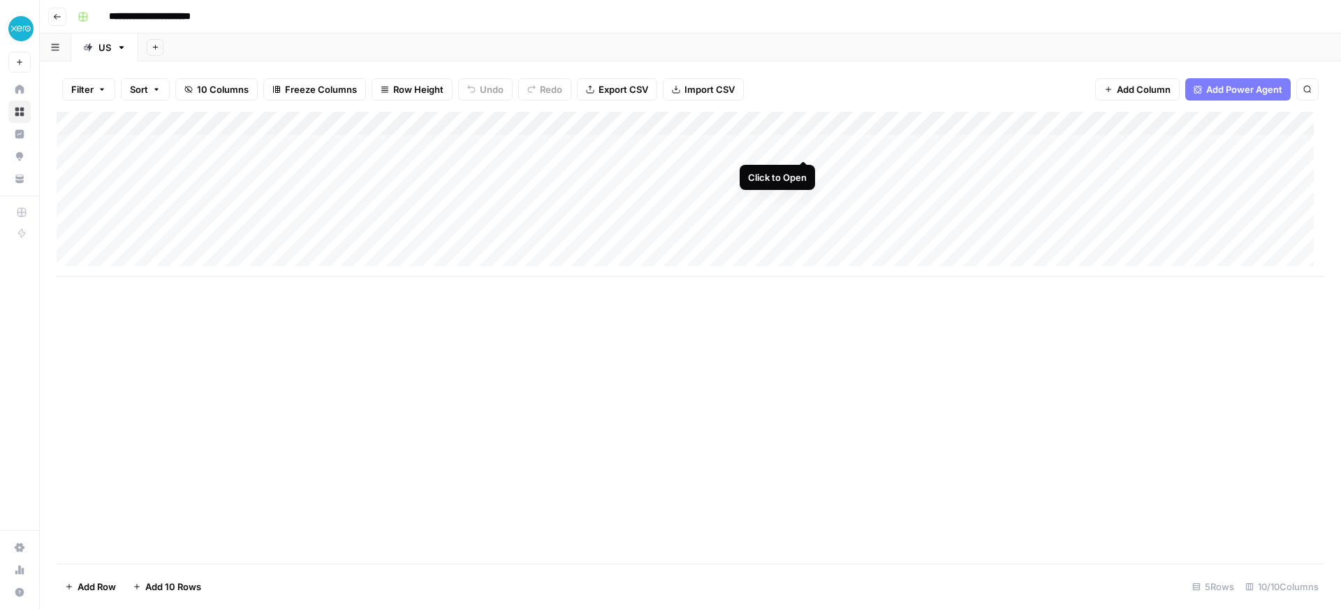
click at [801, 147] on div "Add Column" at bounding box center [691, 194] width 1268 height 165
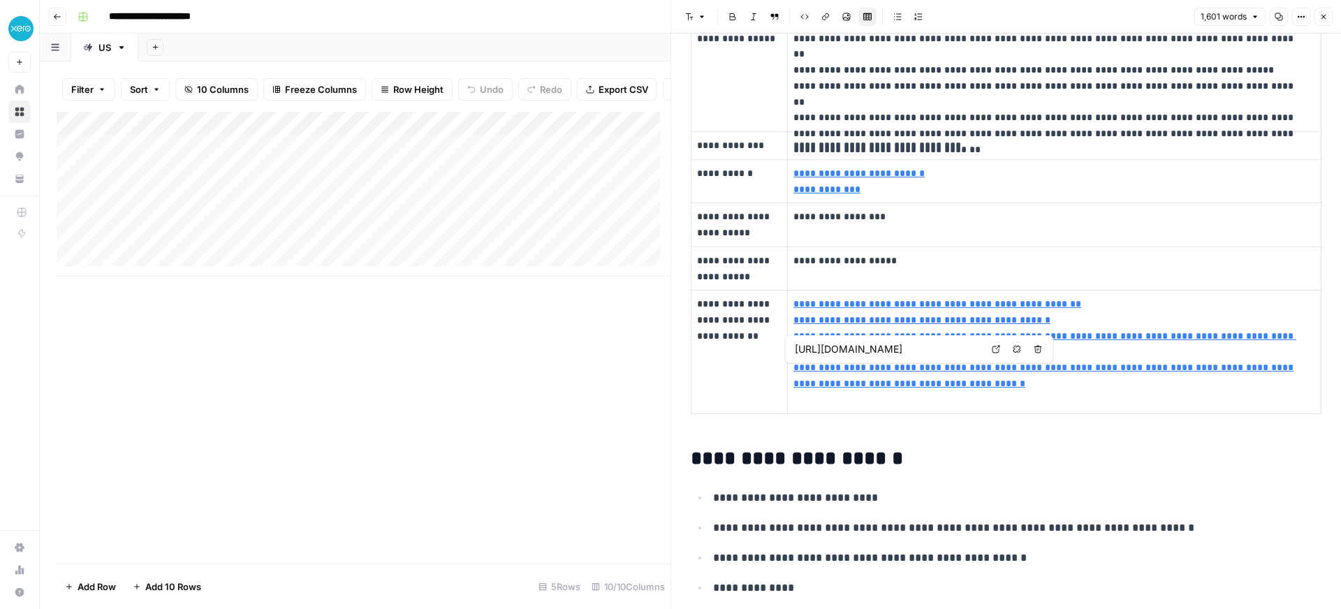
scroll to position [392, 0]
type input "https://www.irs.gov/pub/irs-prior/f1040sc--2024.pdf"
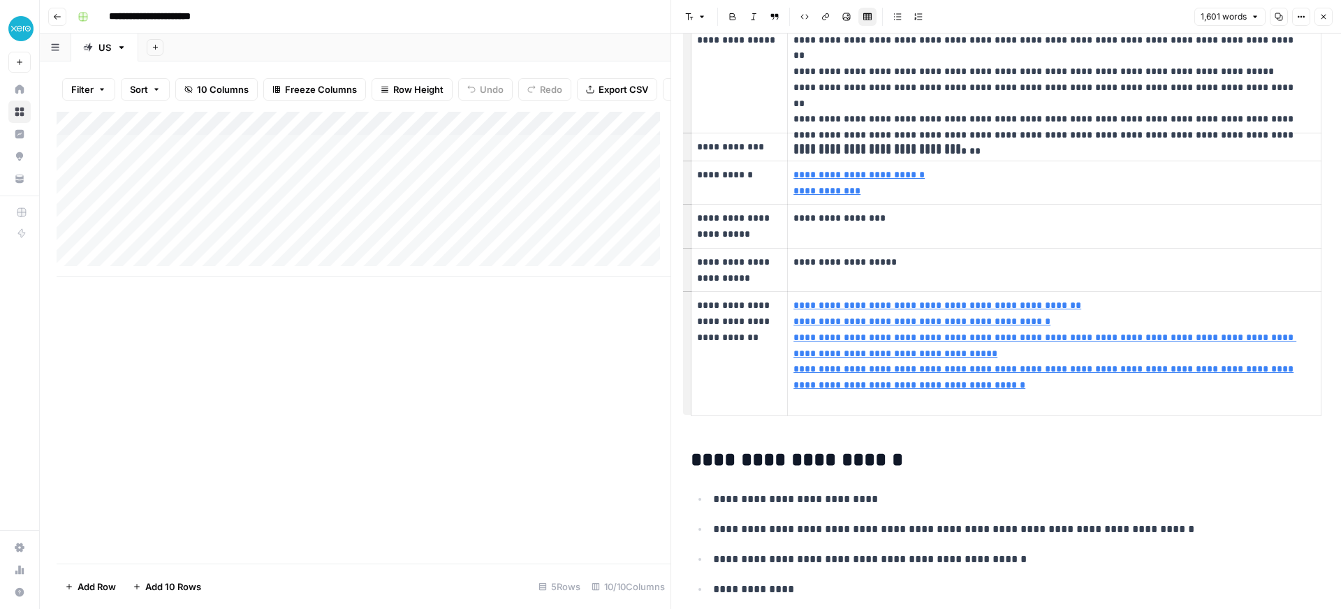
click at [829, 216] on p "**********" at bounding box center [1049, 226] width 511 height 32
type input "https://turbotax.intuit.com/tax-tips/self-employment-taxes/-what-is-a-schedule-…"
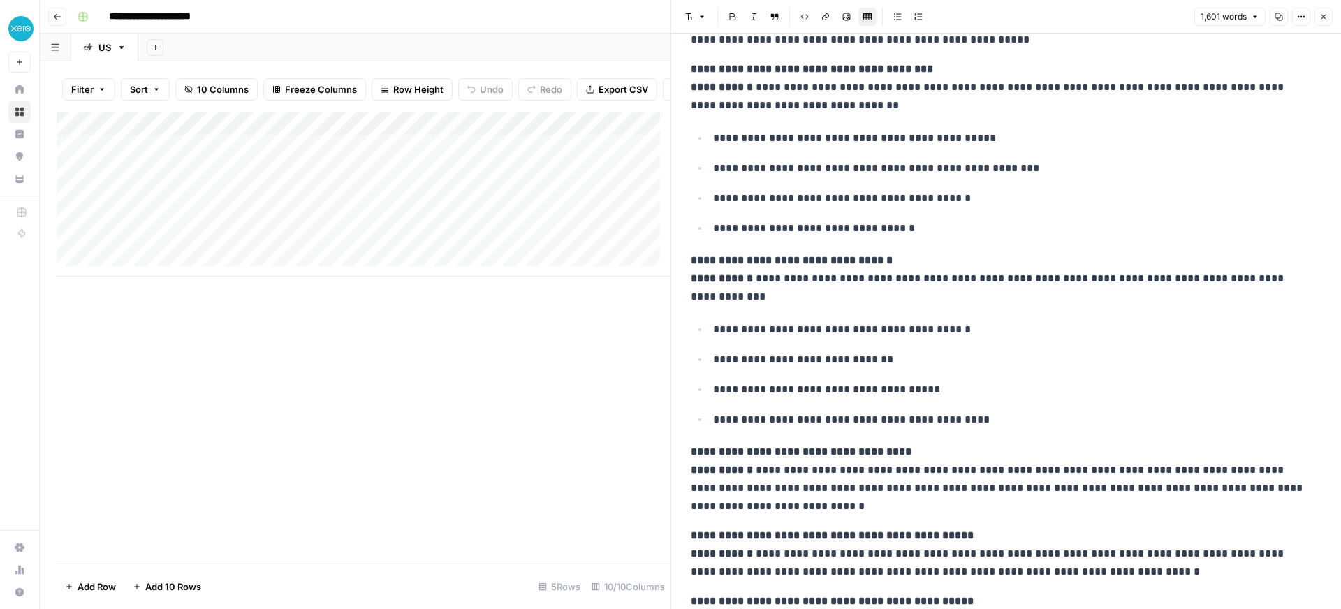
scroll to position [3421, 0]
click at [424, 410] on div "Add Column" at bounding box center [364, 338] width 614 height 452
click at [1331, 22] on button "Close" at bounding box center [1324, 17] width 18 height 18
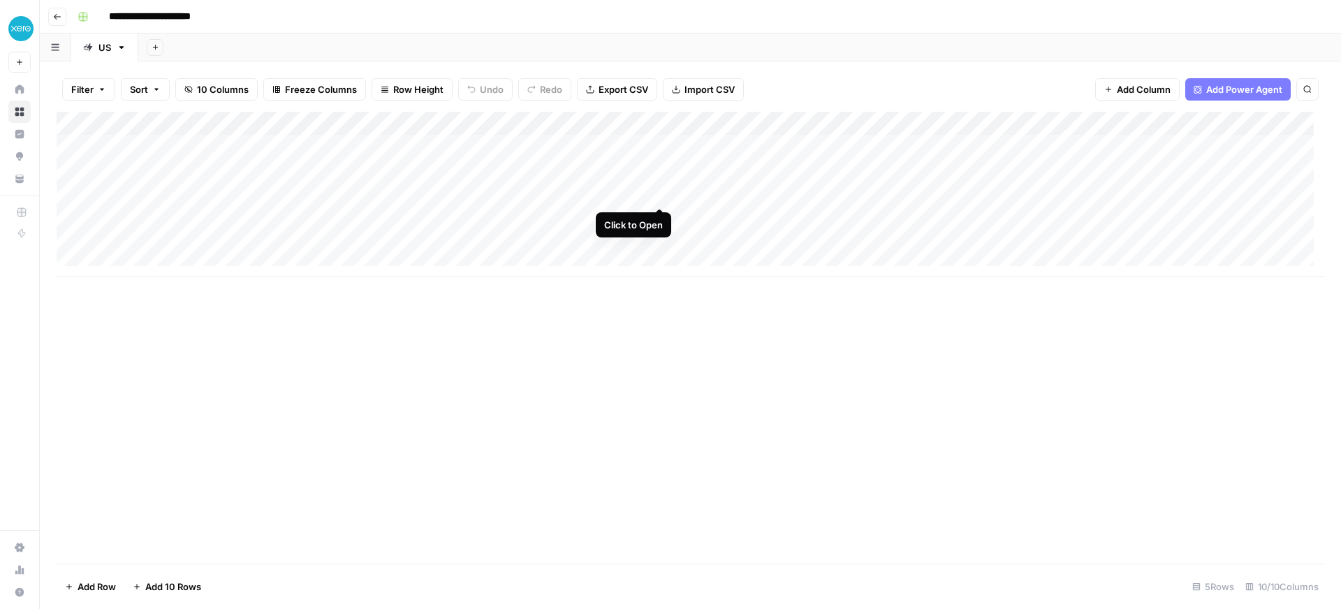
click at [655, 198] on div "Add Column" at bounding box center [691, 194] width 1268 height 165
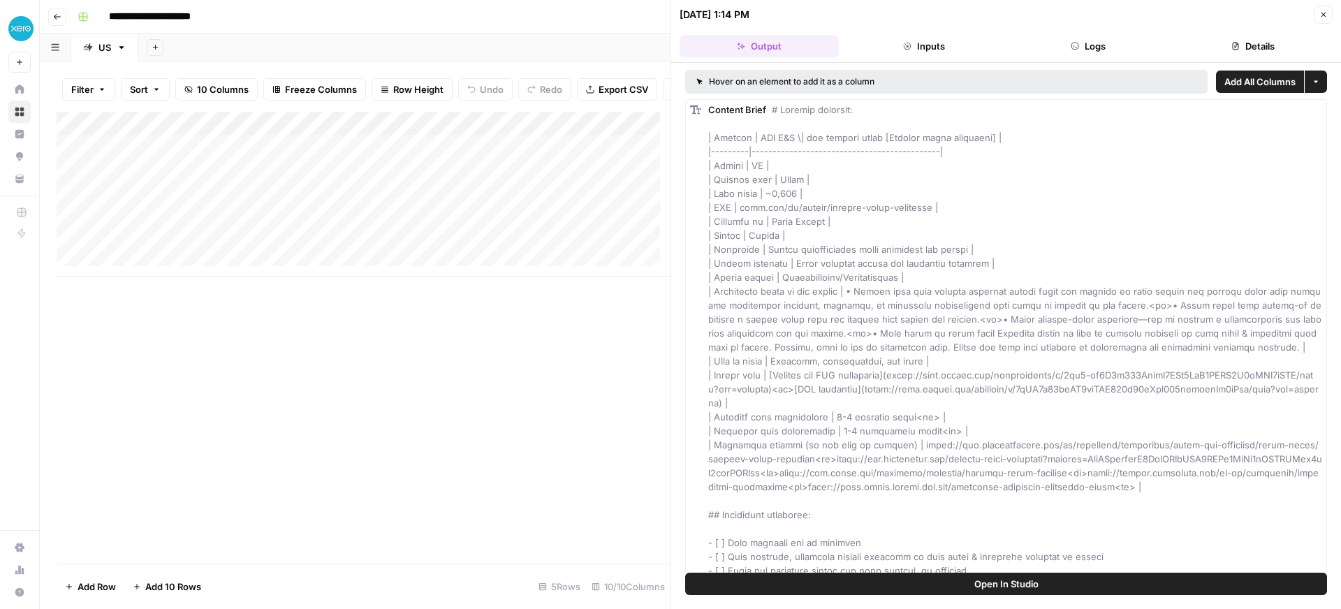
click at [1327, 12] on icon "button" at bounding box center [1324, 14] width 8 height 8
